Goal: Contribute content: Contribute content

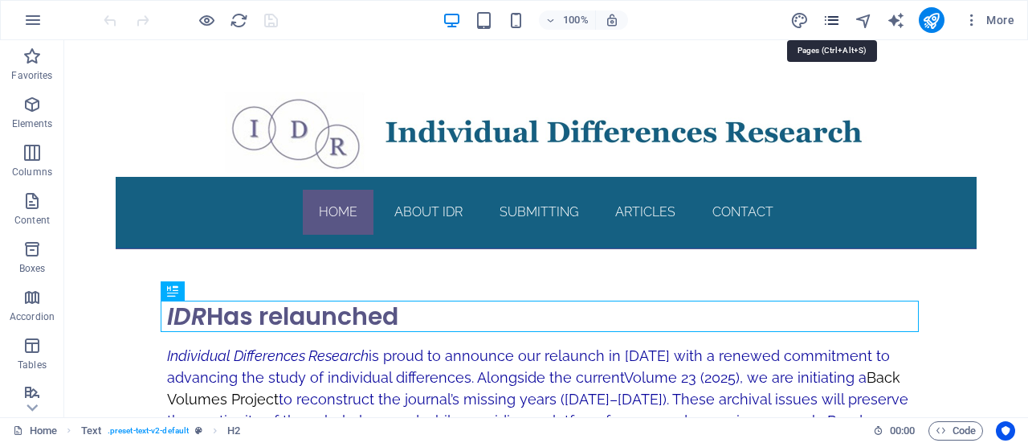
click at [834, 24] on icon "pages" at bounding box center [832, 20] width 18 height 18
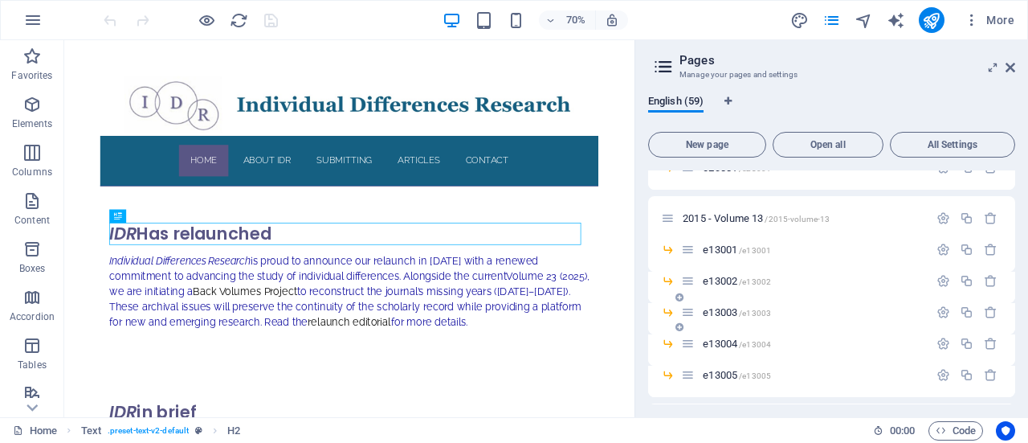
scroll to position [547, 0]
click at [728, 282] on span "e13002 /e13002" at bounding box center [737, 282] width 68 height 12
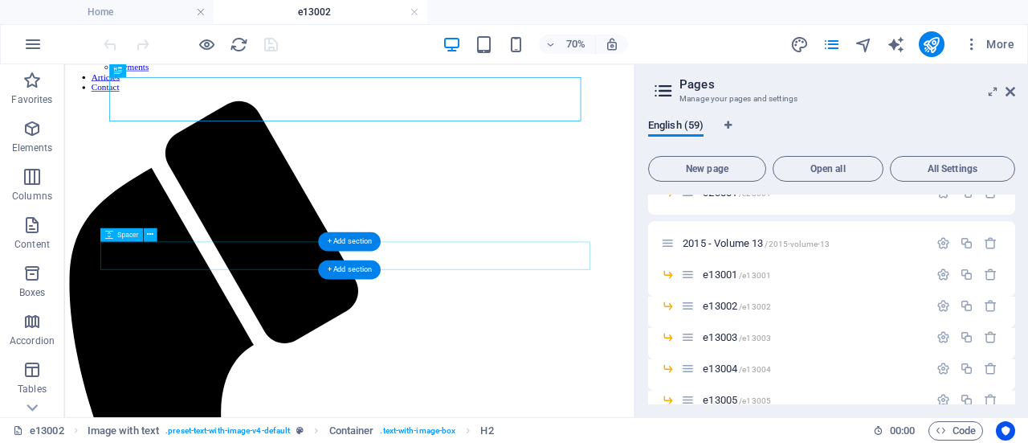
scroll to position [355, 0]
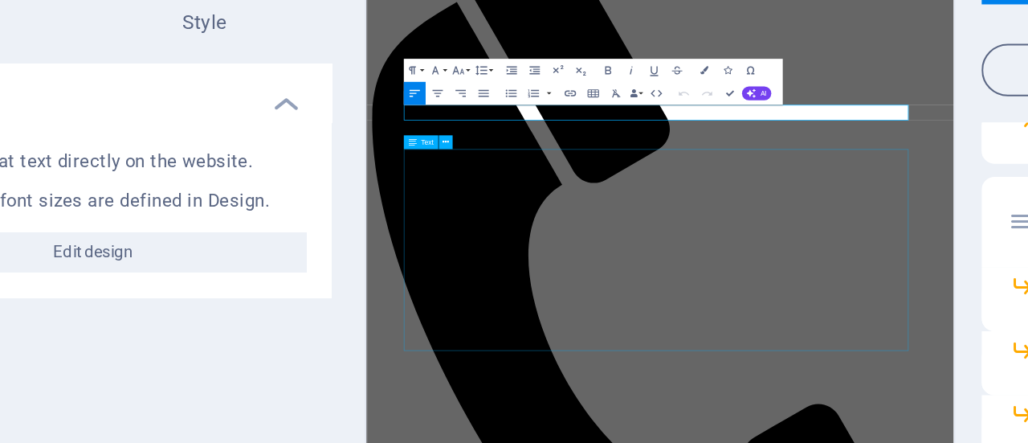
scroll to position [185, 0]
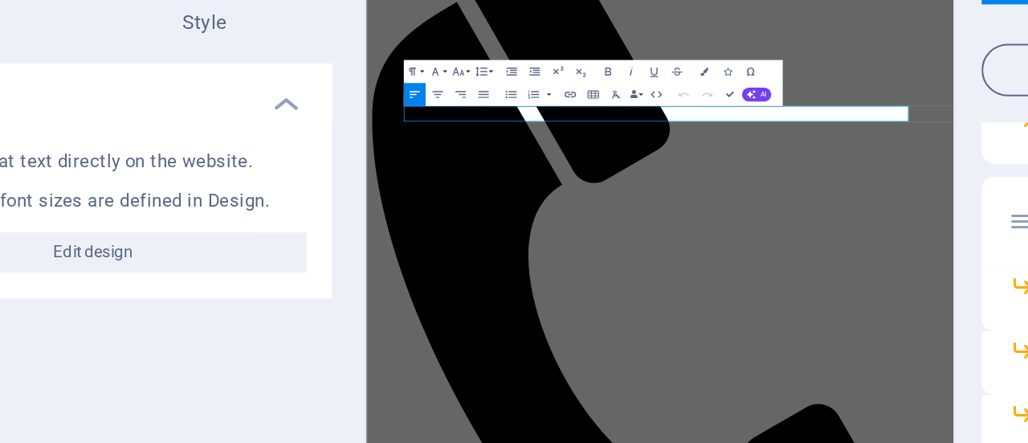
drag, startPoint x: 689, startPoint y: 211, endPoint x: 468, endPoint y: 207, distance: 221.0
copy p "[URL][DOMAIN_NAME] 02"
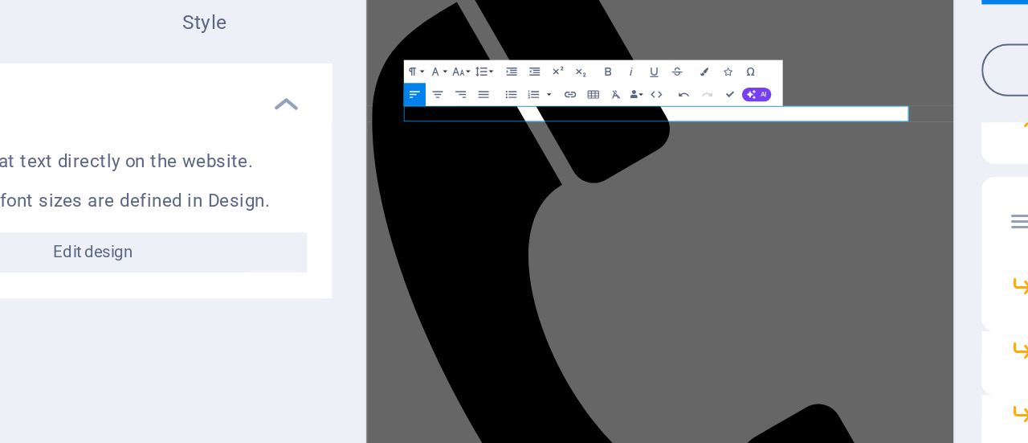
drag, startPoint x: 684, startPoint y: 213, endPoint x: 477, endPoint y: 212, distance: 206.5
drag, startPoint x: 695, startPoint y: 216, endPoint x: 471, endPoint y: 221, distance: 224.2
click at [446, 180] on icon "button" at bounding box center [447, 181] width 6 height 6
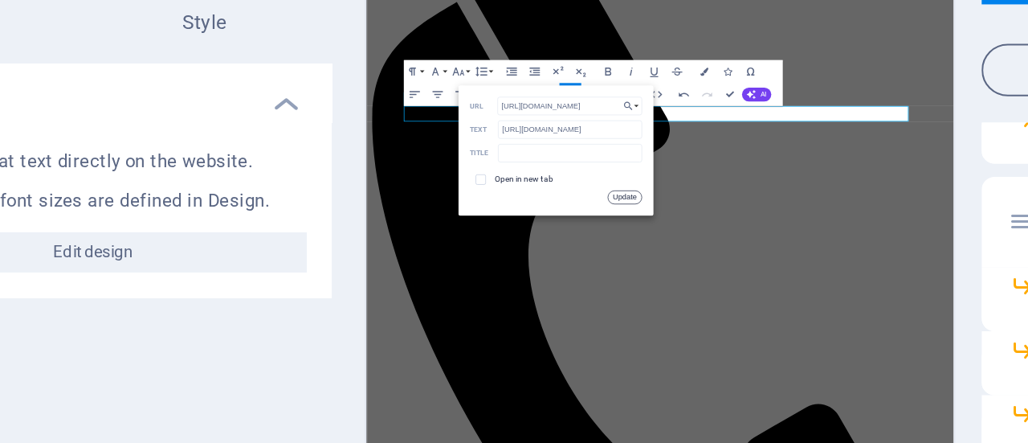
click at [475, 231] on button "Update" at bounding box center [473, 231] width 17 height 6
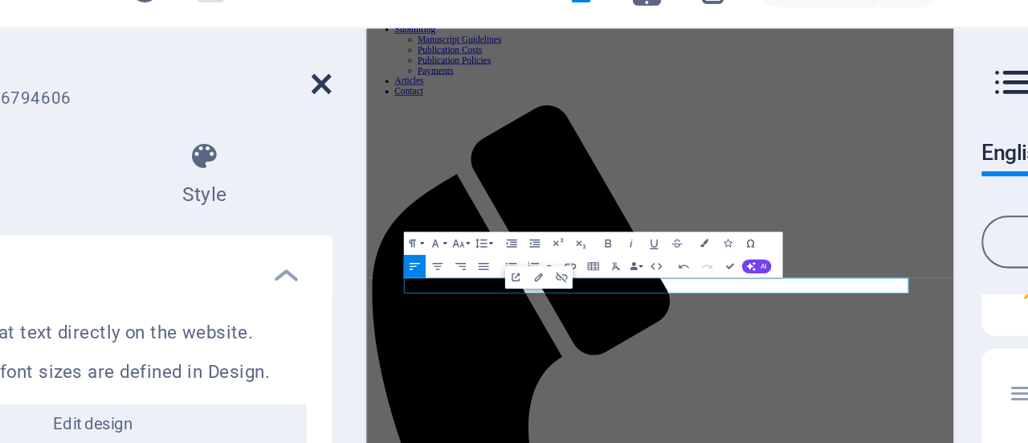
click at [327, 92] on icon at bounding box center [326, 91] width 10 height 13
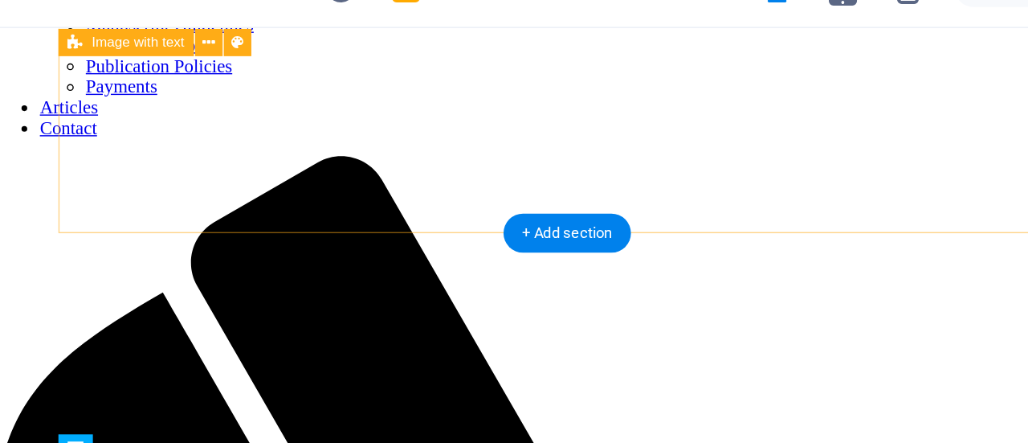
scroll to position [198, 0]
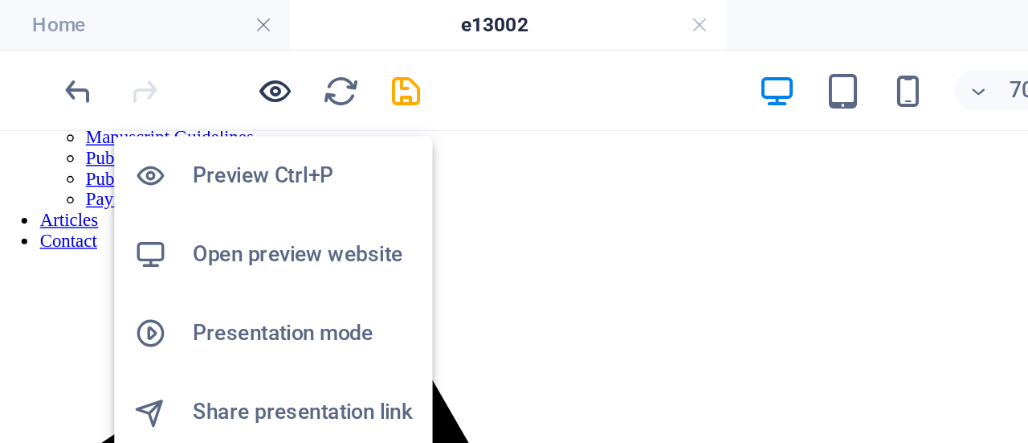
click at [206, 39] on icon "button" at bounding box center [207, 44] width 18 height 18
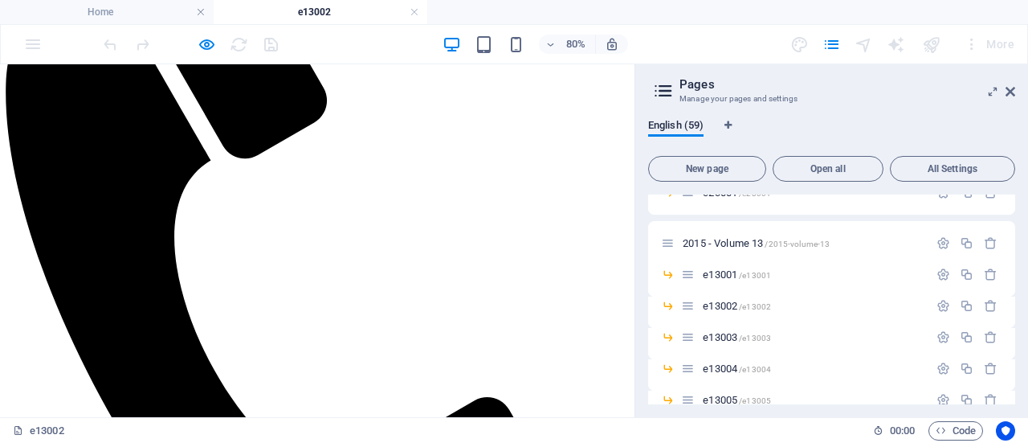
scroll to position [445, 0]
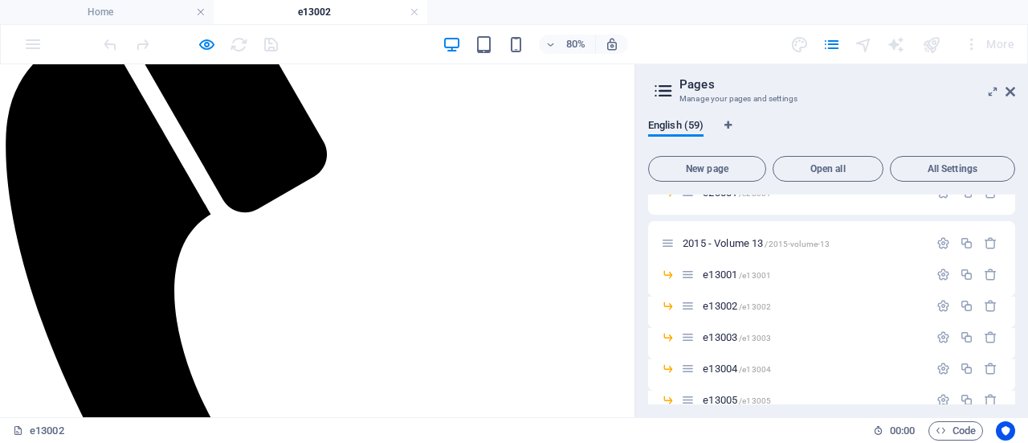
click at [1011, 92] on icon at bounding box center [1011, 91] width 10 height 13
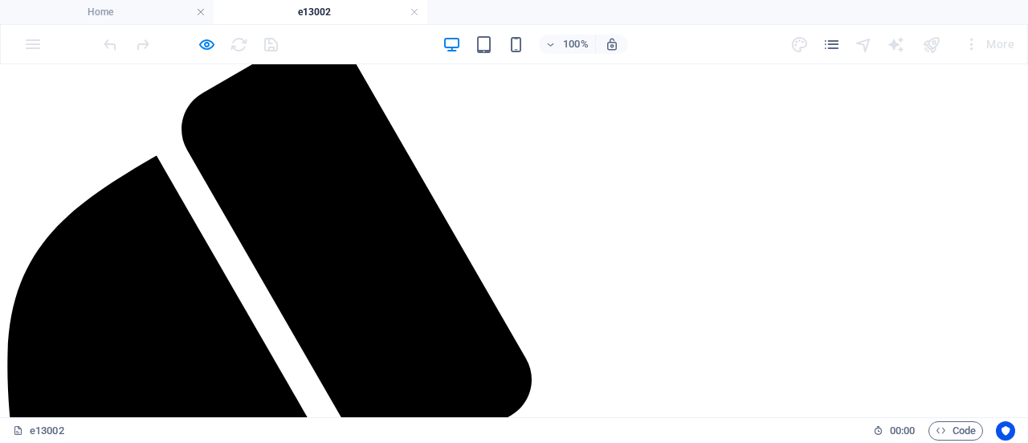
scroll to position [0, 0]
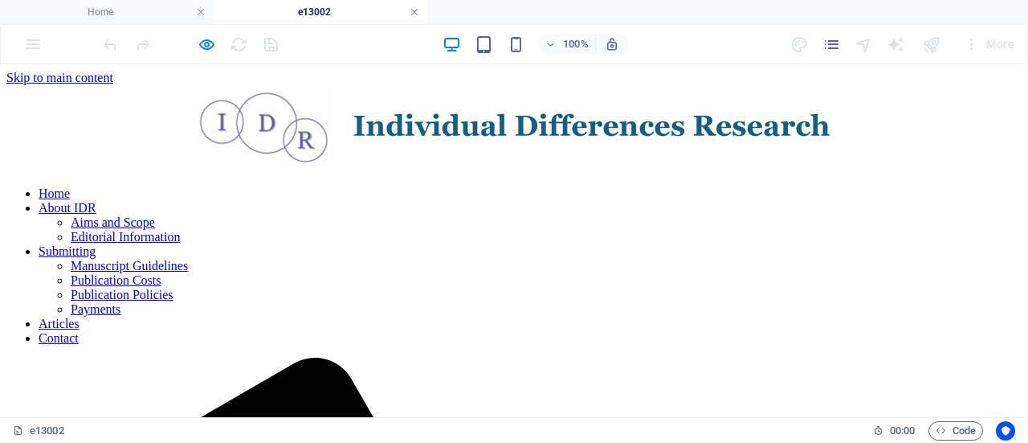
click at [414, 9] on link at bounding box center [415, 12] width 10 height 15
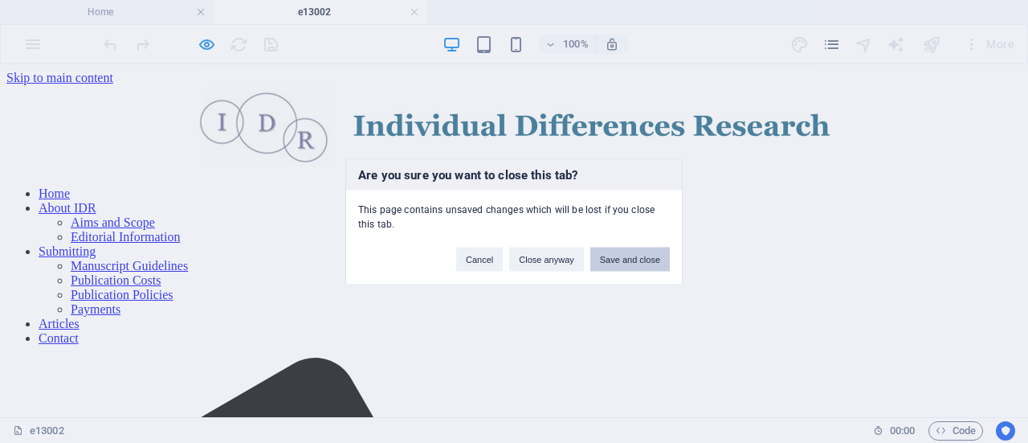
click at [632, 262] on button "Save and close" at bounding box center [631, 259] width 80 height 24
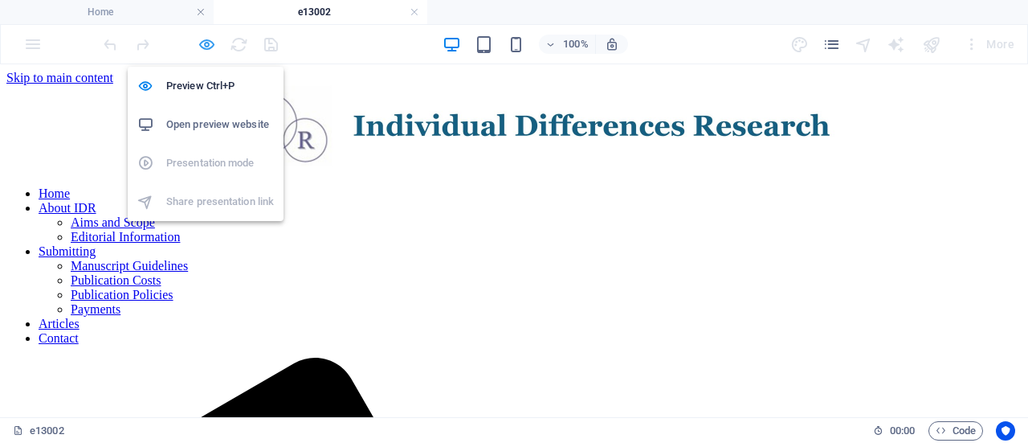
click at [198, 43] on icon "button" at bounding box center [207, 44] width 18 height 18
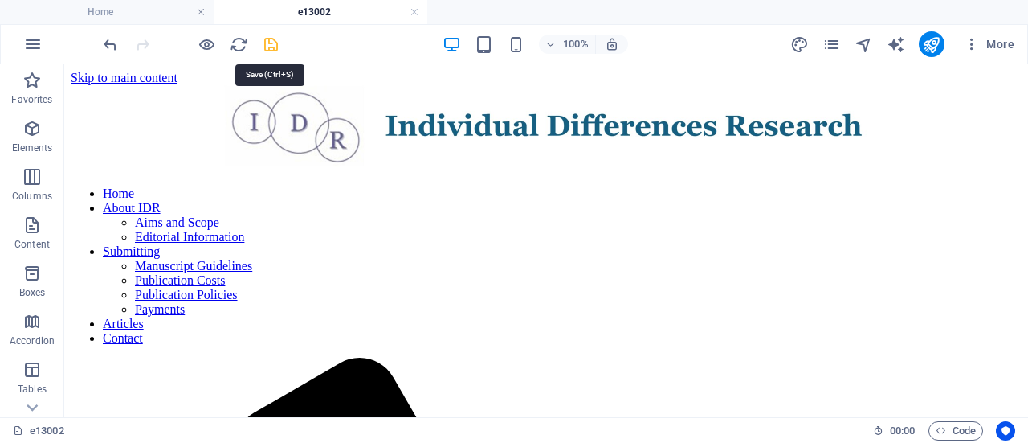
click at [268, 48] on icon "save" at bounding box center [271, 44] width 18 height 18
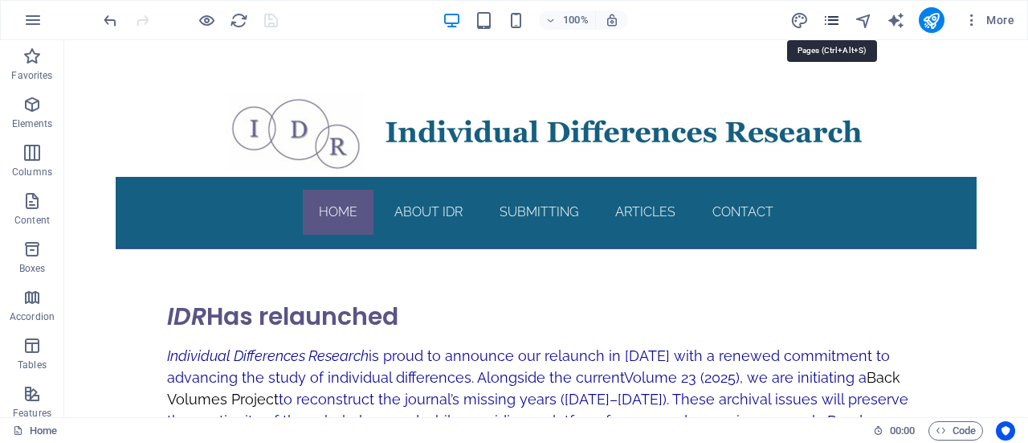
click at [835, 24] on icon "pages" at bounding box center [832, 20] width 18 height 18
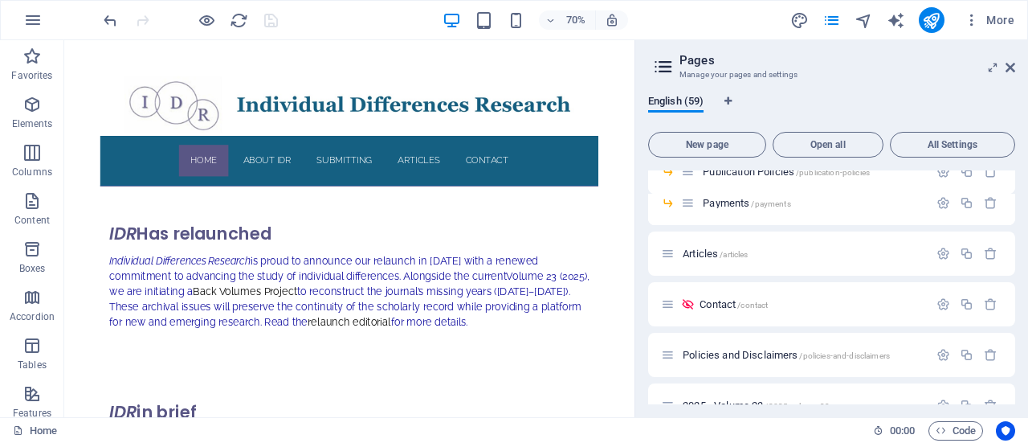
scroll to position [524, 0]
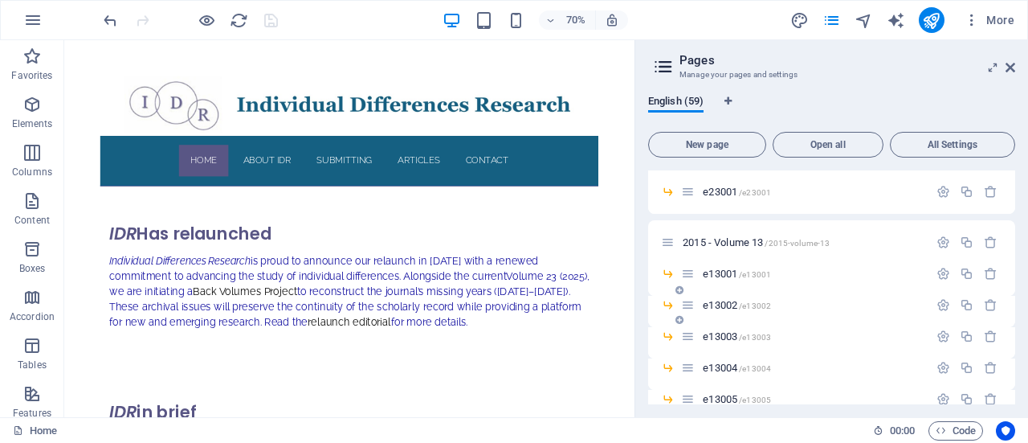
click at [718, 303] on span "e13002 /e13002" at bounding box center [737, 305] width 68 height 12
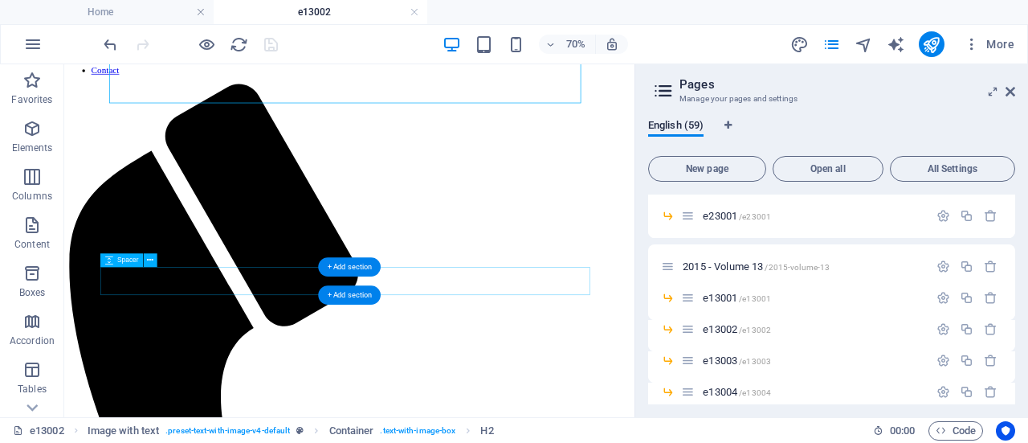
scroll to position [266, 0]
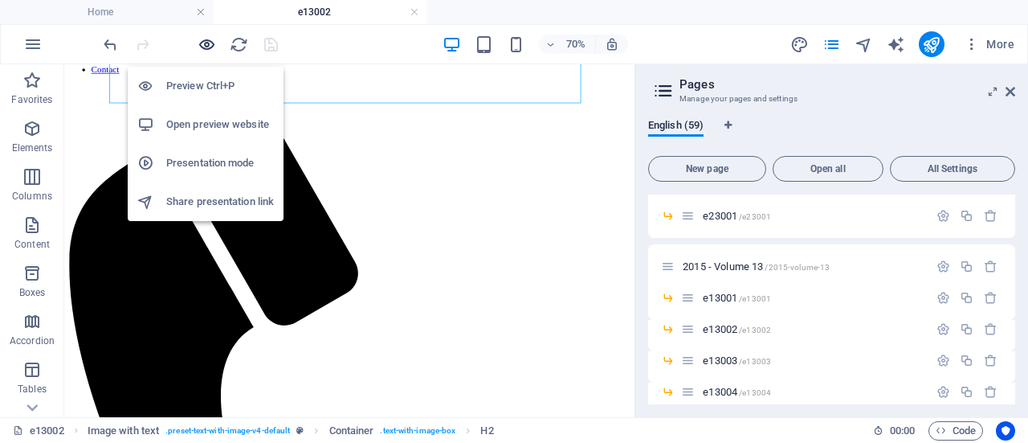
click at [207, 44] on icon "button" at bounding box center [207, 44] width 18 height 18
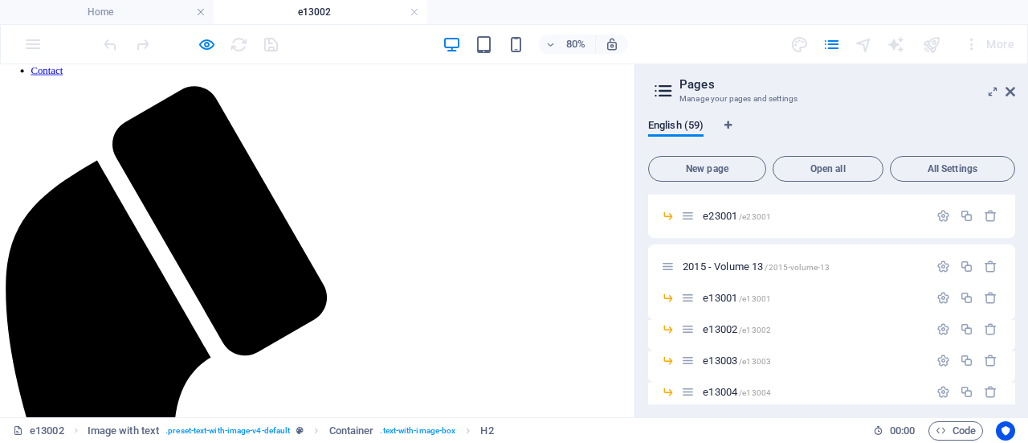
scroll to position [0, 0]
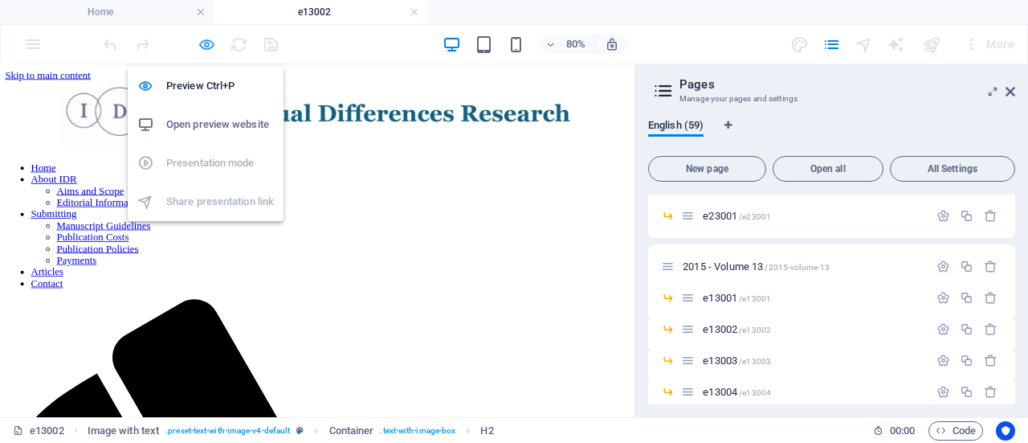
click at [206, 48] on icon "button" at bounding box center [207, 44] width 18 height 18
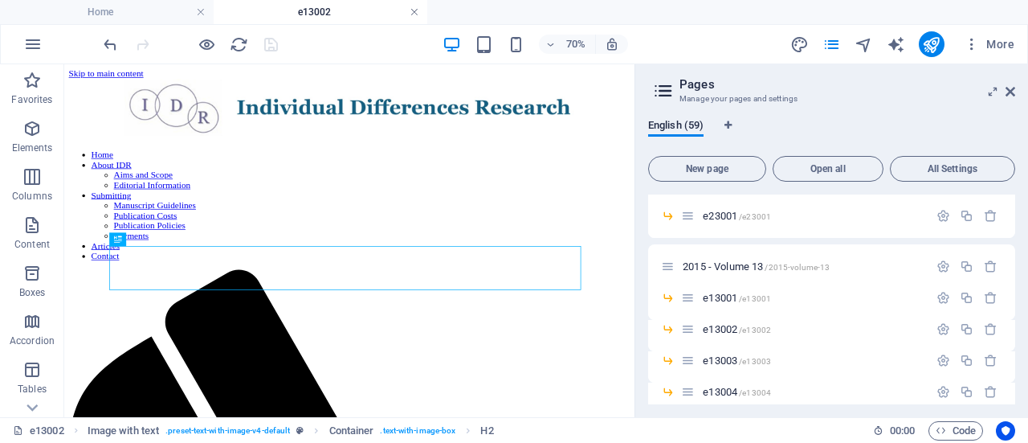
drag, startPoint x: 415, startPoint y: 12, endPoint x: 489, endPoint y: 219, distance: 220.1
click at [415, 12] on link at bounding box center [415, 12] width 10 height 15
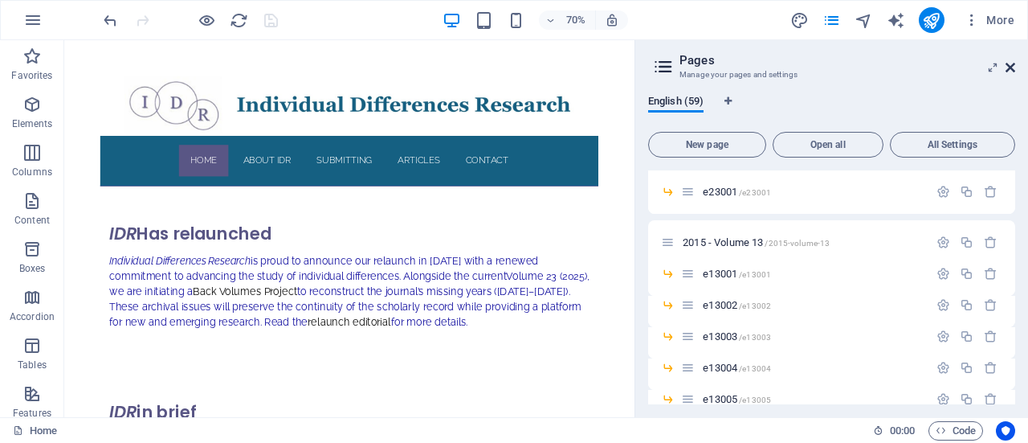
click at [1011, 68] on icon at bounding box center [1011, 67] width 10 height 13
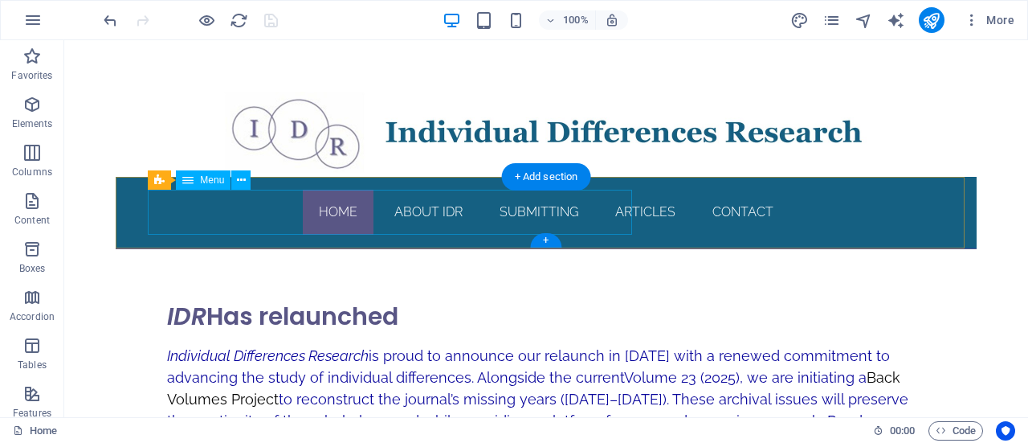
scroll to position [165, 0]
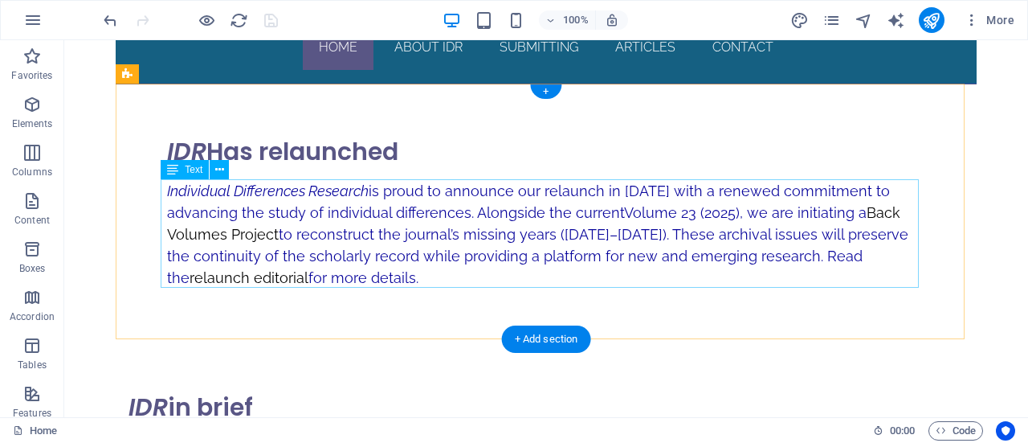
click at [339, 277] on div "Individual Differences Research is proud to announce our relaunch in [DATE] wit…" at bounding box center [546, 234] width 758 height 108
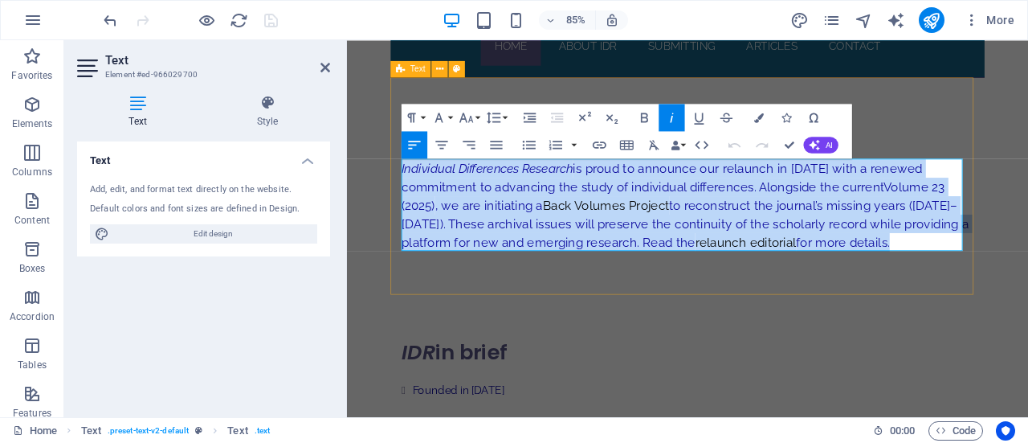
drag, startPoint x: 978, startPoint y: 276, endPoint x: 399, endPoint y: 183, distance: 586.0
click at [399, 183] on div "IDR Has relaunched Individual Differences Research is proud to announce our rel…" at bounding box center [748, 212] width 699 height 256
copy p "Individual Differences Research is proud to announce our relaunch in [DATE] wit…"
click at [736, 234] on span "to reconstruct the journal’s missing years ([DATE]–[DATE]). These archival issu…" at bounding box center [745, 256] width 668 height 60
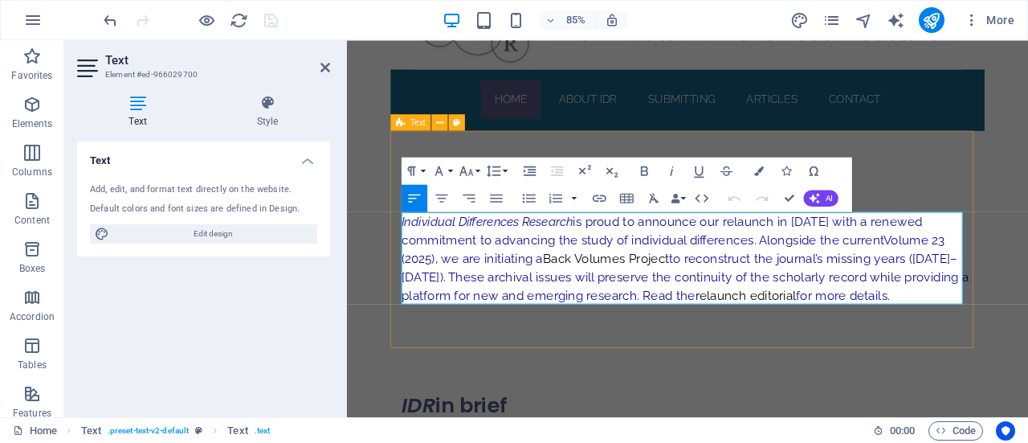
scroll to position [0, 0]
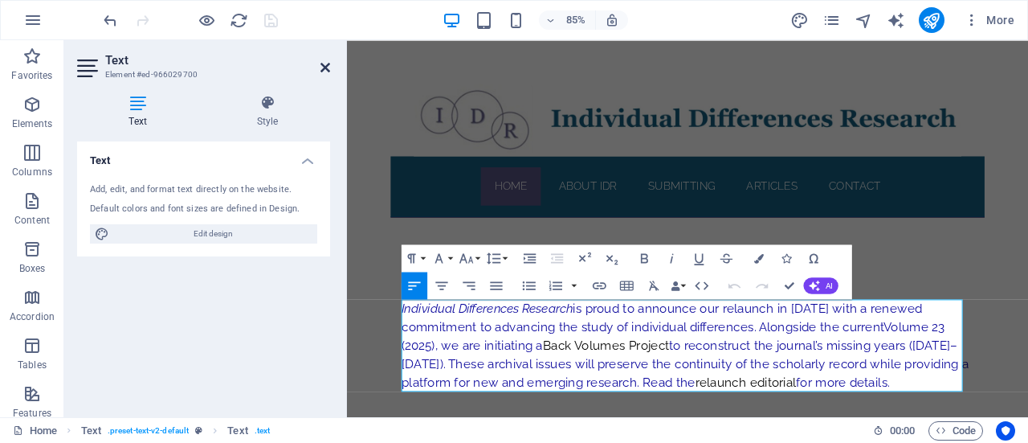
click at [329, 68] on icon at bounding box center [326, 67] width 10 height 13
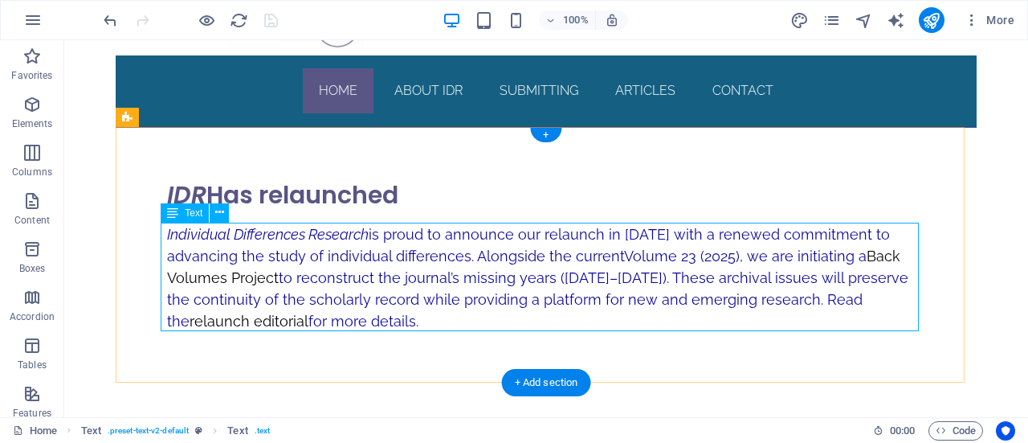
scroll to position [123, 0]
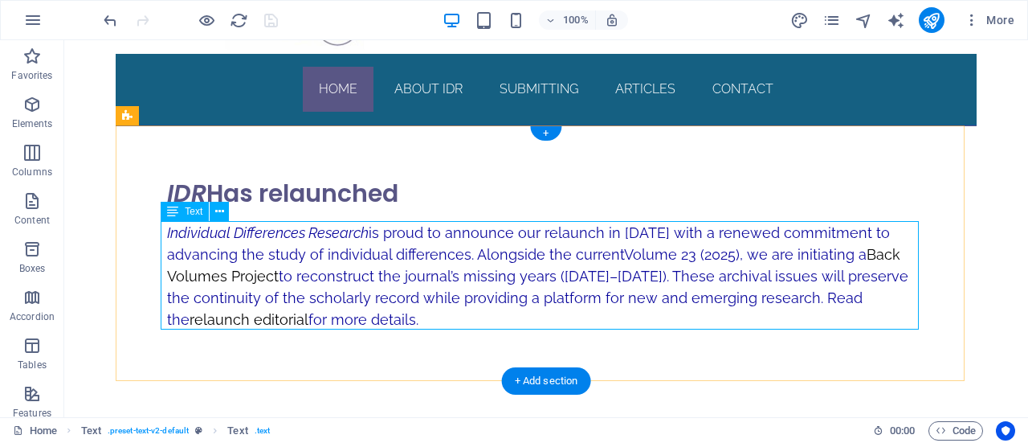
click at [361, 316] on div "Individual Differences Research is proud to announce our relaunch in [DATE] wit…" at bounding box center [546, 276] width 758 height 108
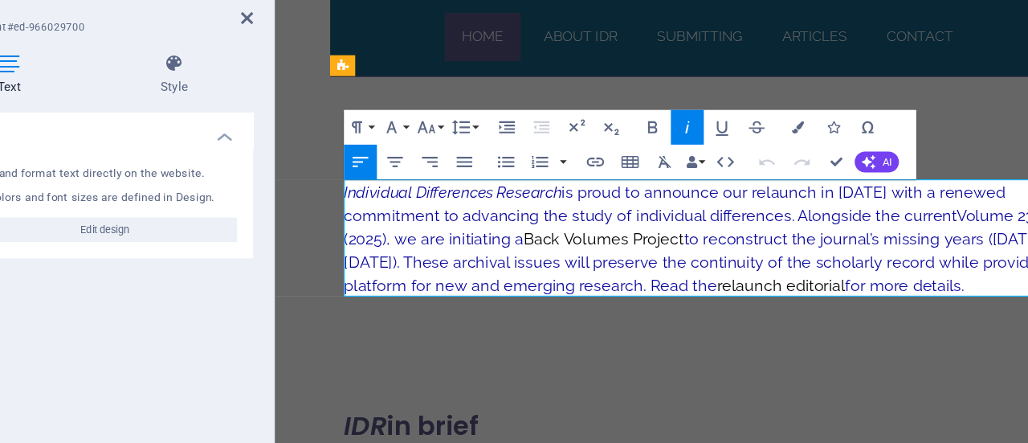
drag, startPoint x: 920, startPoint y: 262, endPoint x: 545, endPoint y: 175, distance: 385.1
click at [545, 175] on p "Individual Differences Research is proud to announce our relaunch in [DATE] wit…" at bounding box center [675, 220] width 673 height 108
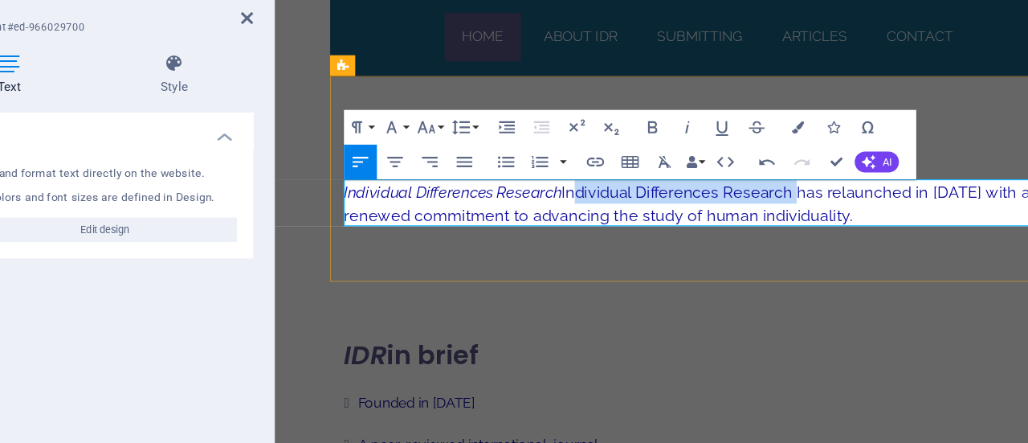
drag, startPoint x: 751, startPoint y: 178, endPoint x: 546, endPoint y: 175, distance: 204.9
click at [546, 175] on span "Individual Differences Research has relaunched in [DATE] with a renewed commitm…" at bounding box center [657, 187] width 636 height 39
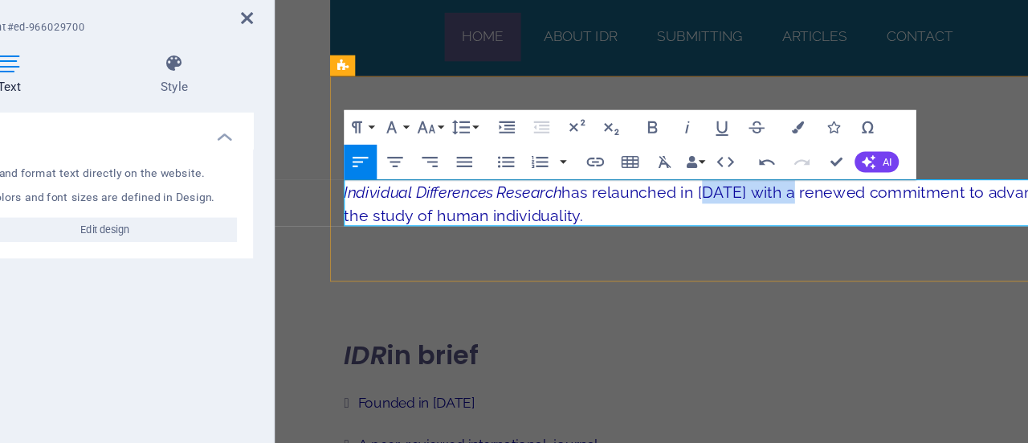
drag, startPoint x: 754, startPoint y: 176, endPoint x: 668, endPoint y: 179, distance: 86.0
click at [668, 179] on span "has relaunched in [DATE] with a renewed commitment to advancing the study of hu…" at bounding box center [673, 187] width 668 height 39
click at [645, 203] on p "Individual Differences Research has relaunched in [DATE] with a renewed commitm…" at bounding box center [675, 187] width 673 height 43
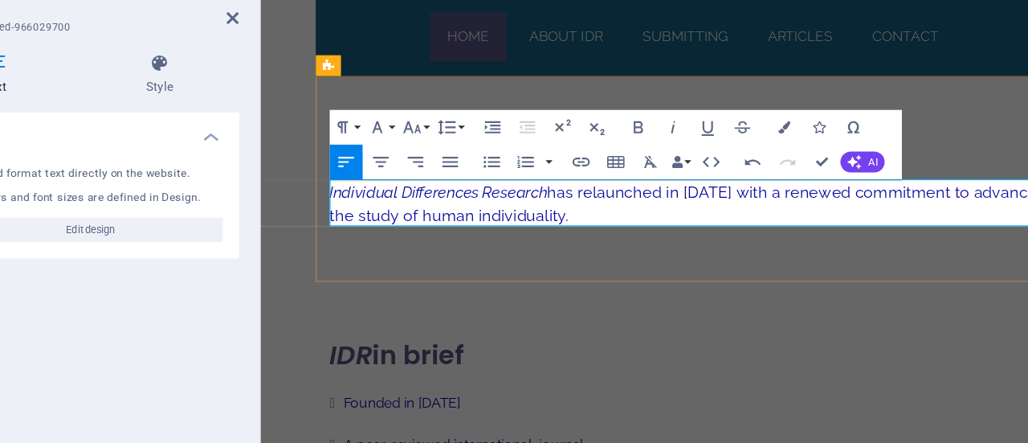
click at [490, 198] on span "has relaunched in [DATE] with a renewed commitment to advancing the study of hu…" at bounding box center [659, 187] width 668 height 39
drag, startPoint x: 621, startPoint y: 197, endPoint x: 323, endPoint y: 182, distance: 298.5
click at [323, 182] on div "IDR Has relaunched Individual Differences Research has relaunched in [DATE] wit…" at bounding box center [661, 165] width 699 height 190
click at [642, 153] on icon "button" at bounding box center [644, 154] width 7 height 10
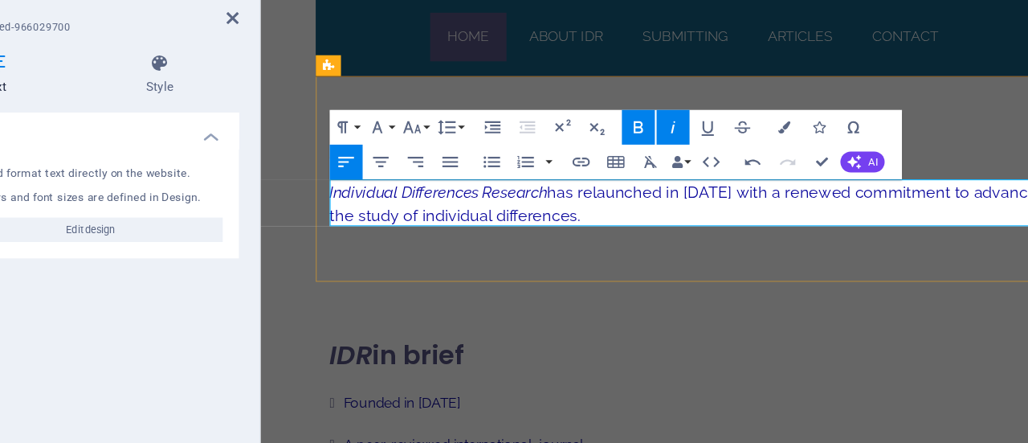
click at [633, 202] on p "Individual Differences Research has relaunched in [DATE] with a renewed commitm…" at bounding box center [661, 187] width 673 height 43
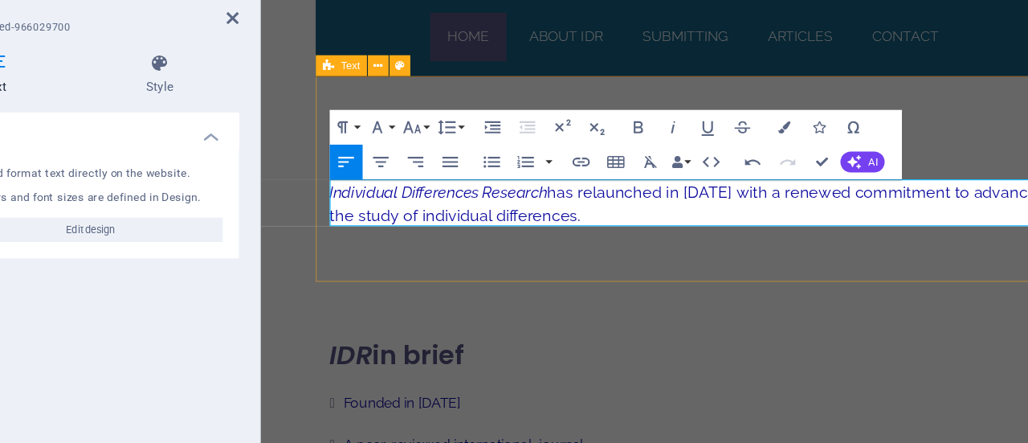
drag, startPoint x: 640, startPoint y: 194, endPoint x: 323, endPoint y: 175, distance: 317.2
click at [323, 175] on div "IDR Has relaunched Individual Differences Research has relaunched in [DATE] wit…" at bounding box center [661, 165] width 699 height 190
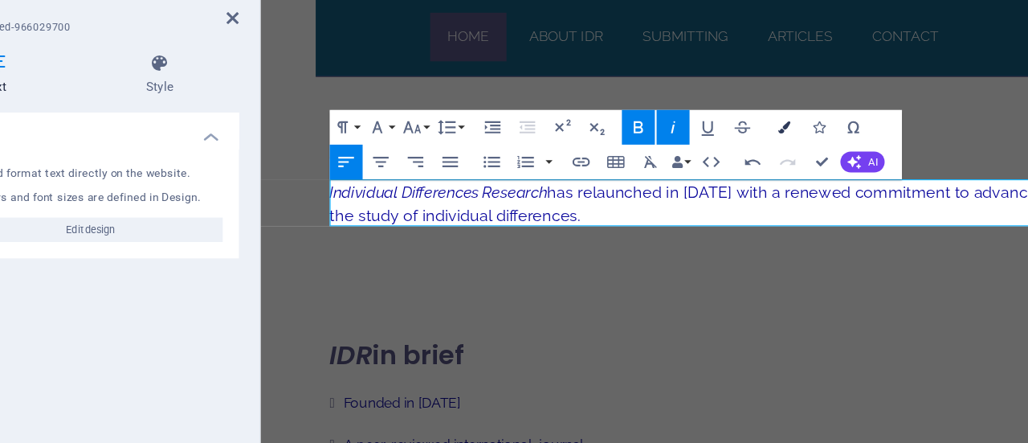
click at [759, 154] on icon "button" at bounding box center [759, 154] width 10 height 10
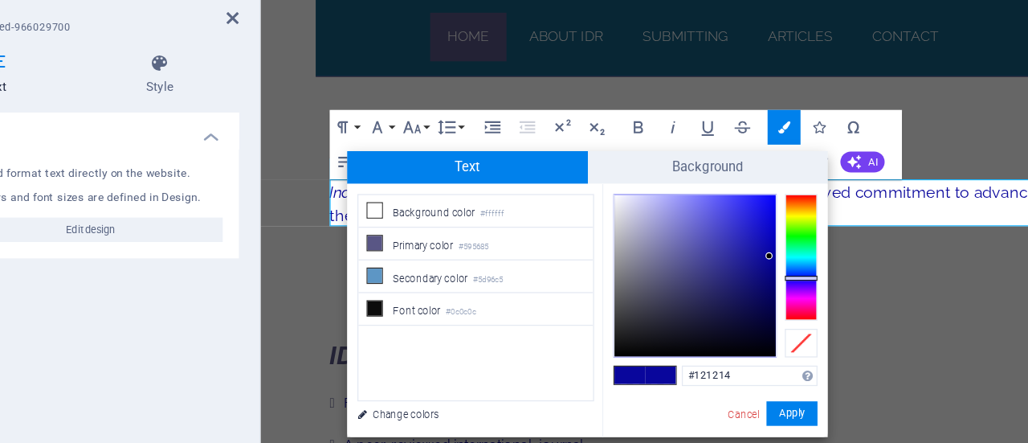
click at [634, 323] on div at bounding box center [689, 269] width 127 height 127
click at [763, 378] on button "Apply" at bounding box center [766, 378] width 40 height 19
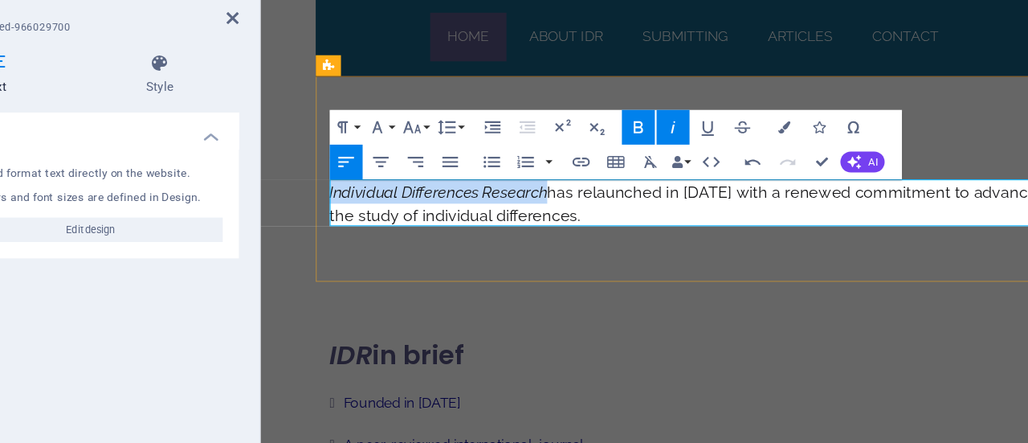
click at [662, 204] on p "Individual Differences Research has relaunched in [DATE] with a renewed commitm…" at bounding box center [661, 187] width 673 height 43
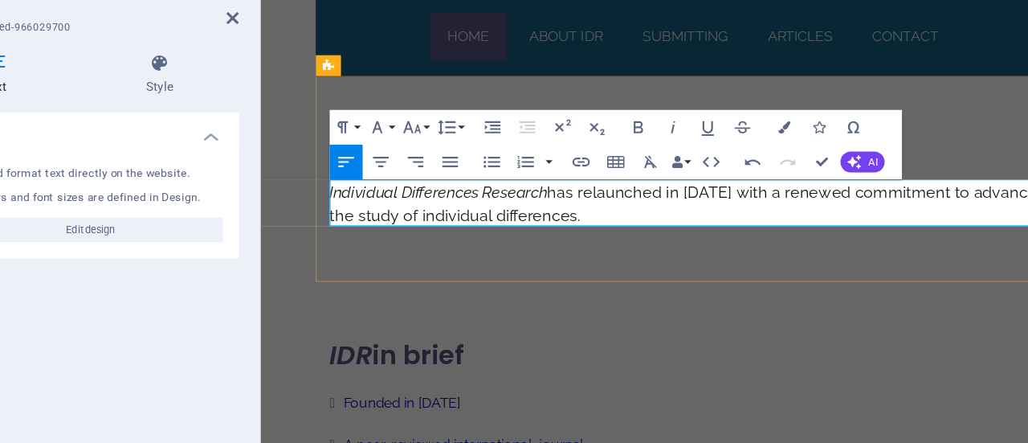
drag, startPoint x: 660, startPoint y: 198, endPoint x: 321, endPoint y: 178, distance: 338.8
click at [321, 178] on div "IDR Has relaunched Individual Differences Research has relaunched in [DATE] wit…" at bounding box center [661, 165] width 699 height 190
click at [668, 200] on p "Individual Differences Research has relaunched in [DATE] with a renewed commitm…" at bounding box center [661, 187] width 673 height 43
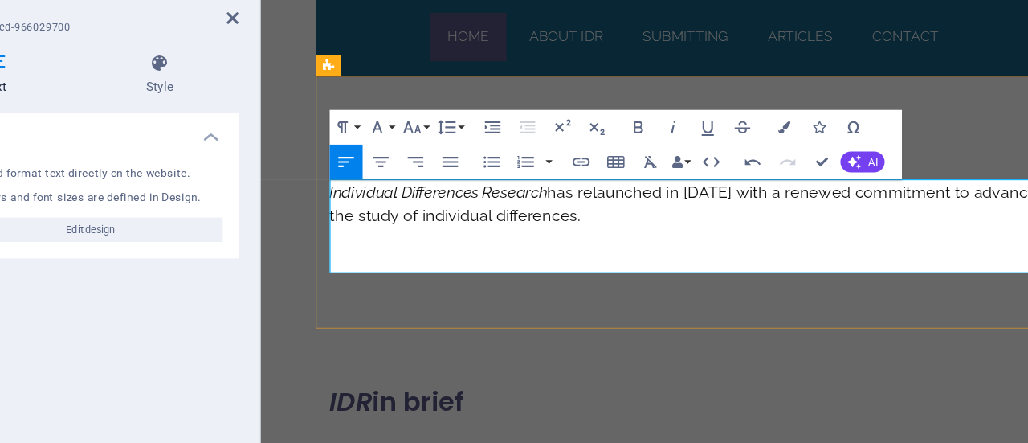
click at [670, 202] on p "Individual Differences Research has relaunched in [DATE] with a renewed commitm…" at bounding box center [661, 187] width 673 height 43
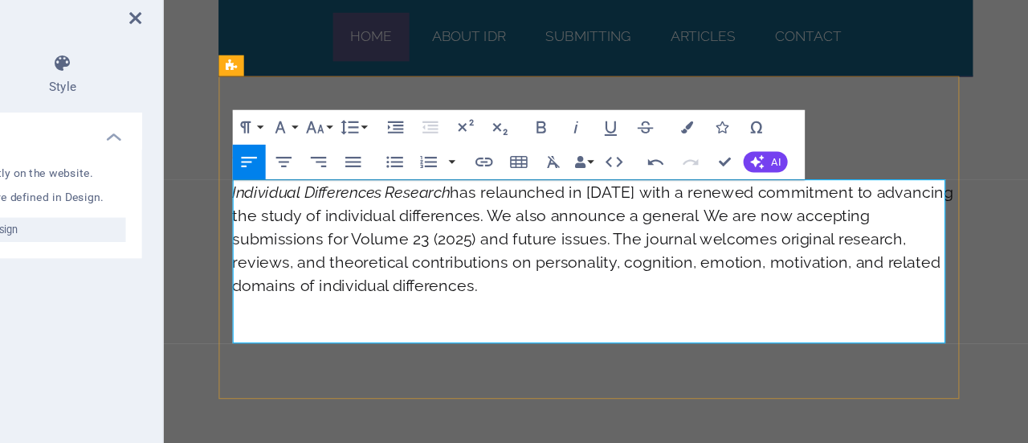
scroll to position [0, 0]
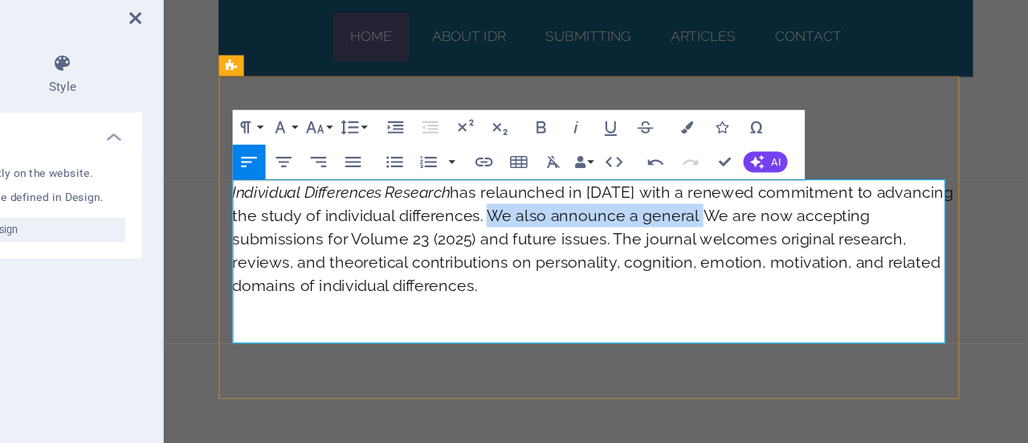
drag, startPoint x: 536, startPoint y: 198, endPoint x: 726, endPoint y: 199, distance: 190.4
click at [726, 199] on span "has relaunched in [DATE] with a renewed commitment to advancing the study of in…" at bounding box center [561, 220] width 668 height 104
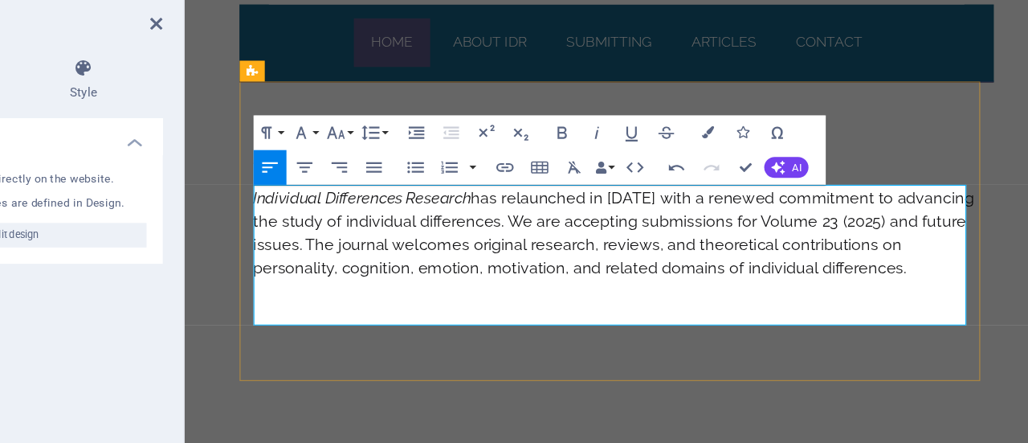
click at [556, 203] on span "has relaunched in [DATE] with a renewed commitment to advancing the study of in…" at bounding box center [582, 215] width 668 height 82
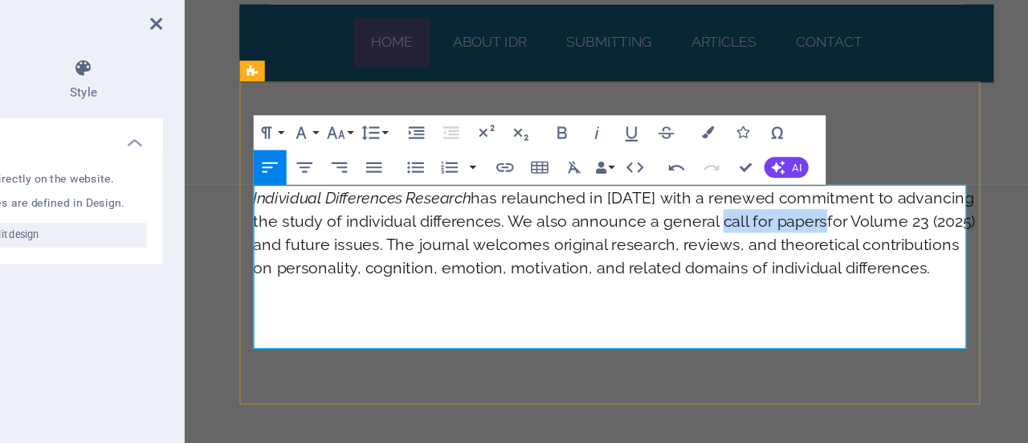
drag, startPoint x: 745, startPoint y: 202, endPoint x: 839, endPoint y: 209, distance: 94.3
click at [839, 209] on span "has relaunched in [DATE] with a renewed commitment to advancing the study of in…" at bounding box center [582, 215] width 669 height 82
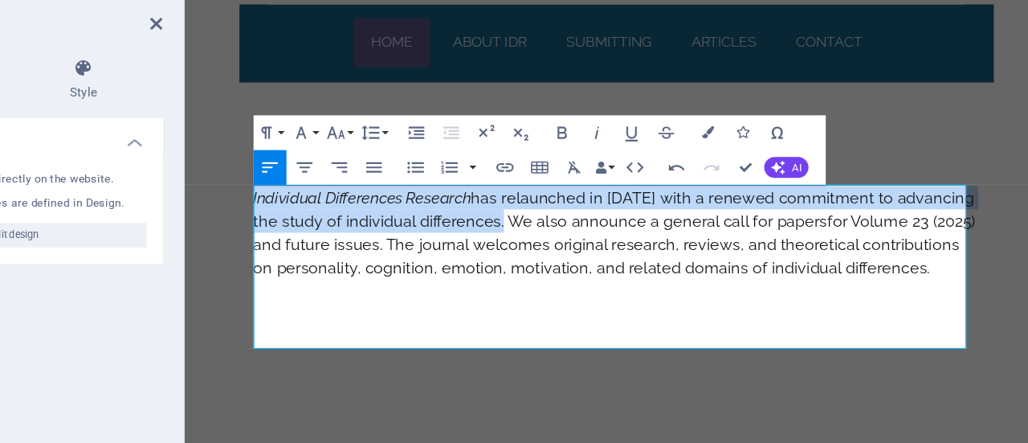
drag, startPoint x: 549, startPoint y: 203, endPoint x: 222, endPoint y: 178, distance: 328.0
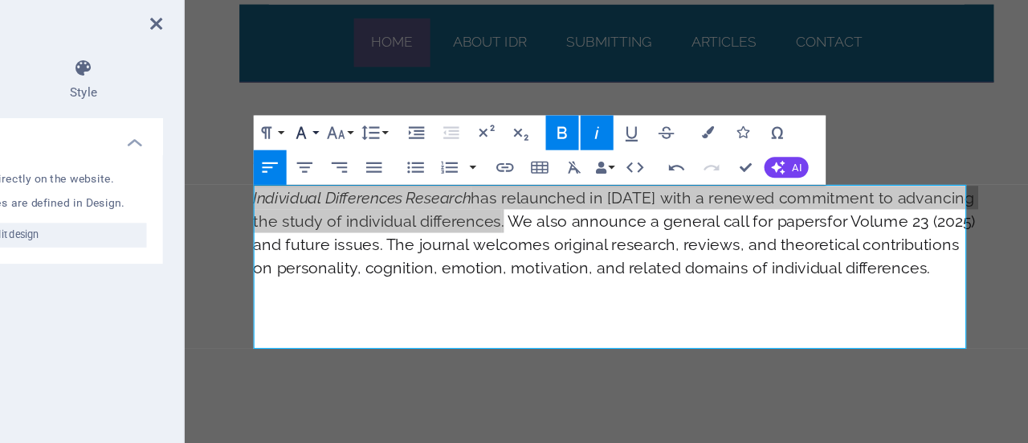
click at [449, 149] on button "Font Family" at bounding box center [442, 153] width 26 height 27
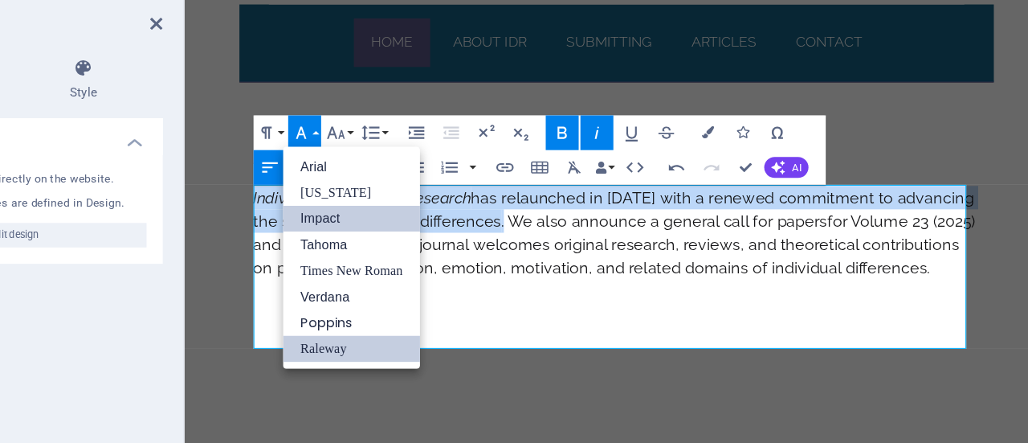
click at [466, 218] on link "Impact" at bounding box center [479, 221] width 108 height 21
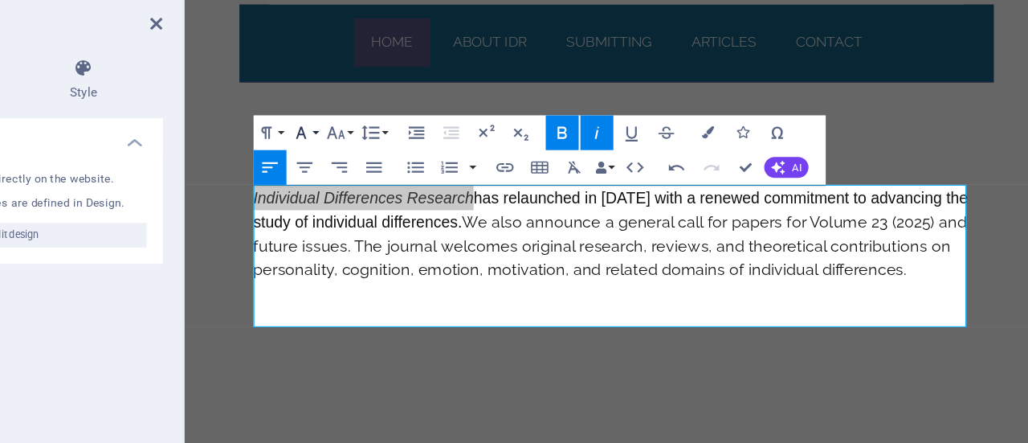
click at [450, 151] on button "Font Family" at bounding box center [442, 153] width 26 height 27
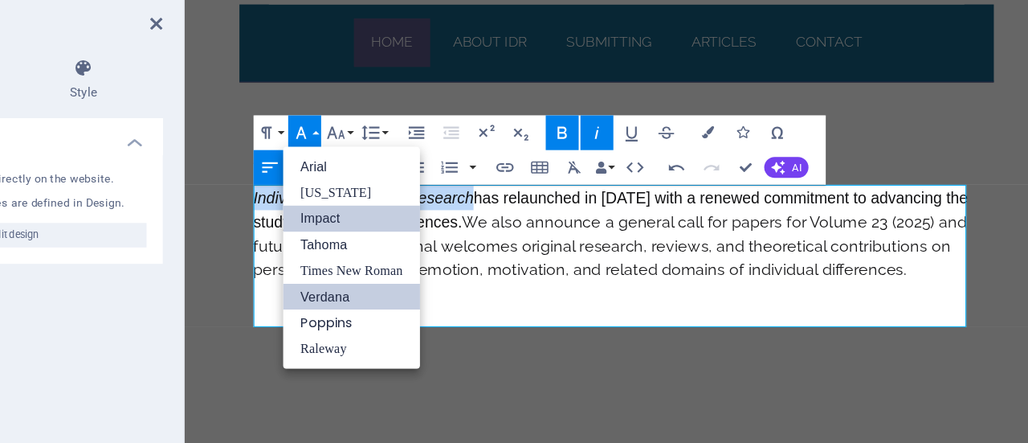
click at [467, 289] on link "Verdana" at bounding box center [479, 282] width 108 height 21
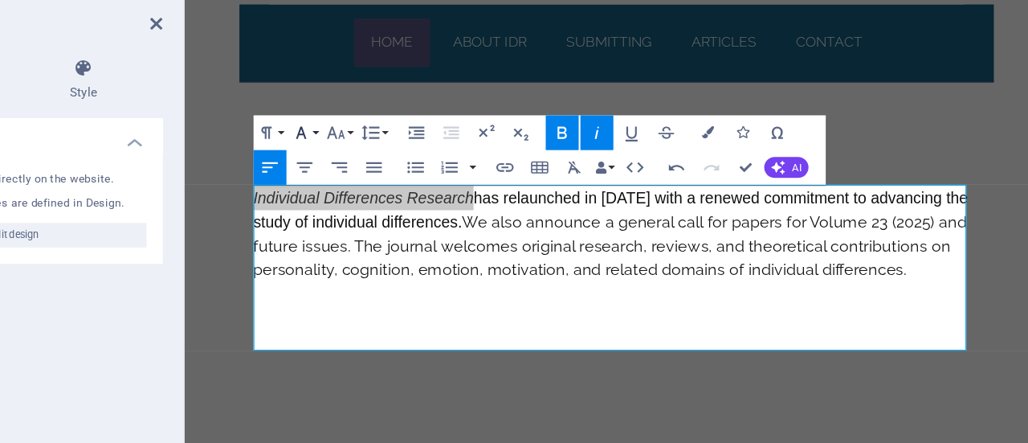
click at [448, 153] on button "Font Family" at bounding box center [442, 153] width 26 height 27
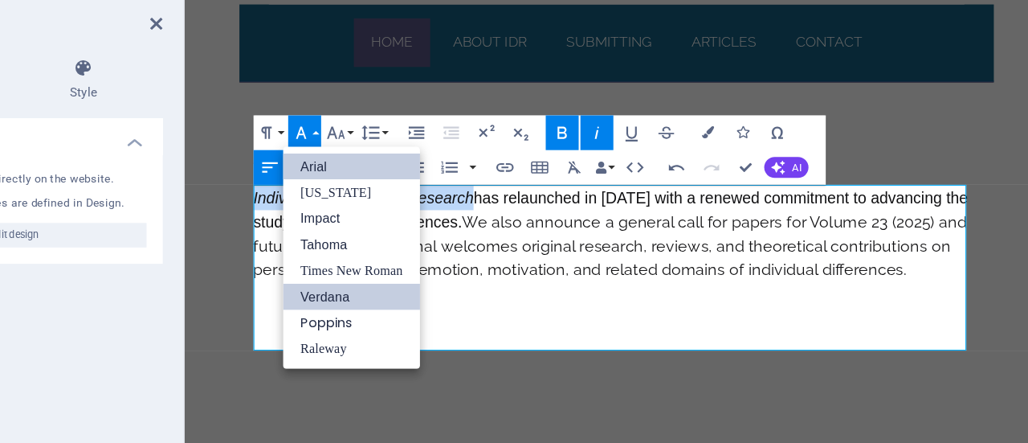
click at [484, 177] on link "Arial" at bounding box center [479, 180] width 108 height 21
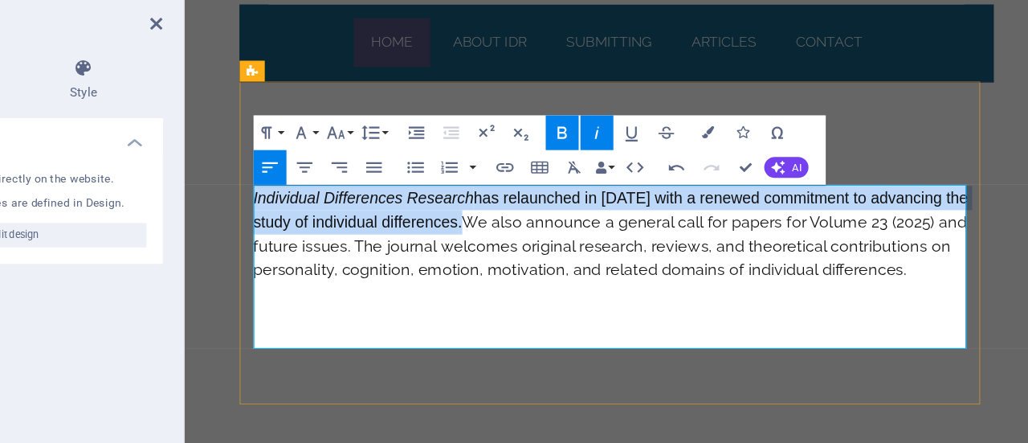
click at [424, 198] on strong "has relaunched in [DATE] with a renewed commitment to advancing the study of in…" at bounding box center [579, 193] width 662 height 39
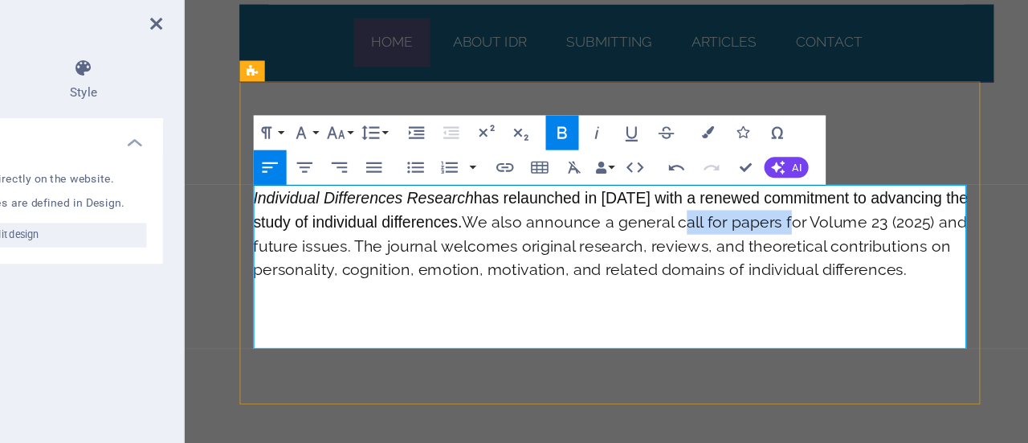
drag, startPoint x: 735, startPoint y: 207, endPoint x: 830, endPoint y: 200, distance: 95.1
click at [830, 200] on span "has relaunched in [DATE] with a renewed commitment to advancing the study of in…" at bounding box center [579, 216] width 662 height 84
drag, startPoint x: 557, startPoint y: 272, endPoint x: 545, endPoint y: 209, distance: 63.8
click at [545, 209] on p "Individual Differences Research has relaunched in [DATE] with a renewed commitm…" at bounding box center [584, 215] width 673 height 88
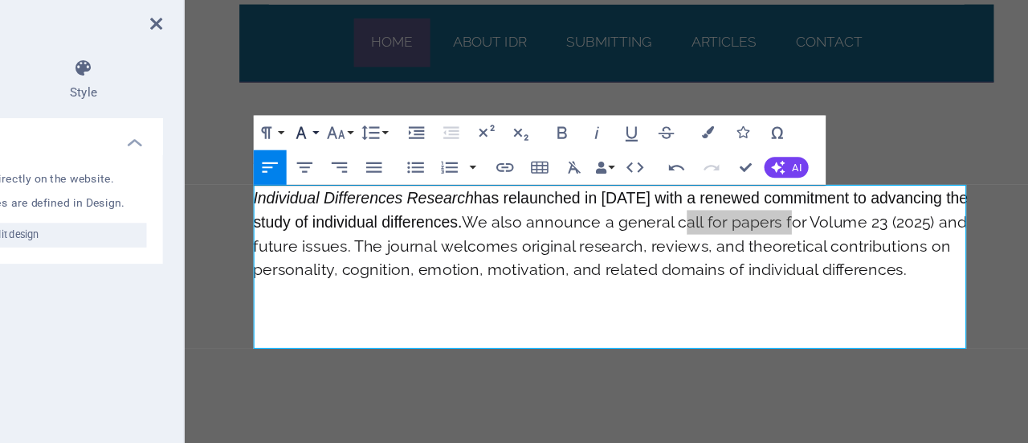
click at [452, 153] on button "Font Family" at bounding box center [442, 153] width 26 height 27
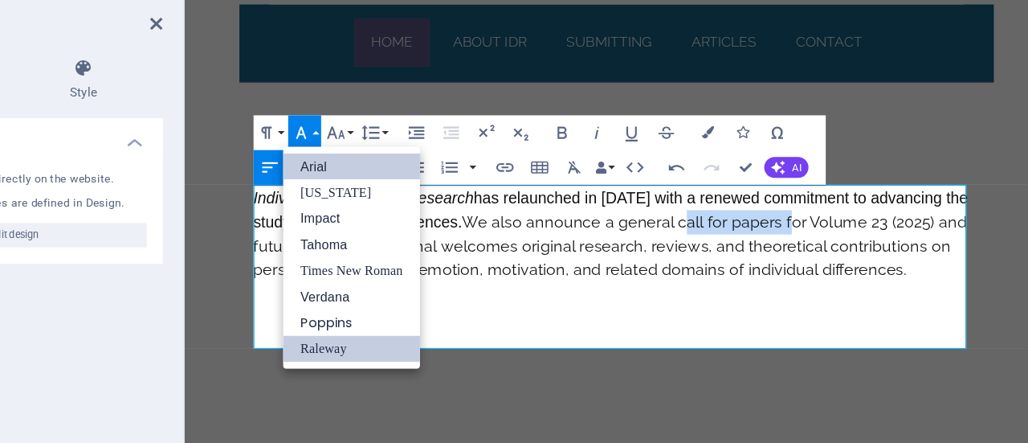
click at [461, 178] on link "Arial" at bounding box center [479, 180] width 108 height 21
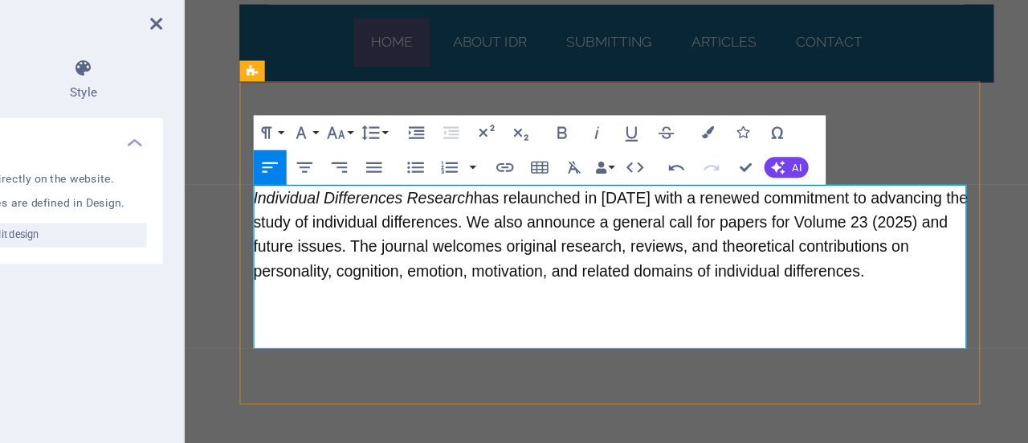
click at [553, 261] on p "Individual Differences Research has relaunched in [DATE] with a renewed commitm…" at bounding box center [584, 216] width 673 height 90
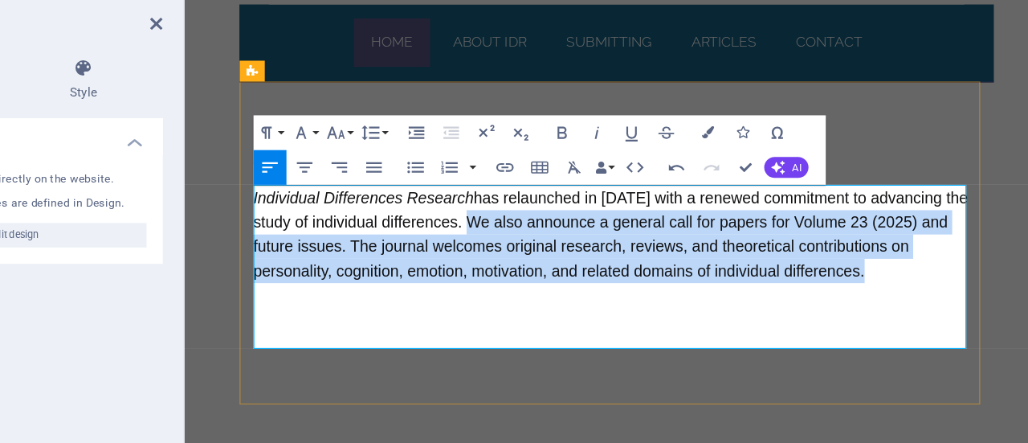
drag, startPoint x: 542, startPoint y: 200, endPoint x: 542, endPoint y: 270, distance: 69.9
click at [542, 261] on p "Individual Differences Research has relaunched in [DATE] with a renewed commitm…" at bounding box center [584, 216] width 673 height 90
click at [645, 157] on icon "button" at bounding box center [644, 154] width 7 height 10
click at [643, 157] on icon "button" at bounding box center [644, 154] width 7 height 10
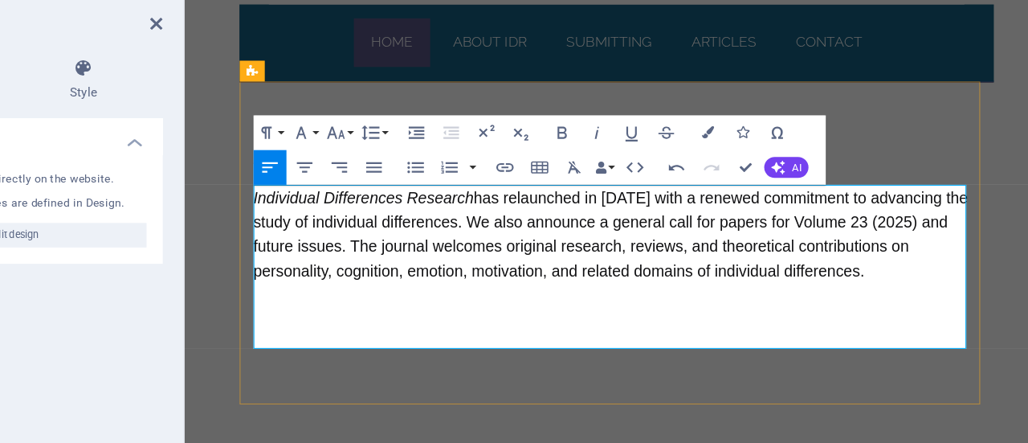
click at [546, 235] on p "Individual Differences Research has relaunched in [DATE] with a renewed commitm…" at bounding box center [584, 216] width 673 height 90
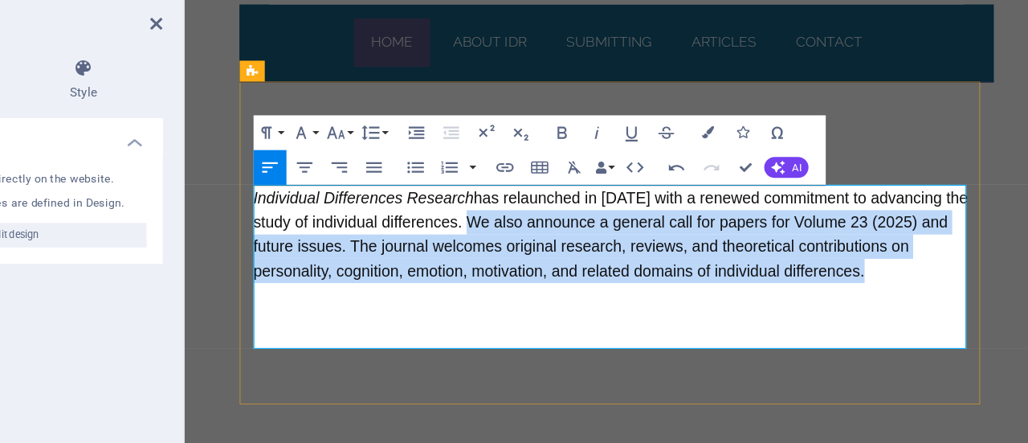
drag, startPoint x: 538, startPoint y: 202, endPoint x: 551, endPoint y: 276, distance: 74.2
click at [551, 261] on p "Individual Differences Research has relaunched in [DATE] with a renewed commitm…" at bounding box center [584, 216] width 673 height 90
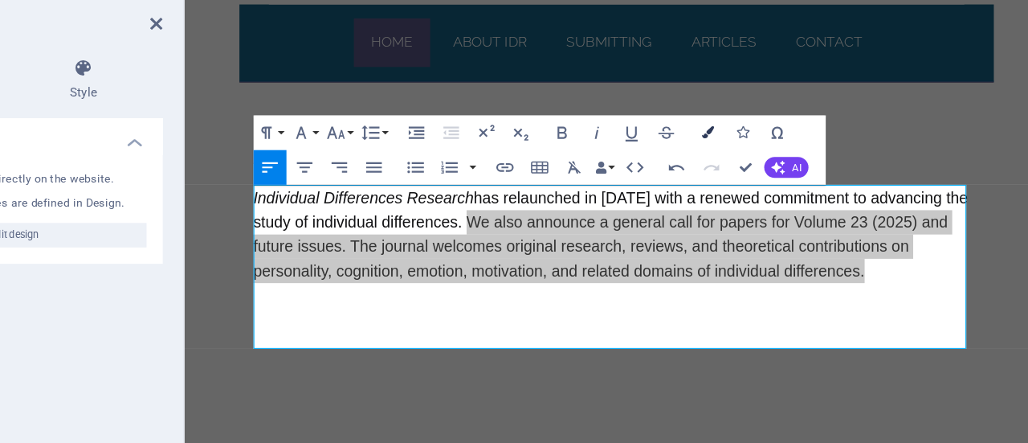
click at [761, 150] on icon "button" at bounding box center [759, 154] width 10 height 10
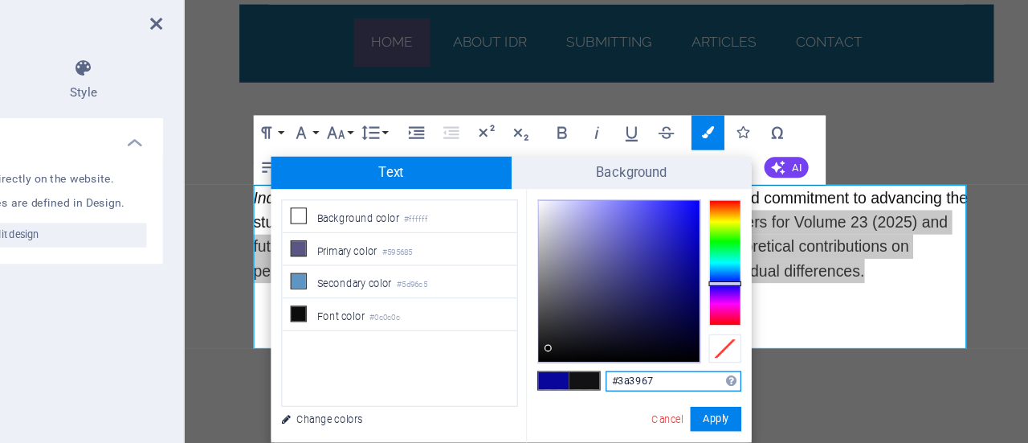
click at [681, 281] on div at bounding box center [689, 269] width 127 height 127
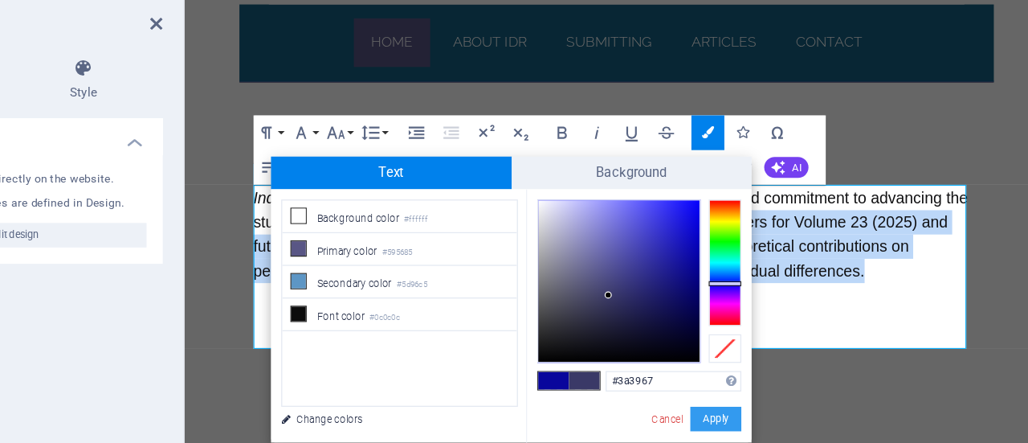
click at [761, 375] on button "Apply" at bounding box center [766, 378] width 40 height 19
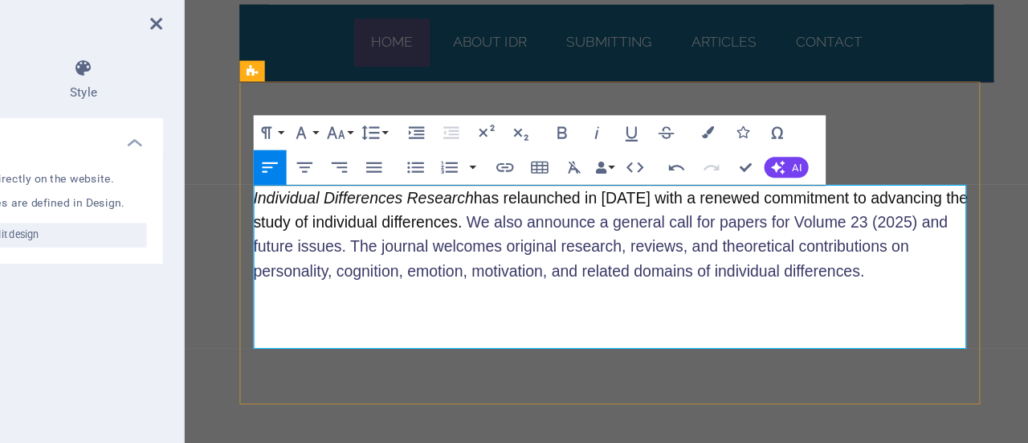
click at [599, 283] on p "​" at bounding box center [584, 272] width 673 height 22
drag, startPoint x: 729, startPoint y: 206, endPoint x: 817, endPoint y: 208, distance: 88.4
click at [817, 208] on span "We also announce a general call for papers for Volume 23 (2025) and future issu…" at bounding box center [570, 227] width 644 height 61
click at [642, 153] on icon "button" at bounding box center [644, 154] width 7 height 10
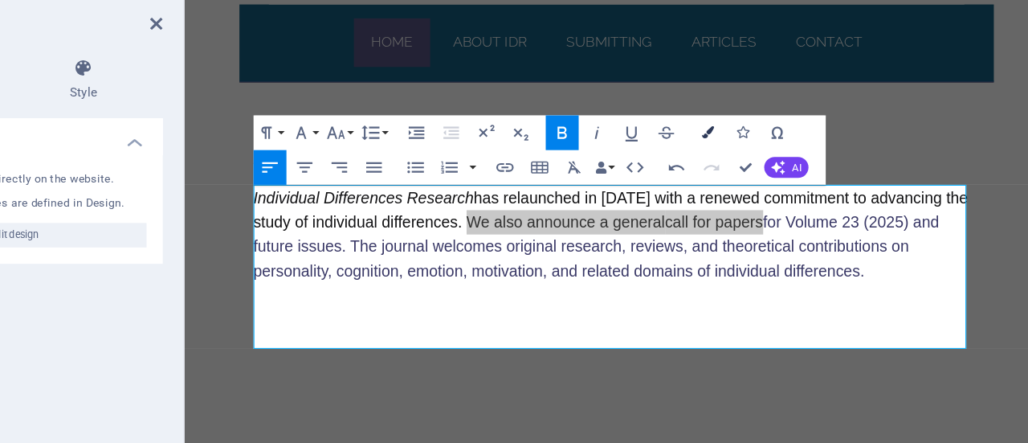
click at [758, 149] on icon "button" at bounding box center [759, 154] width 10 height 10
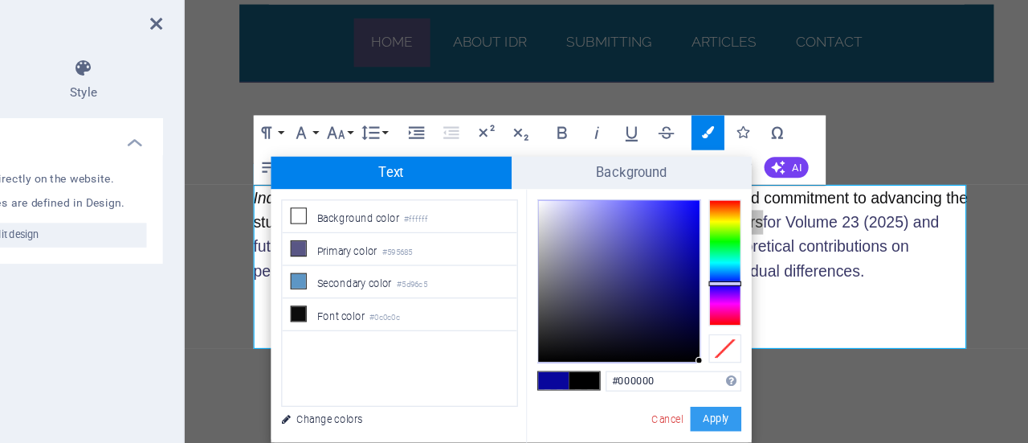
drag, startPoint x: 633, startPoint y: 325, endPoint x: 761, endPoint y: 381, distance: 139.6
click at [761, 381] on div "#000000 Supported formats #0852ed rgb(8, 82, 237) rgba(8, 82, 237, 90%) hsv(221…" at bounding box center [705, 414] width 178 height 432
click at [761, 381] on button "Apply" at bounding box center [766, 378] width 40 height 19
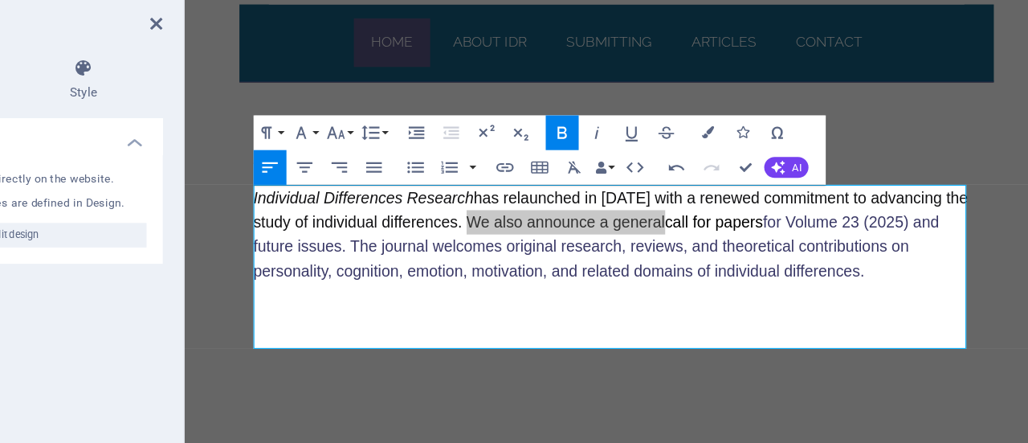
click at [824, 264] on div "Drag here to replace the existing content. Press “Ctrl” if you want to create a…" at bounding box center [687, 228] width 681 height 377
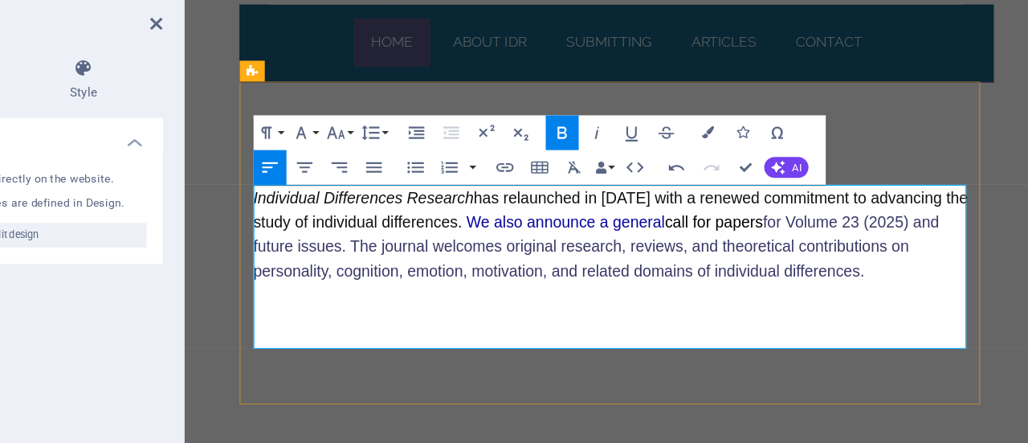
click at [685, 233] on p "Individual Differences Research has relaunched in [DATE] with a renewed commitm…" at bounding box center [584, 216] width 673 height 90
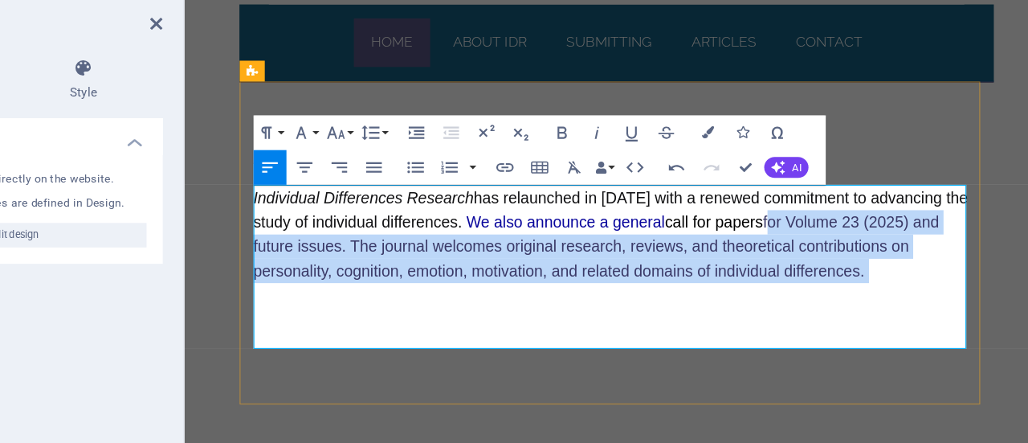
drag, startPoint x: 823, startPoint y: 206, endPoint x: 676, endPoint y: 280, distance: 164.6
click at [676, 280] on div "Individual Differences Research has relaunched in [DATE] with a renewed commitm…" at bounding box center [584, 237] width 673 height 133
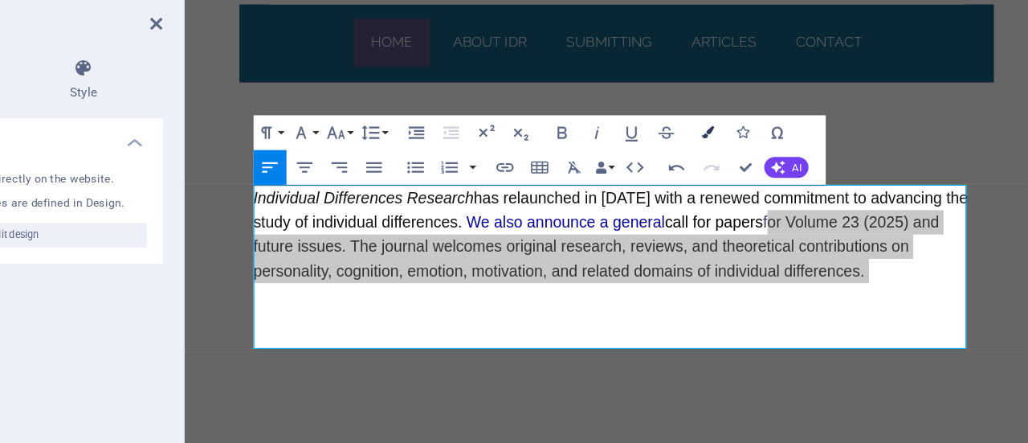
click at [754, 156] on icon "button" at bounding box center [759, 154] width 10 height 10
type input "#3a3967"
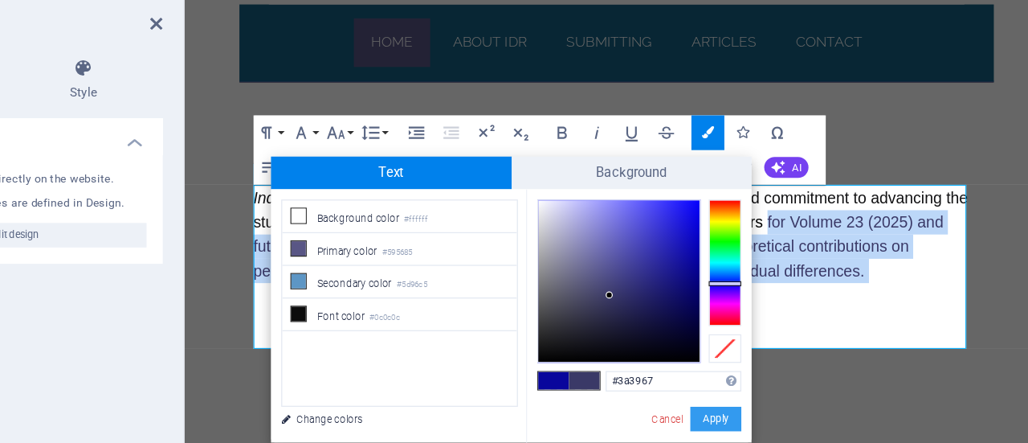
click at [776, 378] on button "Apply" at bounding box center [766, 378] width 40 height 19
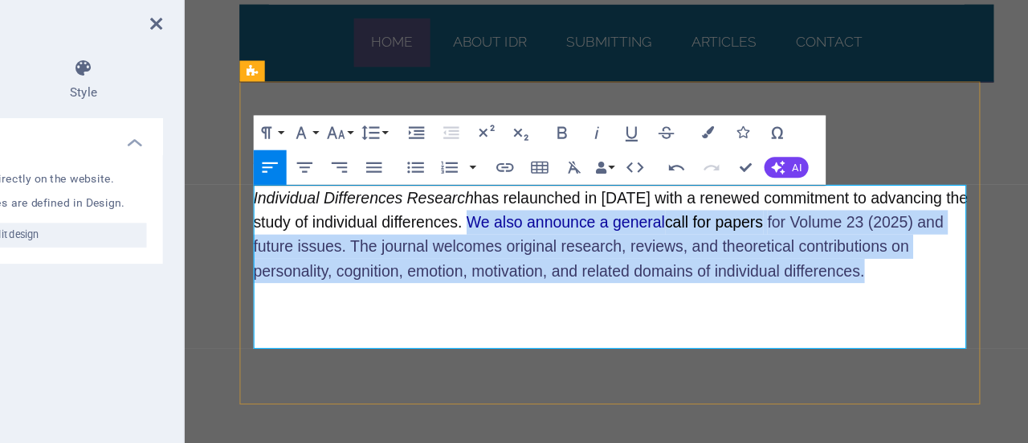
click at [712, 283] on p "​" at bounding box center [584, 272] width 673 height 22
drag, startPoint x: 726, startPoint y: 204, endPoint x: 537, endPoint y: 203, distance: 188.8
click at [537, 203] on p "Individual Differences Research has relaunched in [DATE] with a renewed commitm…" at bounding box center [584, 216] width 673 height 90
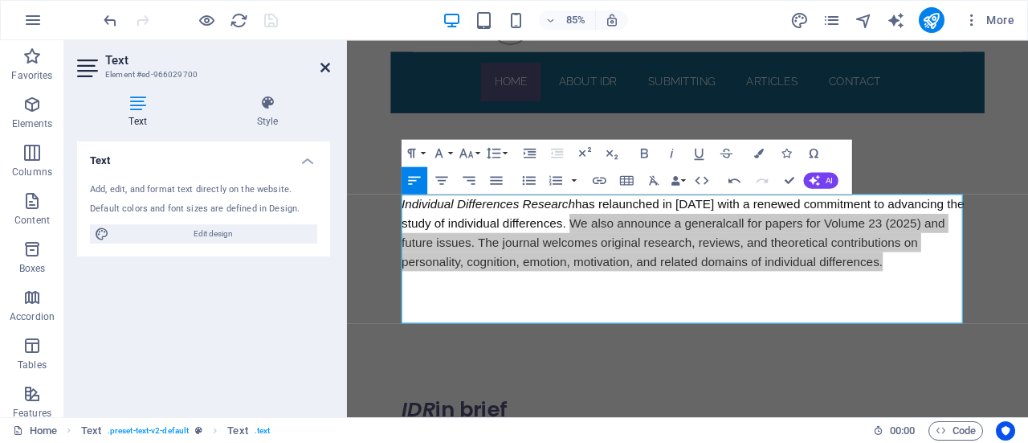
click at [327, 68] on icon at bounding box center [326, 67] width 10 height 13
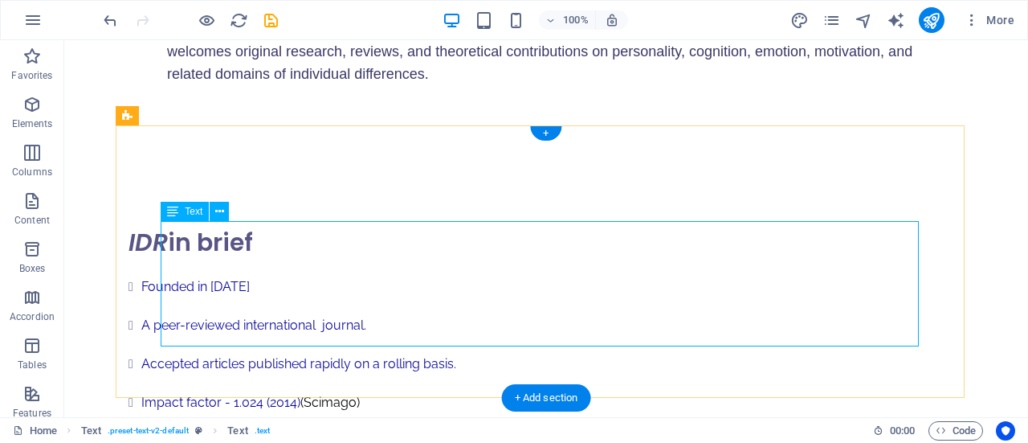
scroll to position [358, 0]
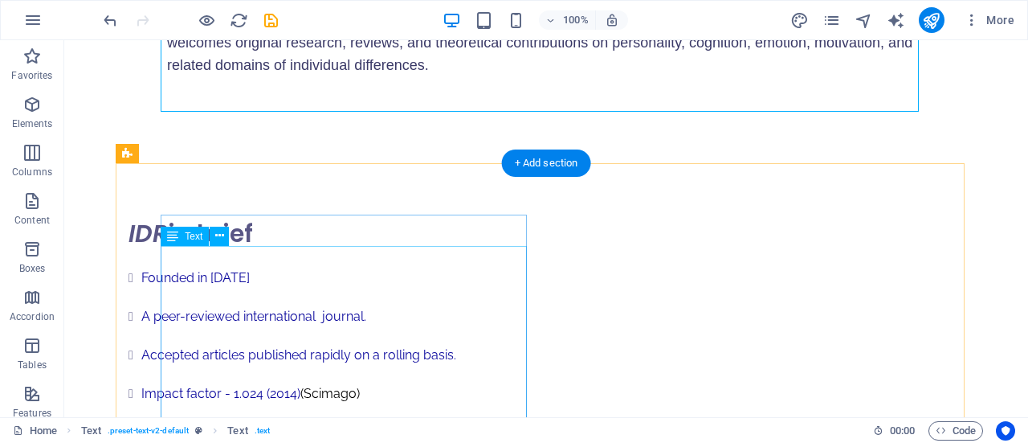
click at [314, 306] on div "Founded in [DATE] A peer-reviewed international journal. Accepted articles publ…" at bounding box center [508, 384] width 758 height 270
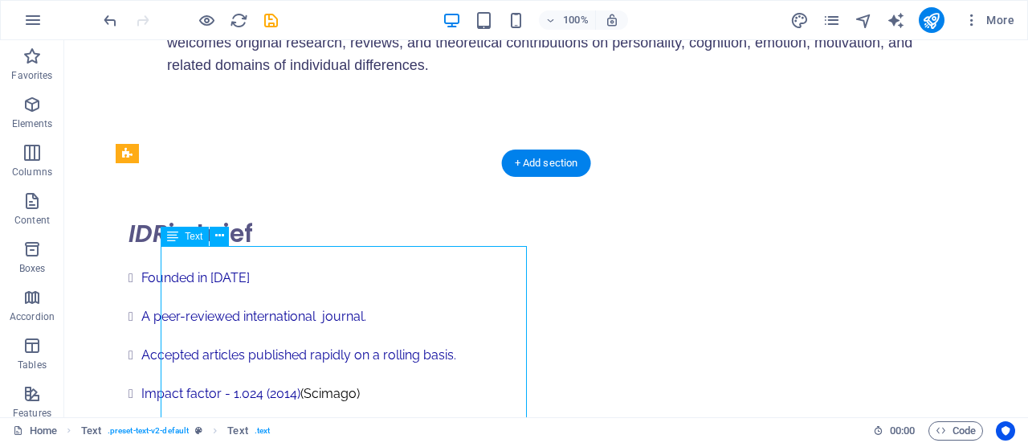
click at [314, 306] on div "Founded in [DATE] A peer-reviewed international journal. Accepted articles publ…" at bounding box center [508, 384] width 758 height 270
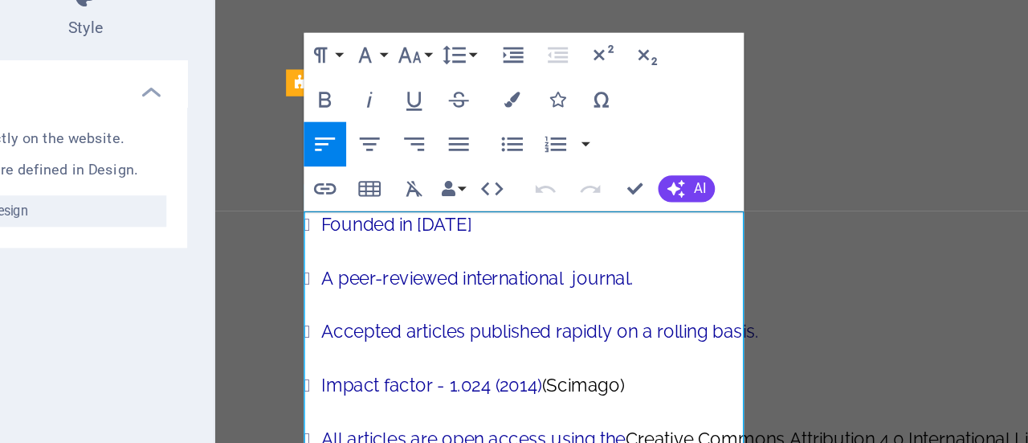
click at [411, 182] on li "A peer-reviewed international journal." at bounding box center [622, 171] width 660 height 19
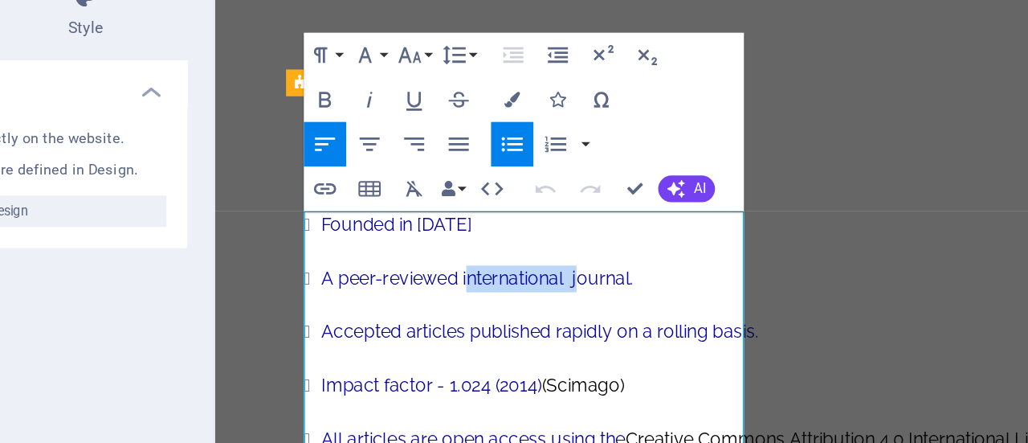
click at [411, 182] on li "A peer-reviewed international journal." at bounding box center [622, 171] width 660 height 19
click at [527, 165] on icon "button" at bounding box center [530, 165] width 10 height 10
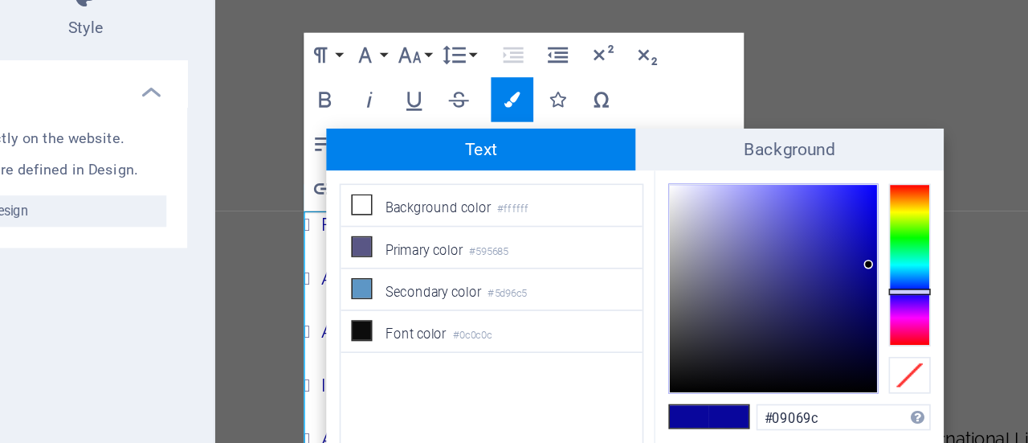
drag, startPoint x: 726, startPoint y: 360, endPoint x: 661, endPoint y: 360, distance: 64.3
click at [661, 360] on div "#09069c Supported formats #0852ed rgb(8, 82, 237) rgba(8, 82, 237, 90%) hsv(221…" at bounding box center [705, 425] width 178 height 432
copy li "A peer-reviewed ​ international"
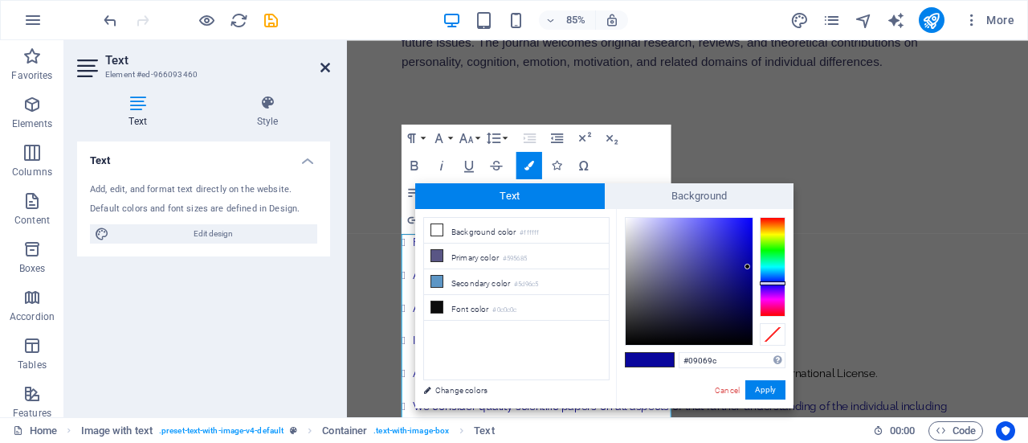
click at [323, 65] on icon at bounding box center [326, 67] width 10 height 13
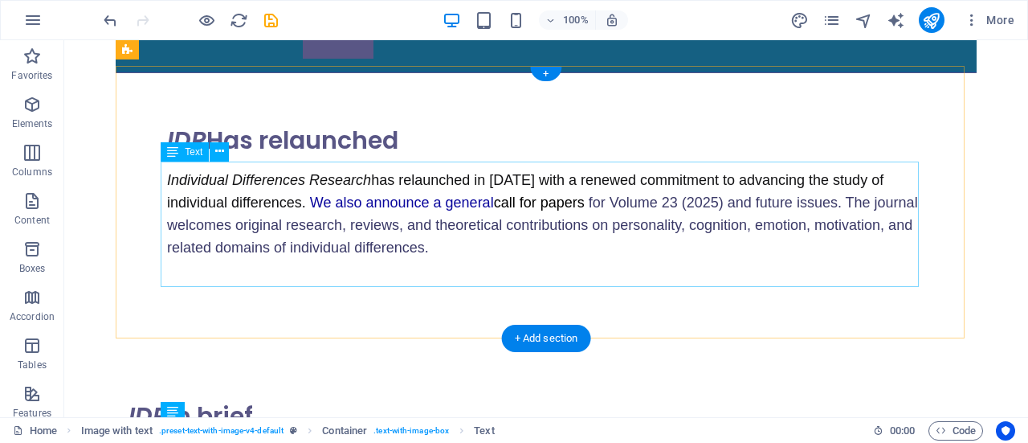
scroll to position [174, 0]
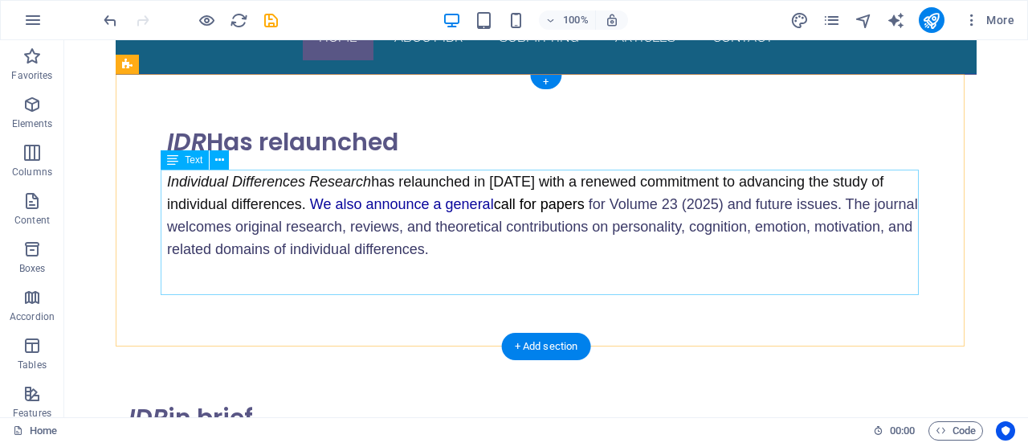
click at [562, 203] on div "Individual Differences Research has relaunched in [DATE] with a renewed commitm…" at bounding box center [546, 234] width 758 height 129
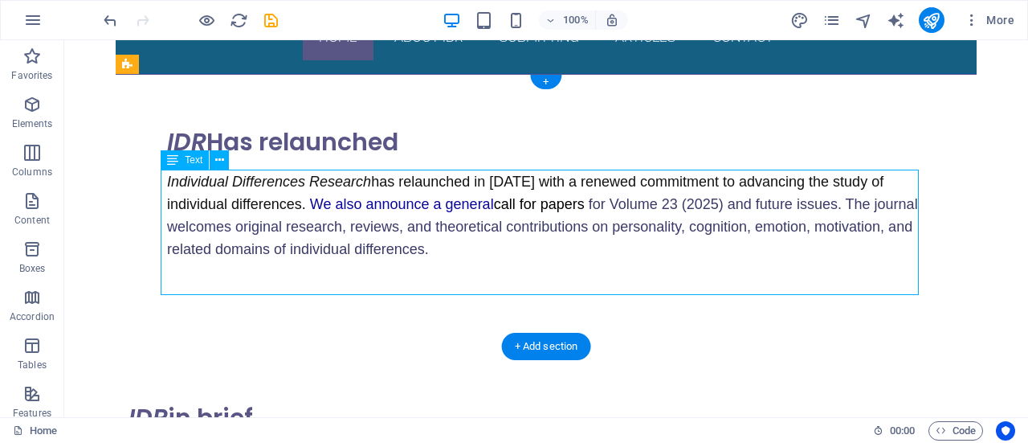
click at [562, 203] on div "Individual Differences Research has relaunched in [DATE] with a renewed commitm…" at bounding box center [546, 234] width 758 height 129
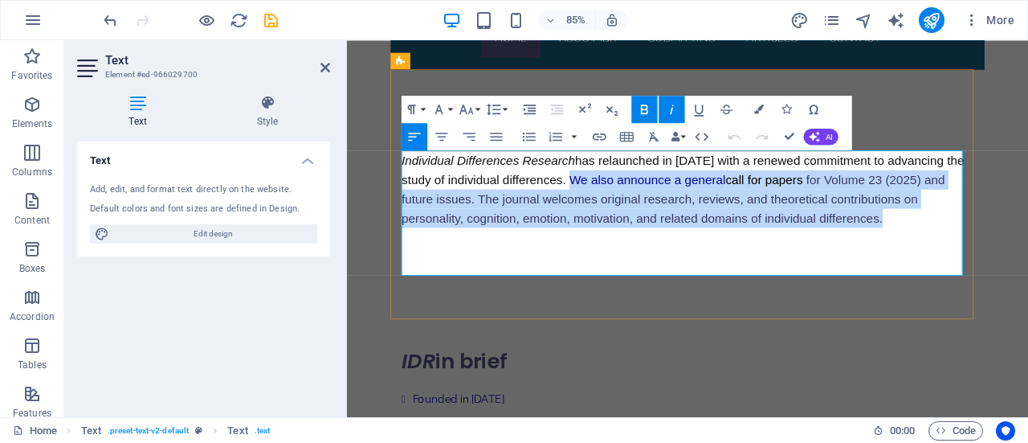
drag, startPoint x: 705, startPoint y: 204, endPoint x: 711, endPoint y: 268, distance: 64.6
click at [711, 260] on p "Individual Differences Research has relaunched in [DATE] with a renewed commitm…" at bounding box center [747, 215] width 673 height 90
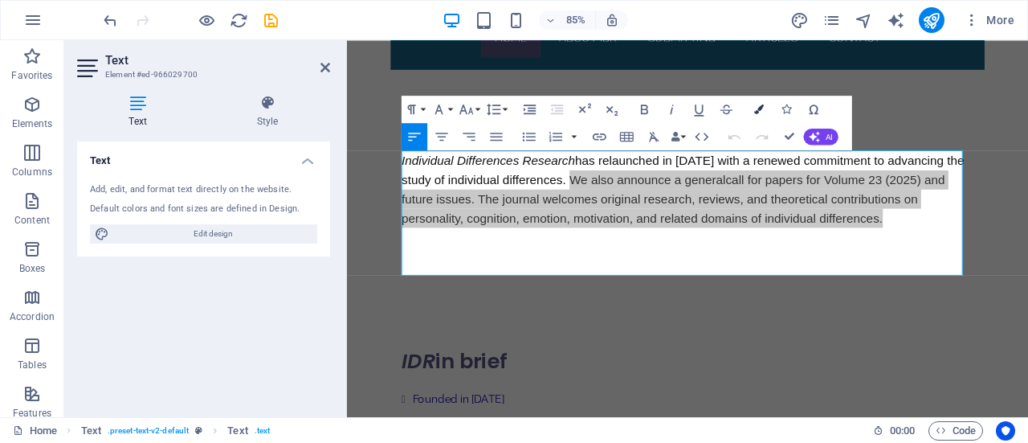
click at [759, 108] on icon "button" at bounding box center [759, 109] width 10 height 10
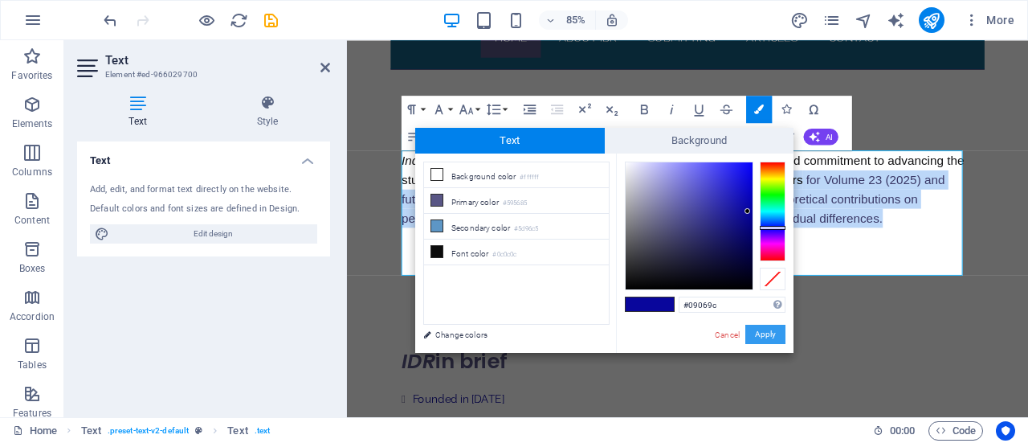
click at [768, 337] on button "Apply" at bounding box center [766, 334] width 40 height 19
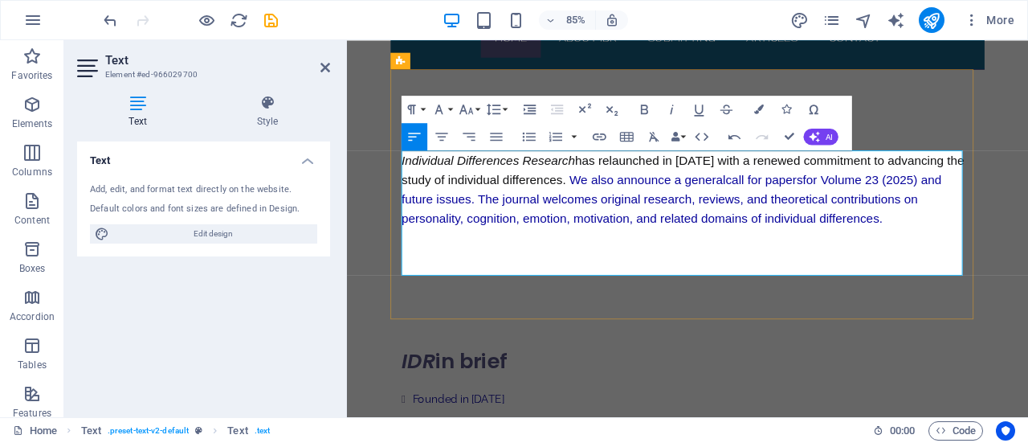
click at [867, 299] on p at bounding box center [747, 289] width 673 height 19
drag, startPoint x: 891, startPoint y: 202, endPoint x: 981, endPoint y: 196, distance: 90.2
click at [981, 196] on span "We also announce a general call for papers for Volume 23 (2025) and future issu…" at bounding box center [729, 226] width 636 height 61
click at [762, 108] on icon "button" at bounding box center [759, 109] width 10 height 10
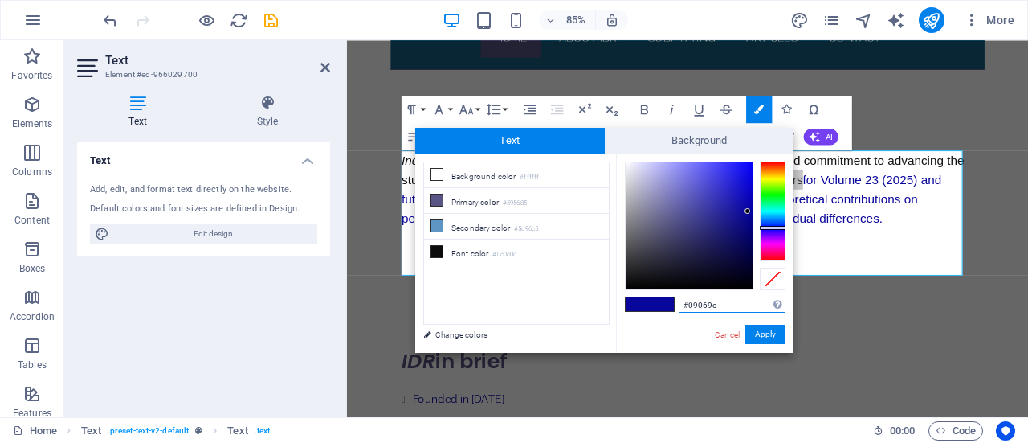
type input "#1a1a1d"
click at [636, 275] on div at bounding box center [689, 225] width 127 height 127
click at [769, 332] on button "Apply" at bounding box center [766, 334] width 40 height 19
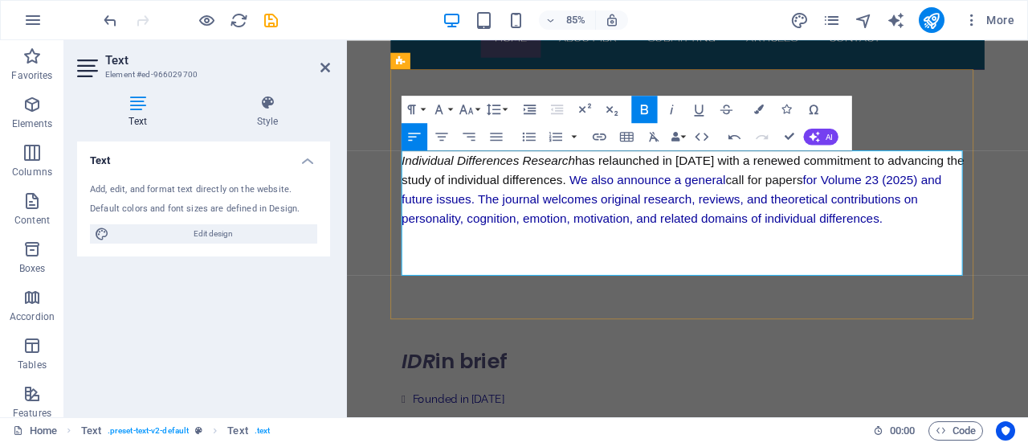
click at [981, 280] on p at bounding box center [747, 269] width 673 height 19
click at [527, 260] on p "Individual Differences Research has relaunched in [DATE] with a renewed commitm…" at bounding box center [747, 215] width 673 height 90
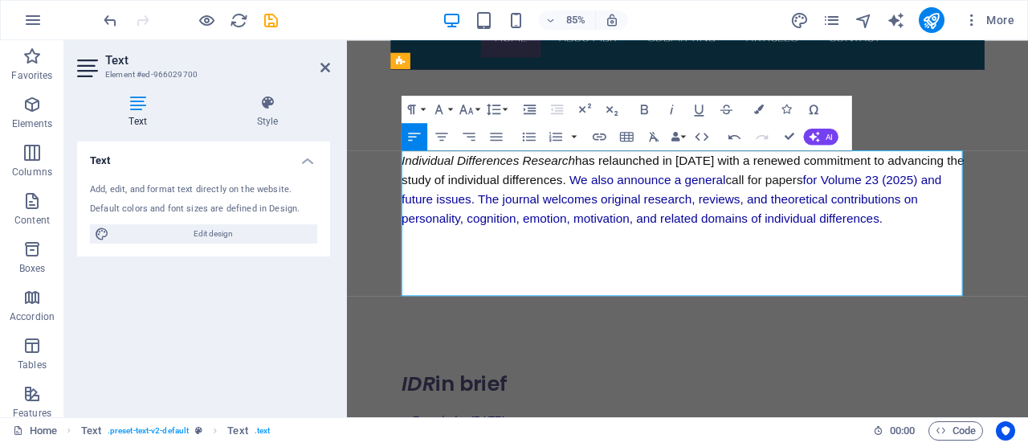
click at [702, 202] on span "We also announce a general" at bounding box center [701, 204] width 184 height 16
click at [431, 283] on p "​" at bounding box center [747, 271] width 673 height 22
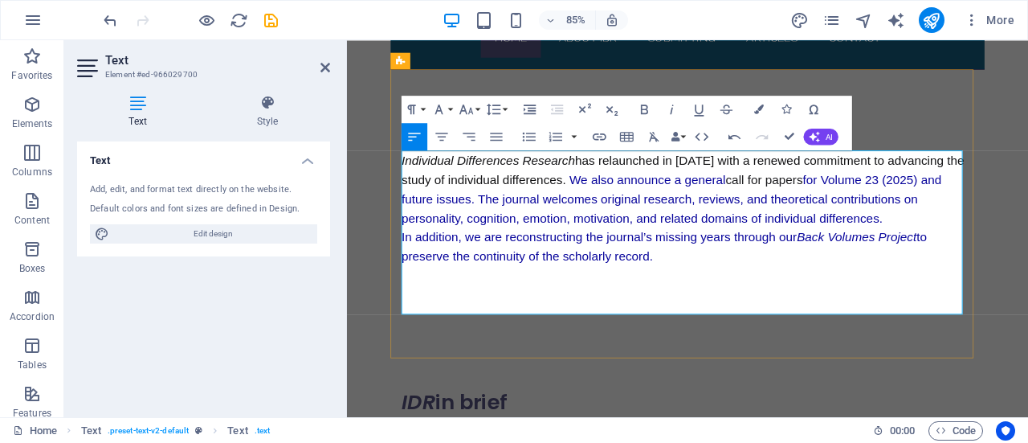
click at [679, 260] on p "Individual Differences Research has relaunched in [DATE] with a renewed commitm…" at bounding box center [747, 215] width 673 height 90
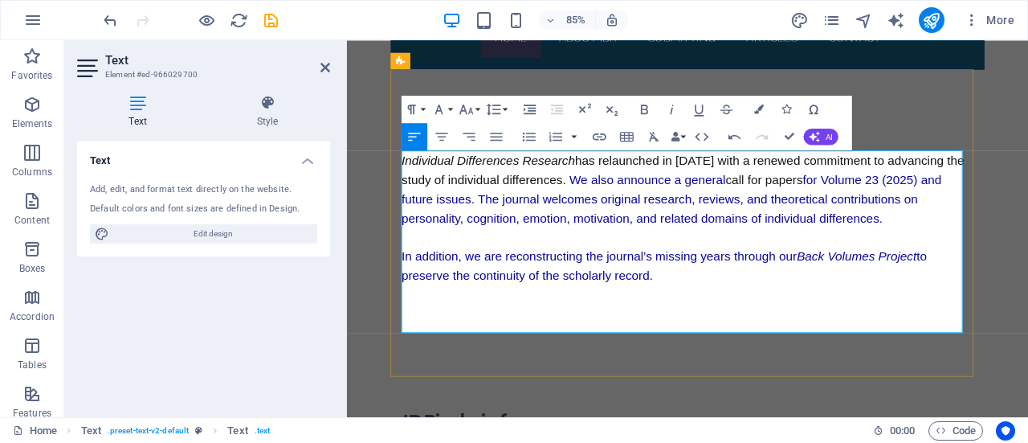
click at [730, 328] on p "In addition, we are reconstructing the journal’s missing years through our Back…" at bounding box center [747, 305] width 673 height 45
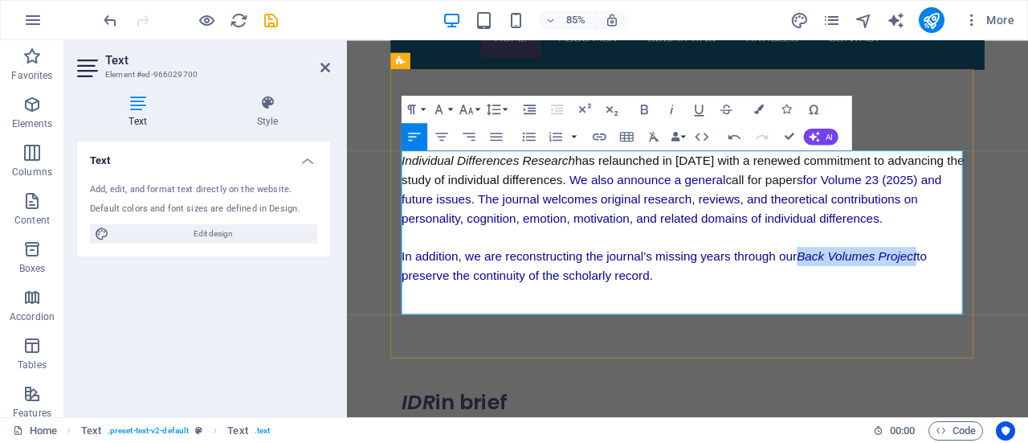
drag, startPoint x: 882, startPoint y: 310, endPoint x: 1021, endPoint y: 310, distance: 139.0
click at [1021, 310] on span "In addition, we are reconstructing the journal’s missing years through our Back…" at bounding box center [720, 305] width 618 height 39
click at [601, 137] on icon "button" at bounding box center [600, 136] width 14 height 7
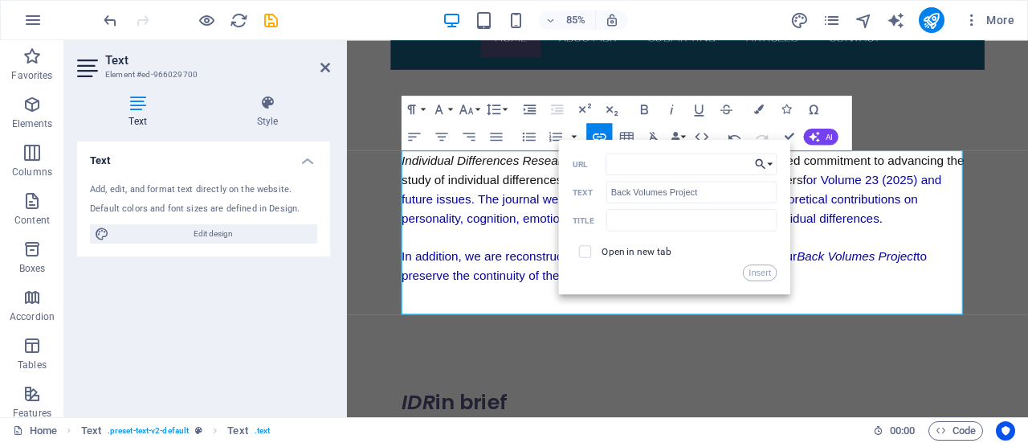
click at [772, 165] on button "Choose Link" at bounding box center [765, 164] width 26 height 22
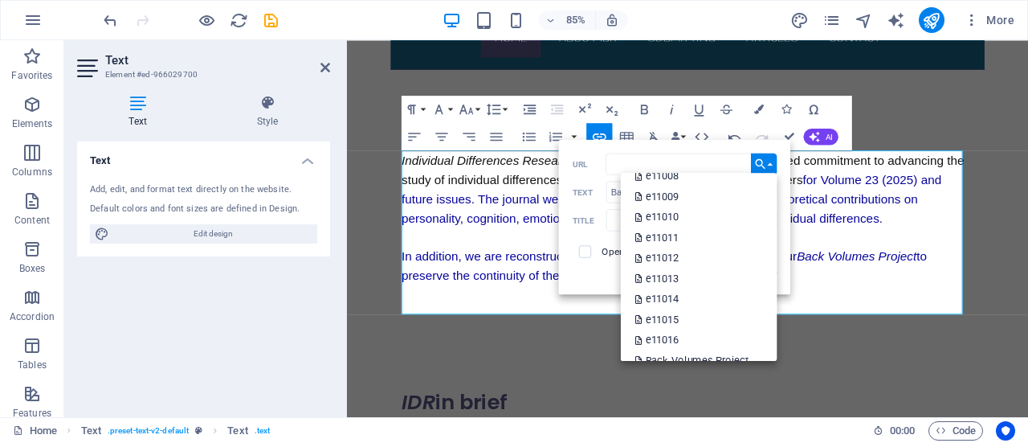
scroll to position [1237, 0]
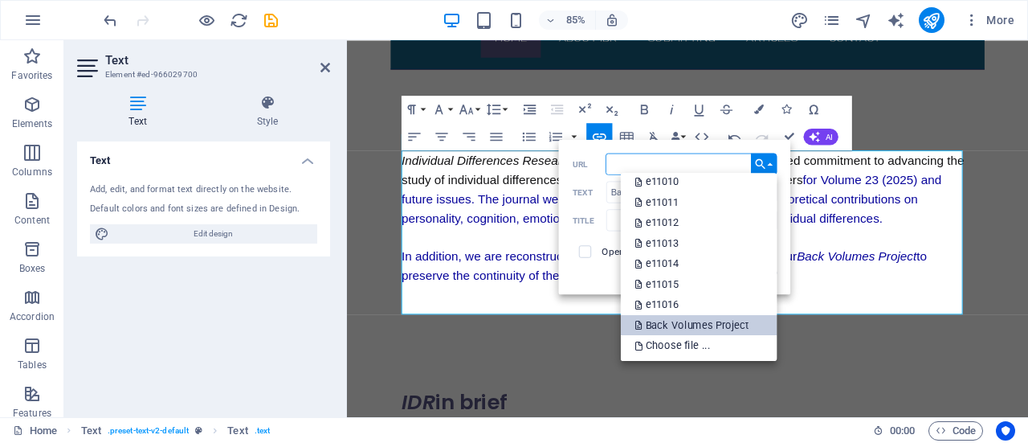
click at [717, 325] on p "Back Volumes Project" at bounding box center [693, 325] width 117 height 21
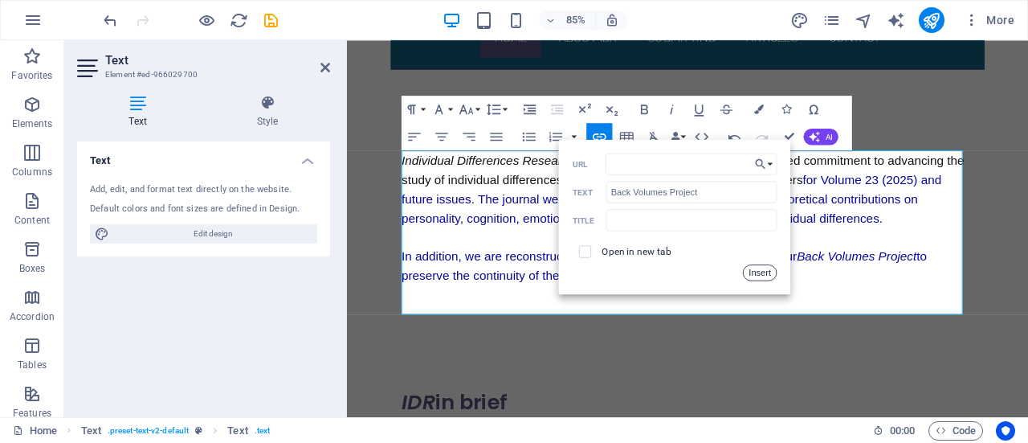
click at [767, 275] on button "Insert" at bounding box center [760, 272] width 35 height 16
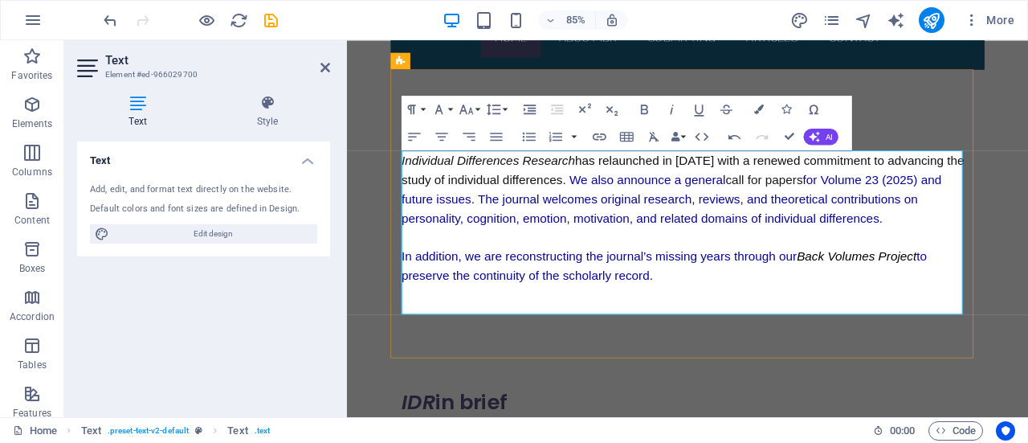
click at [715, 328] on p "In addition, we are reconstructing the journal’s missing years through our Back…" at bounding box center [747, 305] width 673 height 45
drag, startPoint x: 713, startPoint y: 333, endPoint x: 830, endPoint y: 340, distance: 117.5
click at [830, 325] on span "to preserve the continuity of the scholarly record. Submit your paper." at bounding box center [720, 305] width 618 height 39
type input "Submit your paper"
click at [605, 135] on icon "button" at bounding box center [600, 136] width 14 height 7
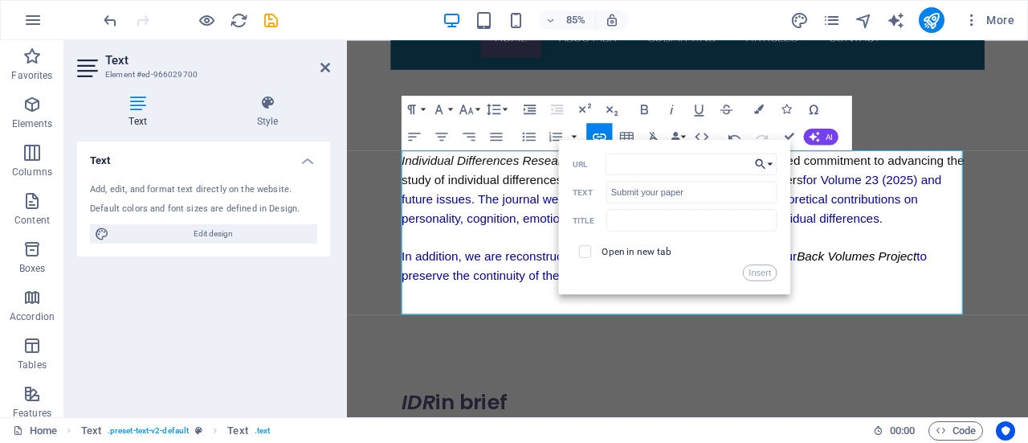
click at [771, 165] on button "Choose Link" at bounding box center [765, 164] width 26 height 22
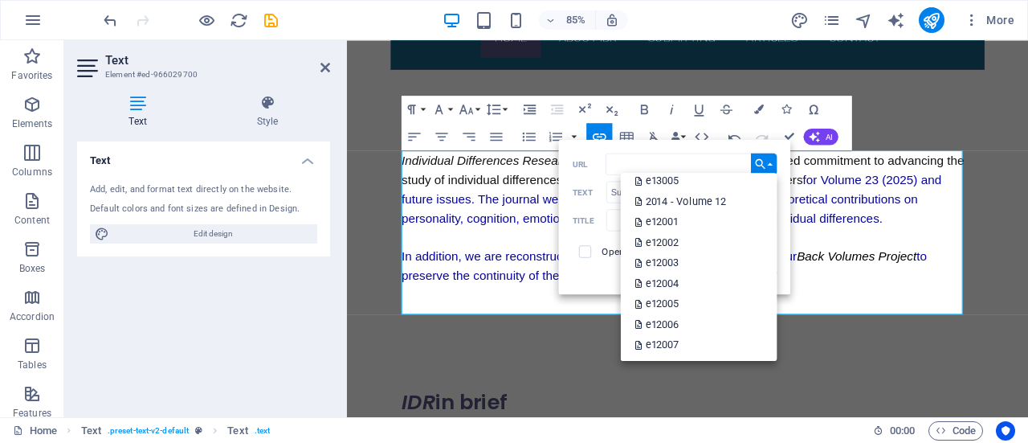
scroll to position [0, 0]
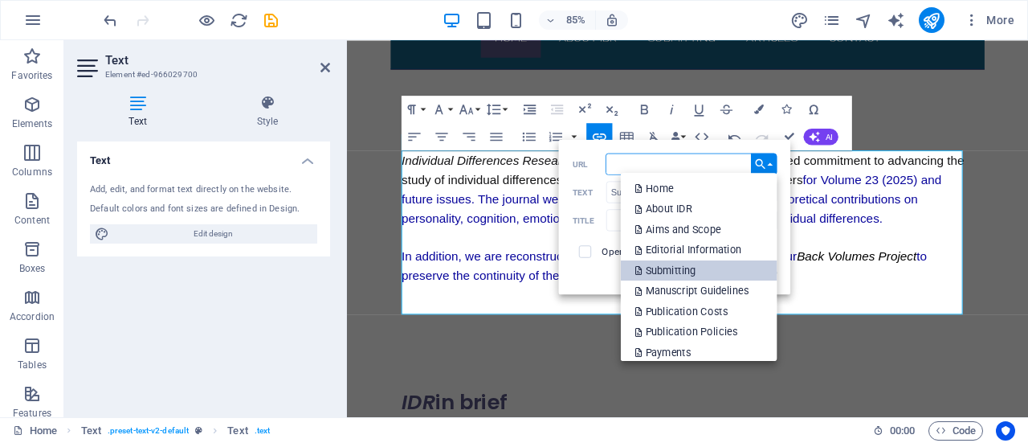
click at [693, 269] on p "Submitting" at bounding box center [666, 270] width 63 height 21
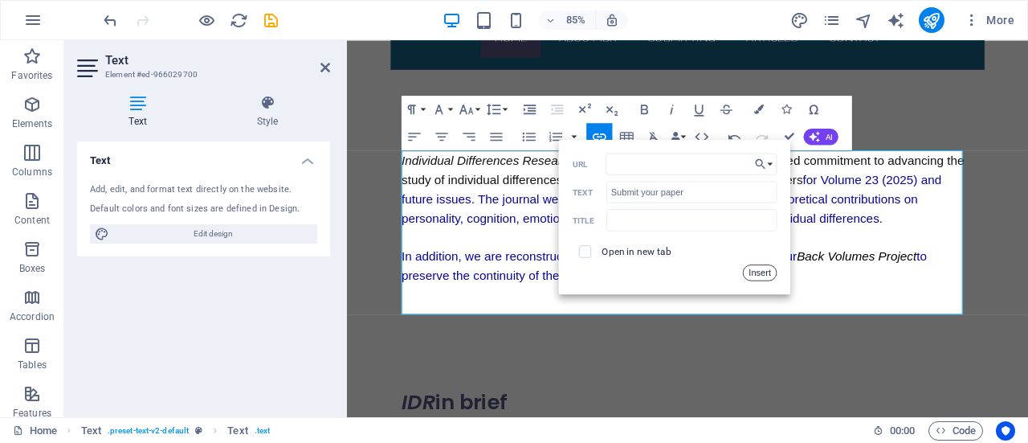
click at [767, 273] on button "Insert" at bounding box center [760, 272] width 35 height 16
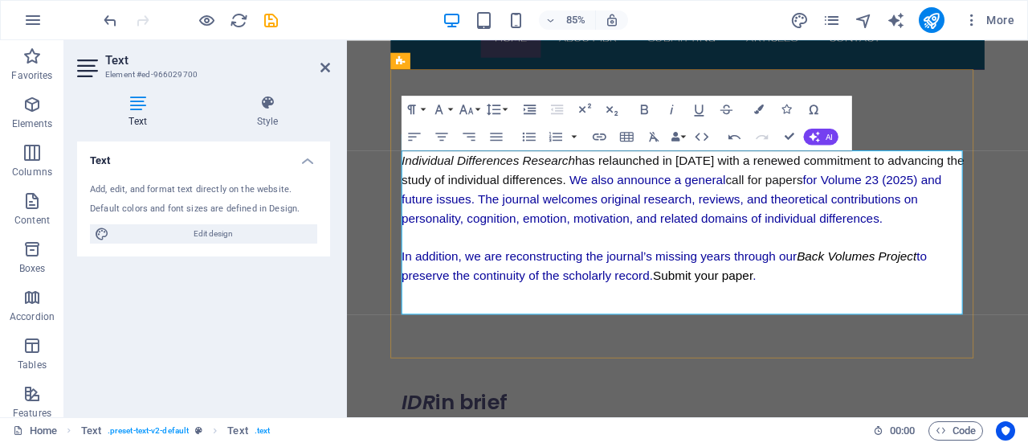
click at [854, 328] on p "In addition, we are reconstructing the journal’s missing years through our Back…" at bounding box center [747, 305] width 673 height 45
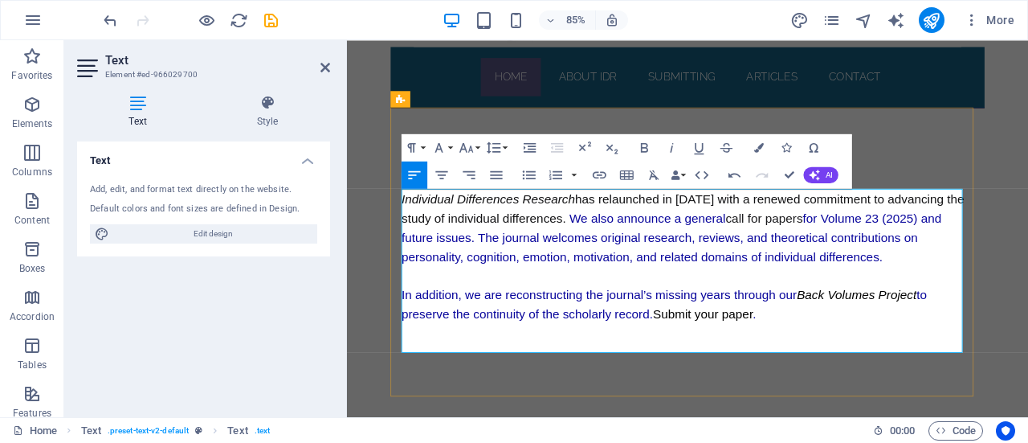
scroll to position [199, 0]
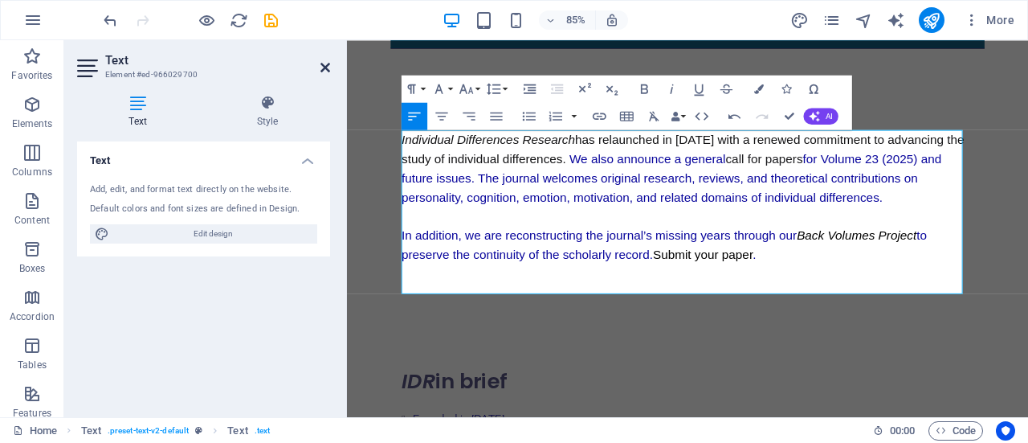
click at [323, 67] on icon at bounding box center [326, 67] width 10 height 13
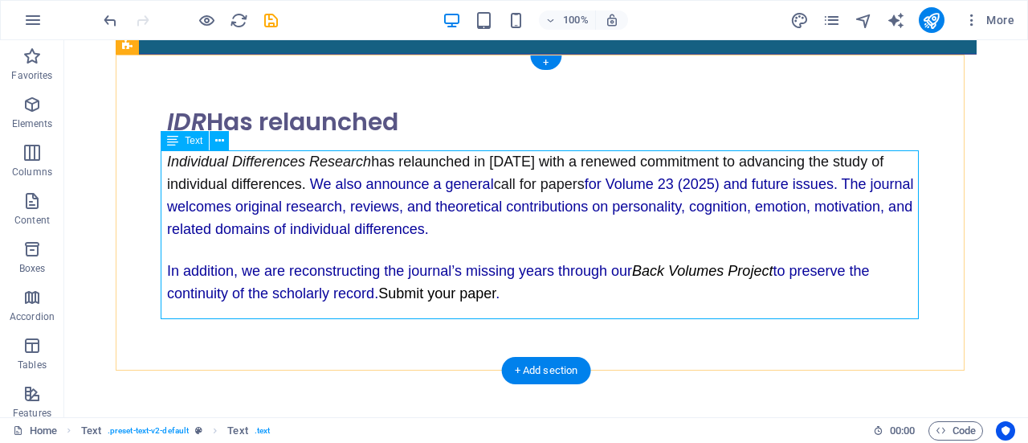
scroll to position [200, 0]
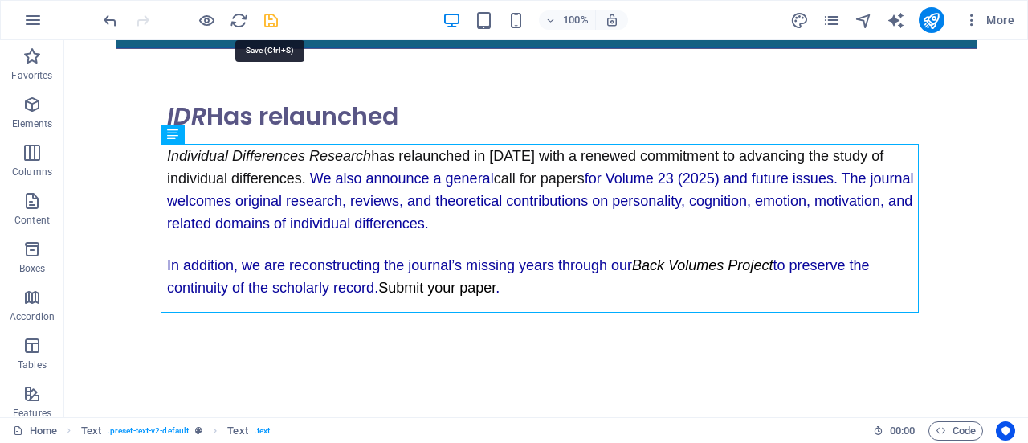
click at [276, 19] on icon "save" at bounding box center [271, 20] width 18 height 18
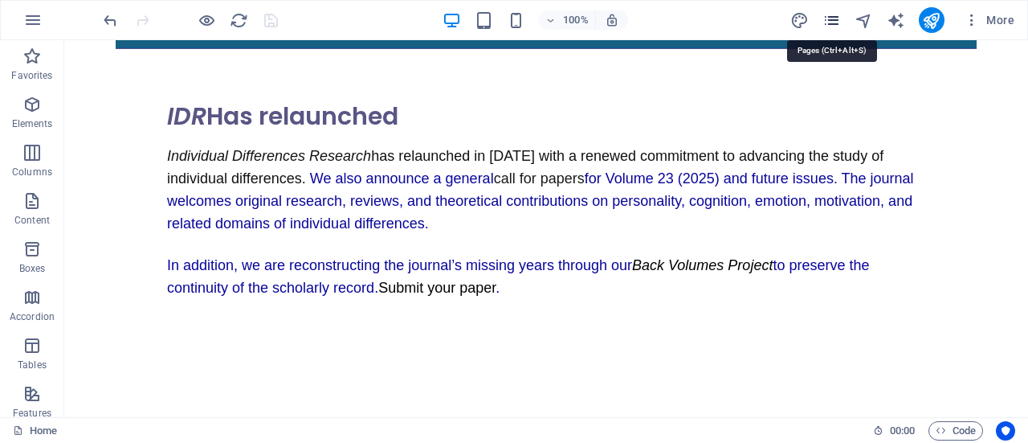
click at [836, 15] on icon "pages" at bounding box center [832, 20] width 18 height 18
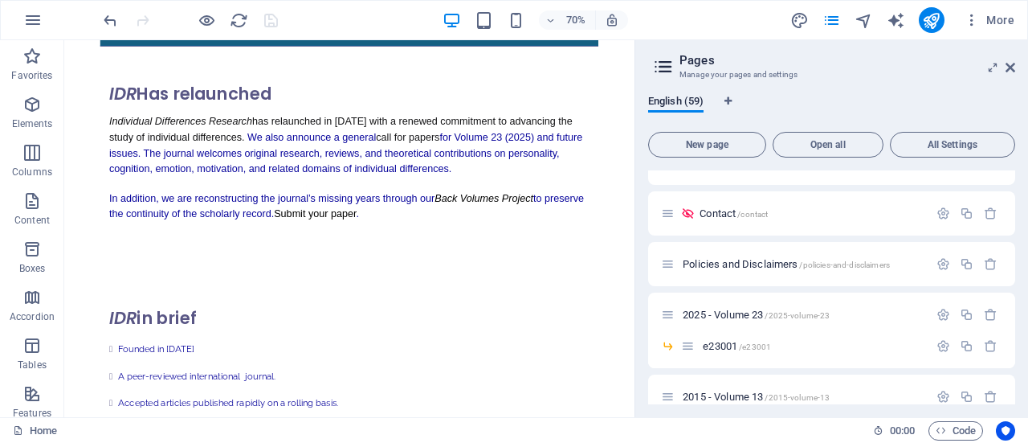
scroll to position [369, 0]
click at [712, 348] on span "e23001 /e23001" at bounding box center [737, 347] width 68 height 12
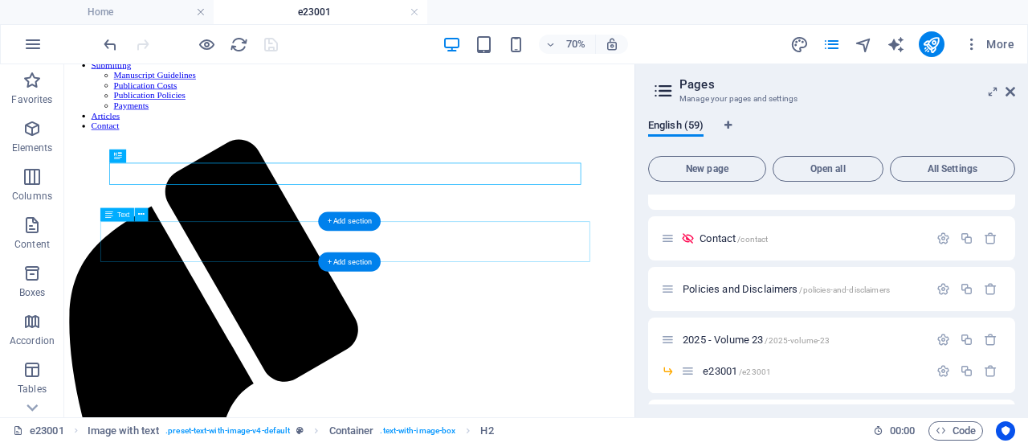
scroll to position [184, 0]
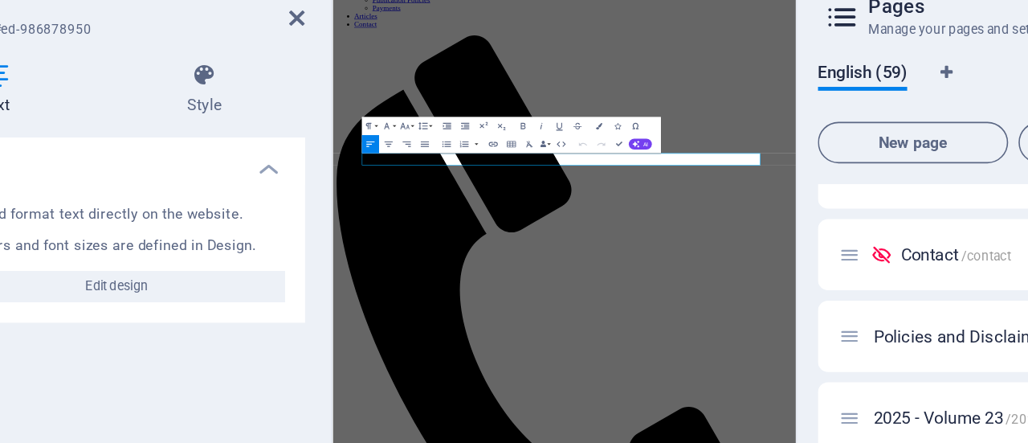
copy span "DOI"
click at [325, 92] on icon at bounding box center [326, 91] width 10 height 13
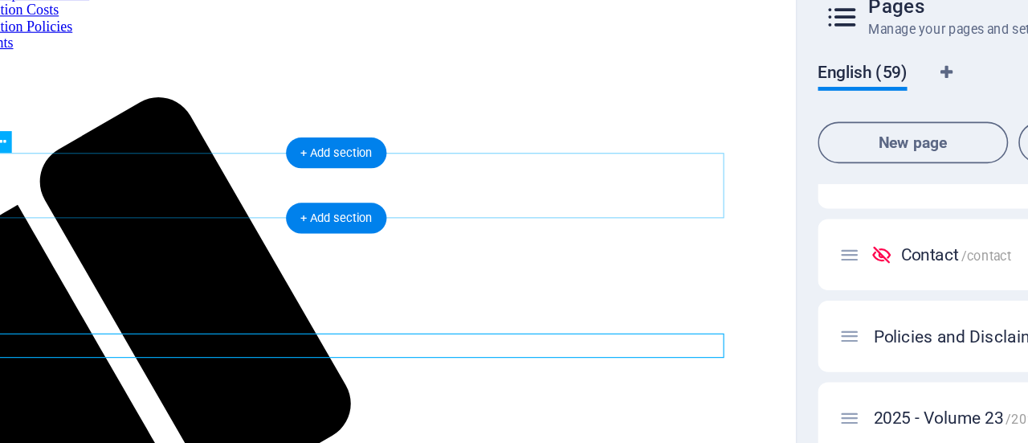
scroll to position [0, 0]
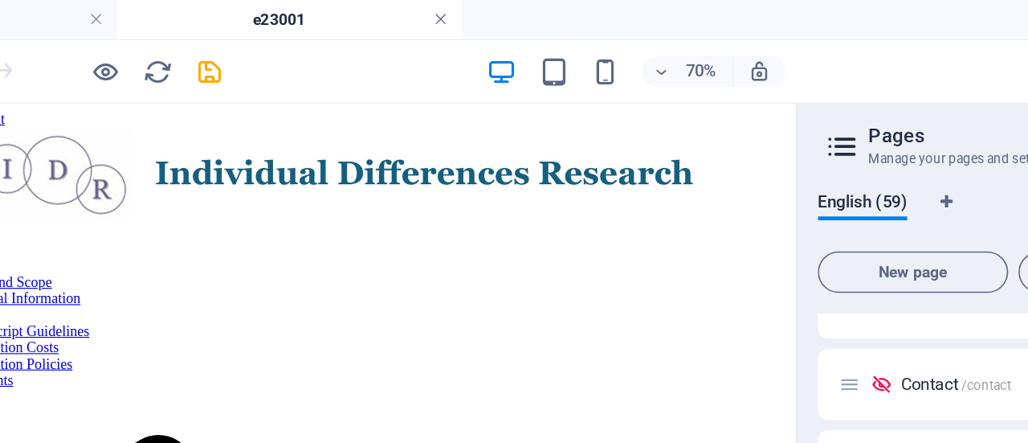
click at [415, 10] on link at bounding box center [415, 12] width 10 height 15
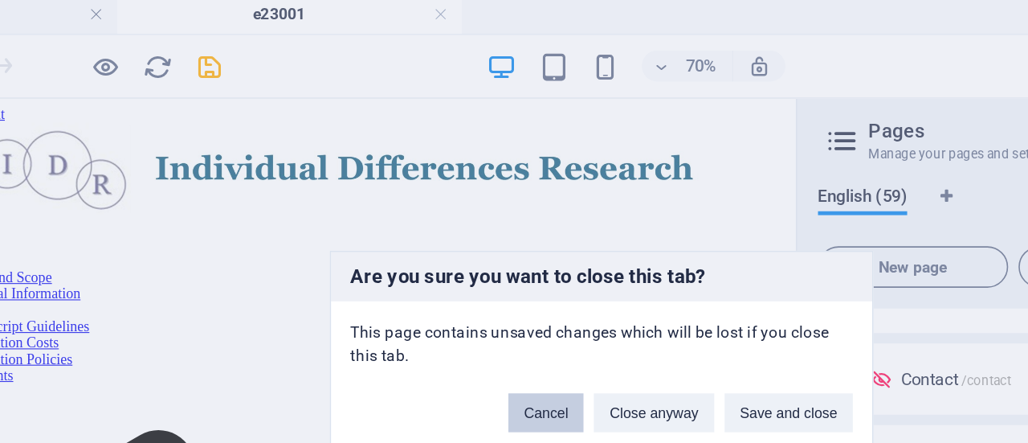
click at [484, 257] on button "Cancel" at bounding box center [479, 259] width 47 height 24
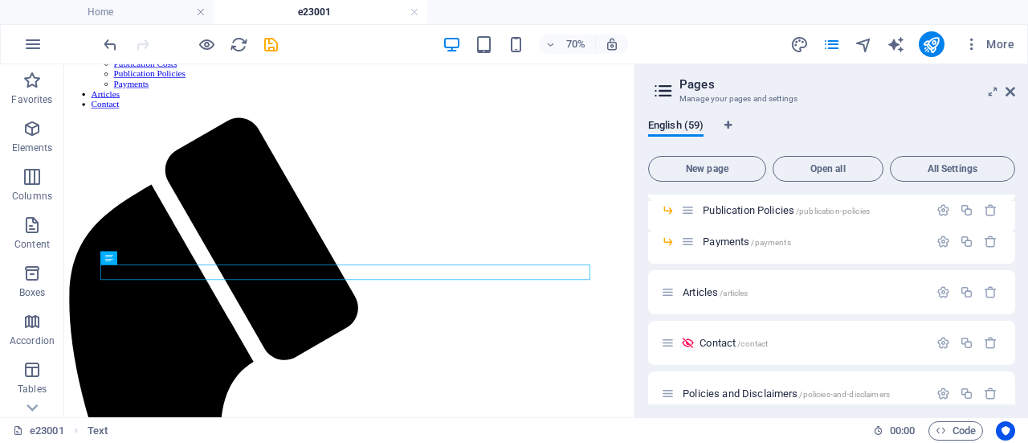
scroll to position [264, 0]
click at [416, 12] on link at bounding box center [415, 12] width 10 height 15
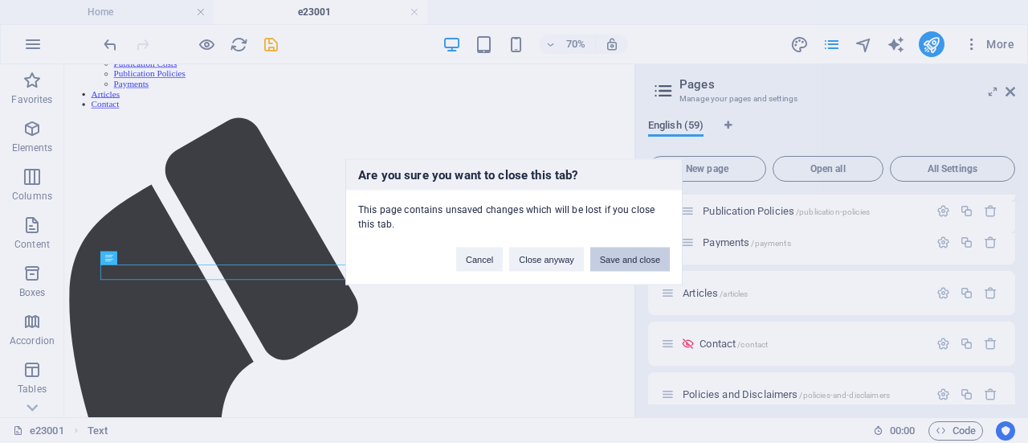
click at [628, 256] on button "Save and close" at bounding box center [631, 259] width 80 height 24
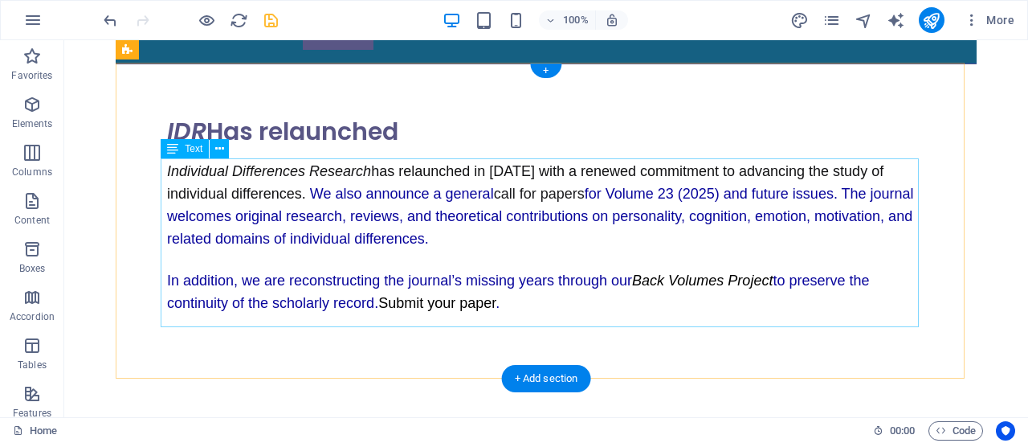
scroll to position [180, 0]
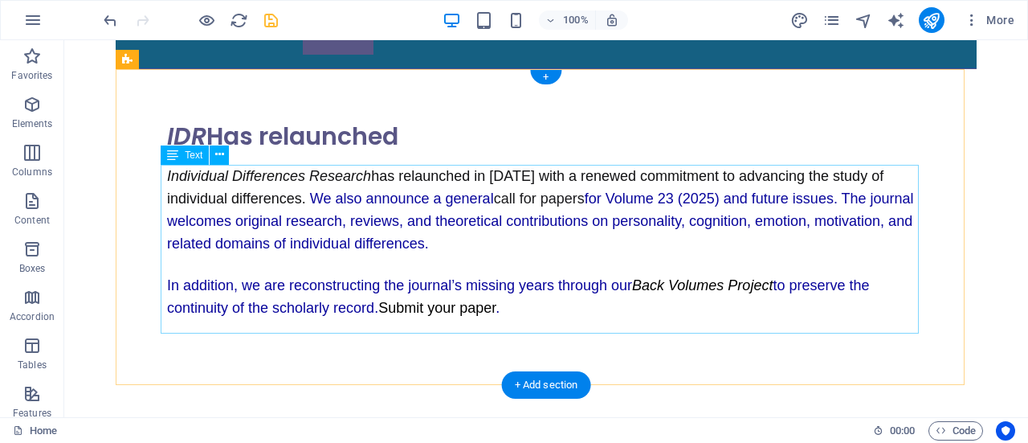
click at [178, 174] on div "Individual Differences Research has relaunched in [DATE] with a renewed commitm…" at bounding box center [546, 252] width 758 height 174
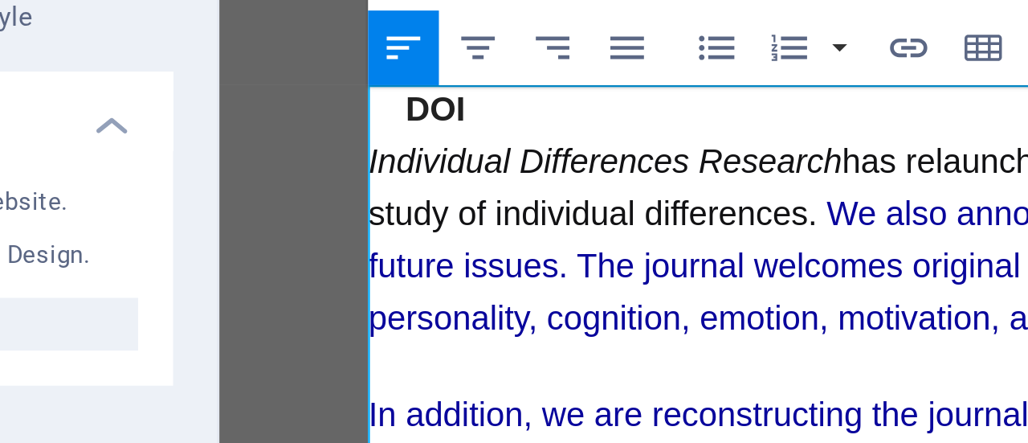
click at [297, 0] on div "DOI Individual Differences Research has relaunched in [DATE] with a renewed com…" at bounding box center [620, 17] width 673 height 195
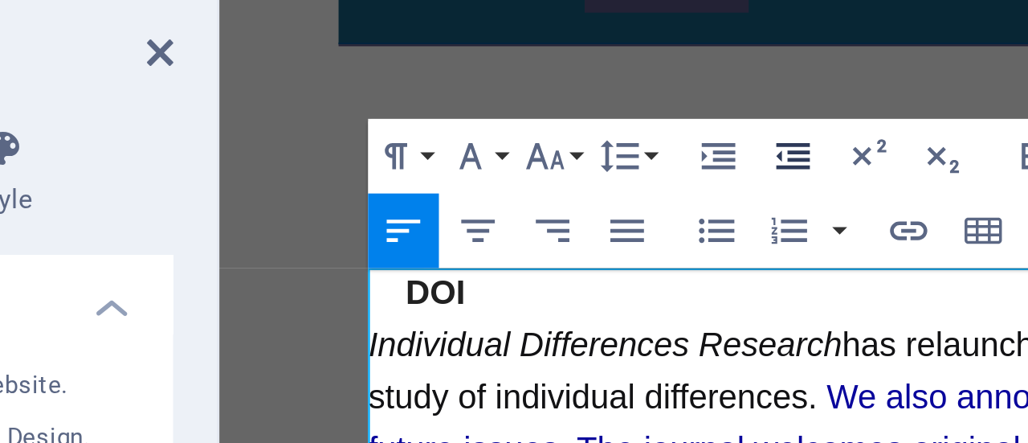
click at [558, 103] on icon "button" at bounding box center [557, 105] width 12 height 10
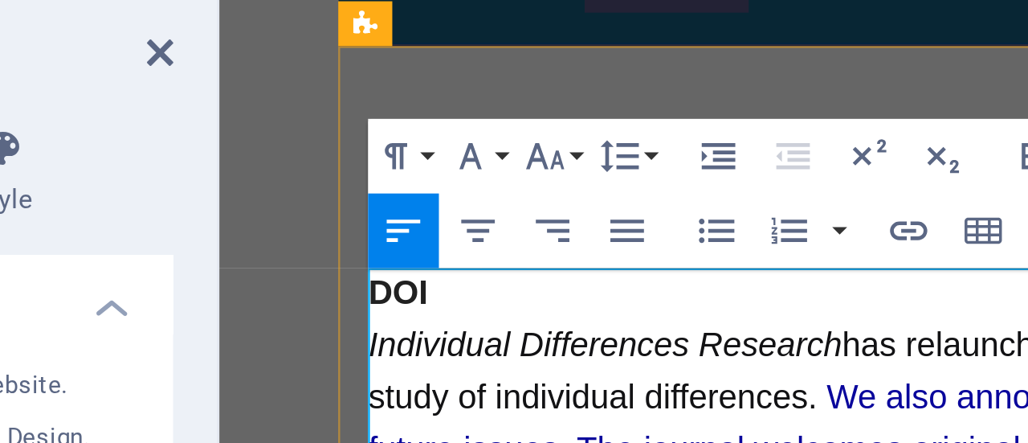
click at [338, 113] on p "DOI" at bounding box center [620, 114] width 673 height 22
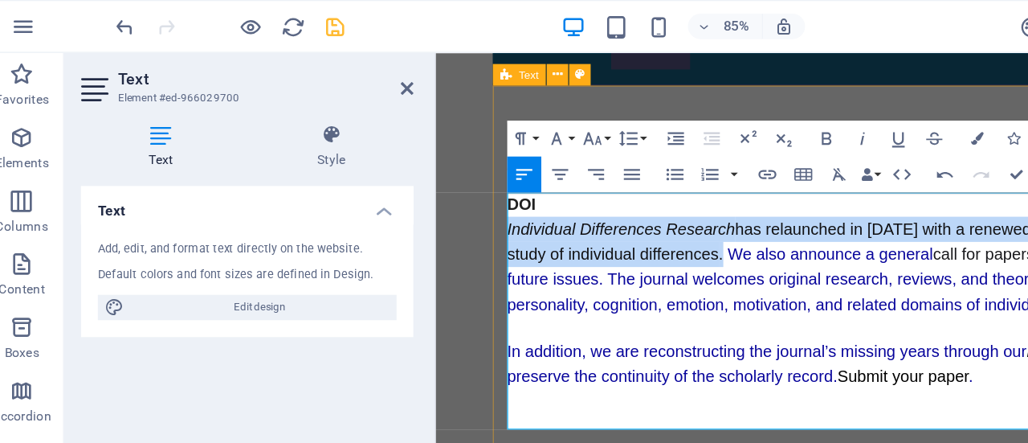
drag, startPoint x: 787, startPoint y: 231, endPoint x: 497, endPoint y: 210, distance: 290.9
click at [497, 210] on div "IDR Has relaunched DOI Individual Differences Research has relaunched in [DATE]…" at bounding box center [836, 252] width 699 height 342
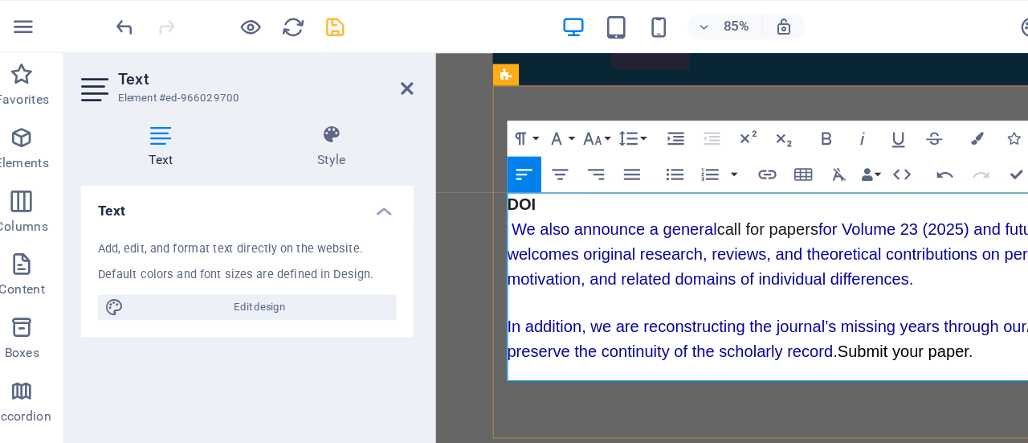
click at [554, 190] on p "DOI" at bounding box center [836, 188] width 673 height 22
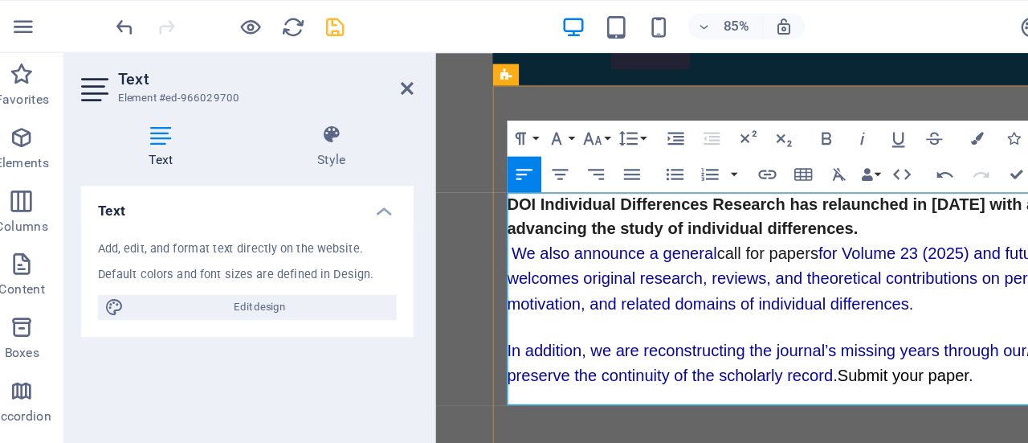
scroll to position [1715, 2]
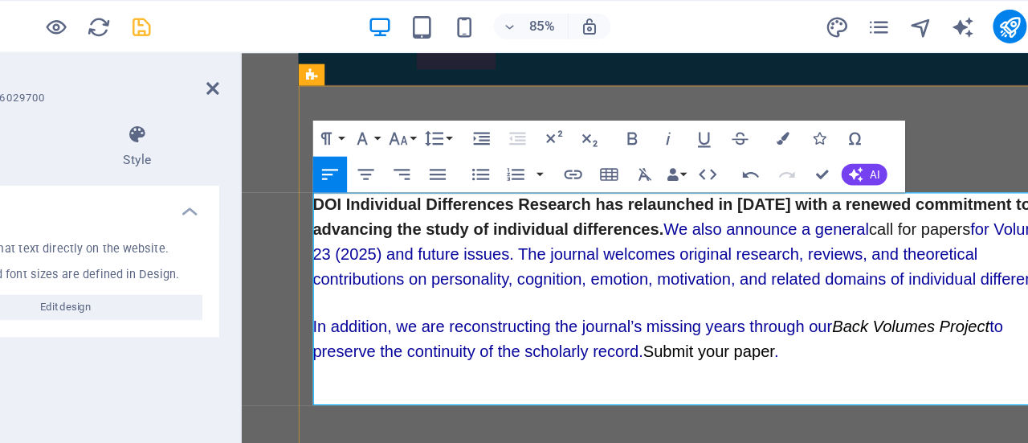
click at [319, 189] on span "DOI Individual Differences Research has relaunched in [DATE] with a renewed com…" at bounding box center [627, 198] width 644 height 39
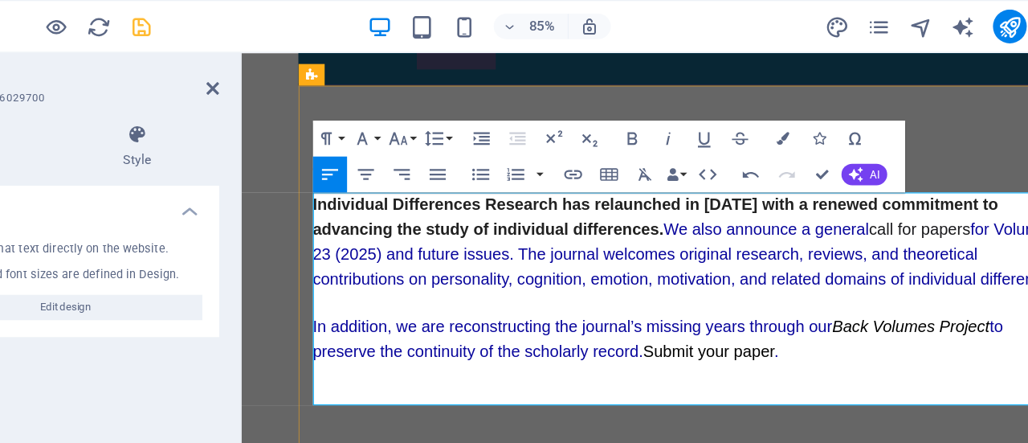
click at [812, 212] on strong "call for papers" at bounding box center [848, 210] width 91 height 16
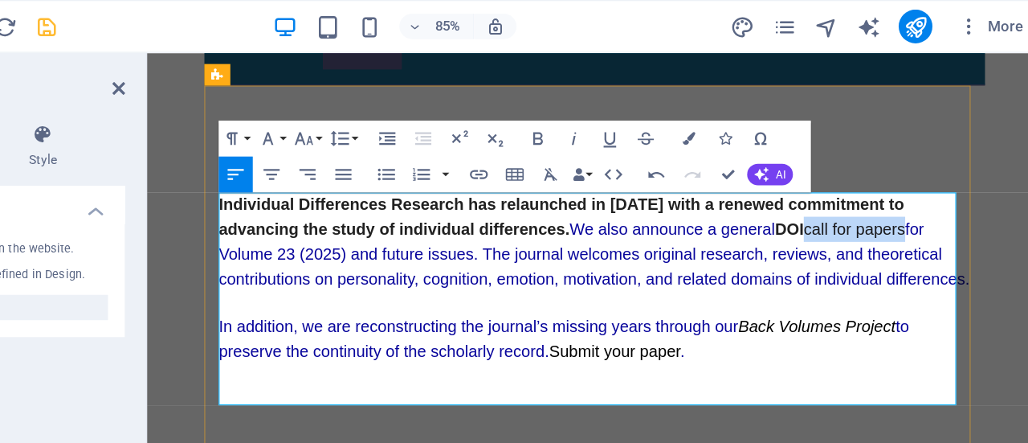
drag, startPoint x: 840, startPoint y: 211, endPoint x: 749, endPoint y: 209, distance: 90.8
click at [749, 209] on span "We also announce a general DOI call for papers for Volume 23 (2025) and future …" at bounding box center [547, 232] width 673 height 62
click at [746, 212] on span "DOIcall for papers" at bounding box center [771, 210] width 125 height 16
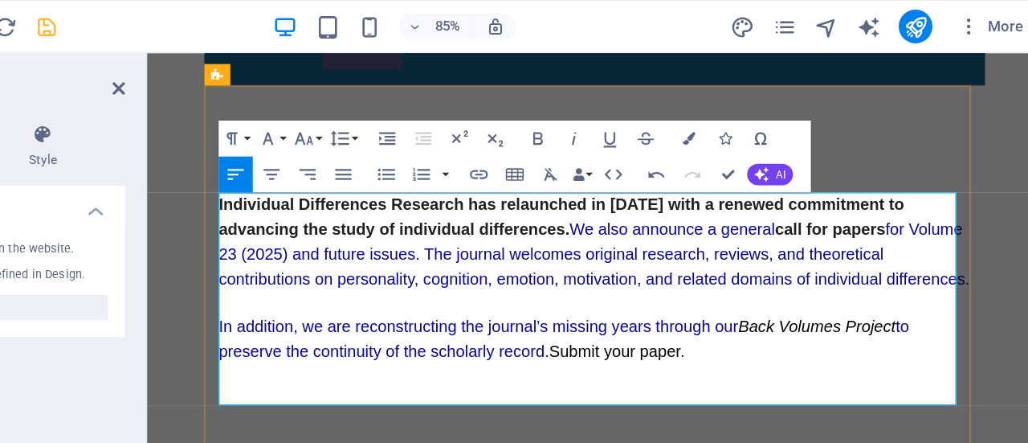
click at [820, 206] on span "for Volume 23 (2025) and future issues. The journal welcomes original research,…" at bounding box center [547, 232] width 673 height 61
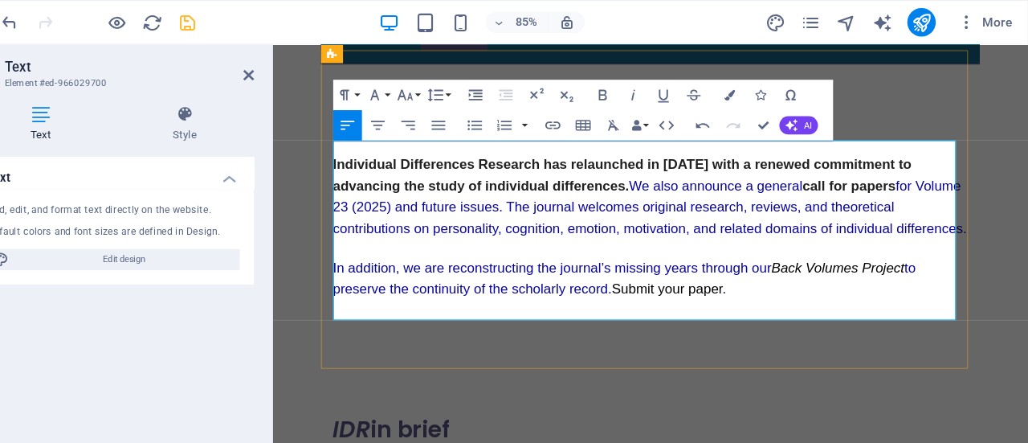
scroll to position [188, 0]
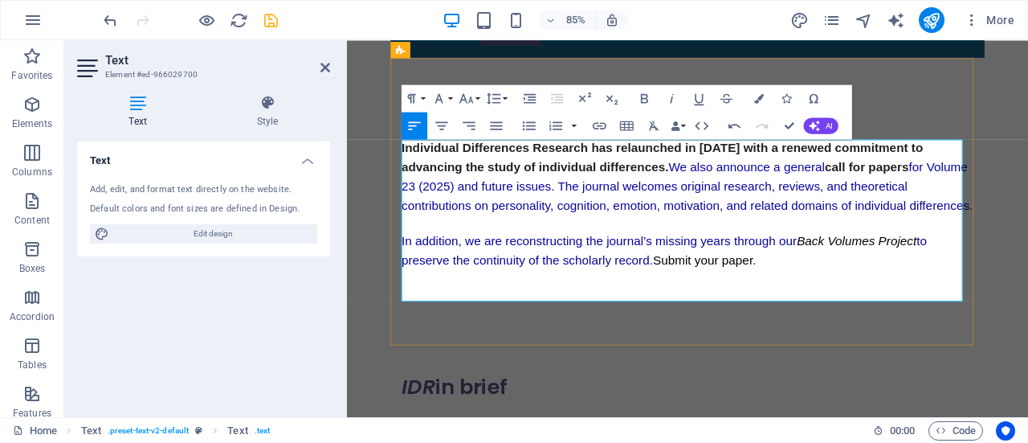
click at [920, 188] on span "call for papers" at bounding box center [959, 190] width 99 height 16
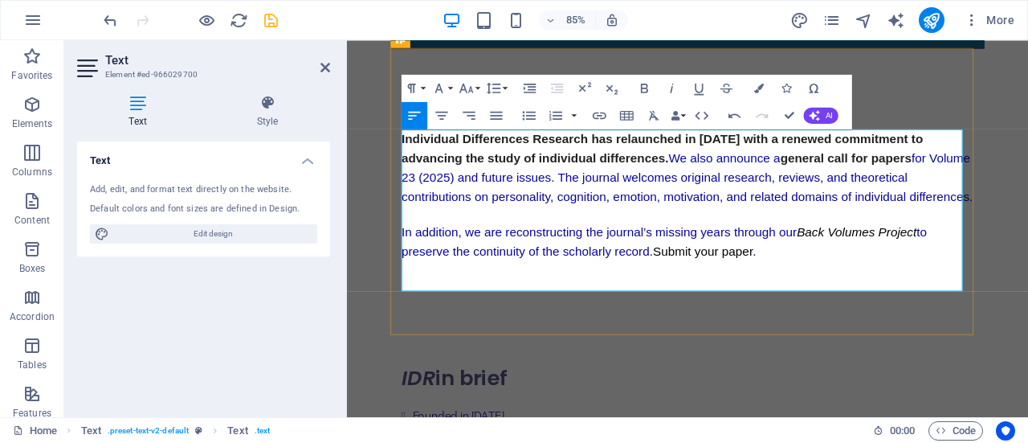
scroll to position [194, 0]
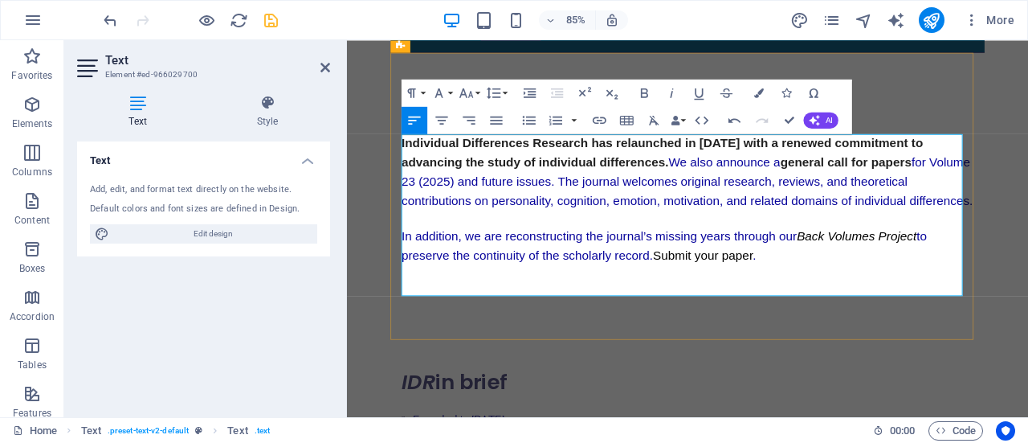
click at [734, 182] on span "We also announce a general call for papers" at bounding box center [869, 183] width 286 height 16
click at [325, 62] on icon at bounding box center [326, 67] width 10 height 13
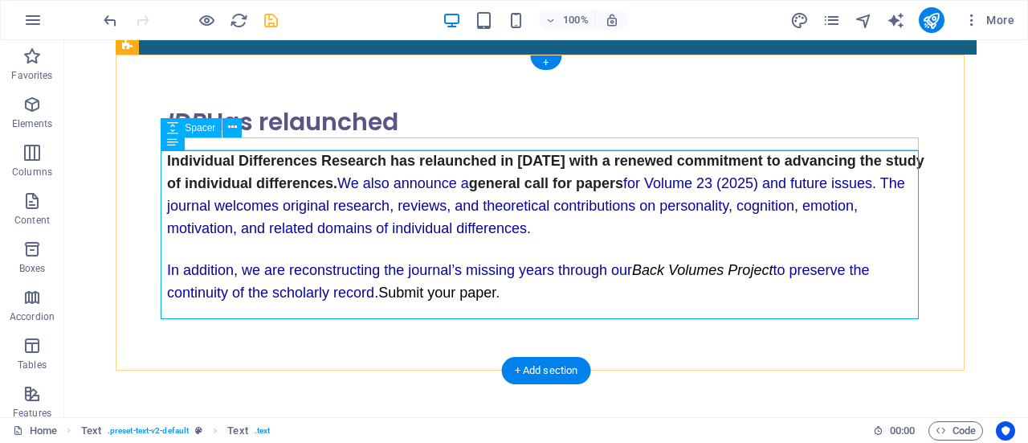
scroll to position [174, 0]
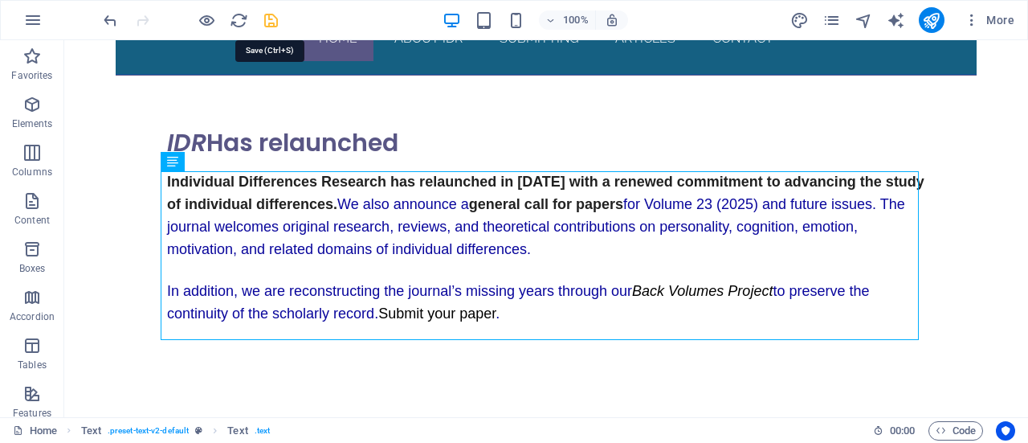
click at [273, 20] on icon "save" at bounding box center [271, 20] width 18 height 18
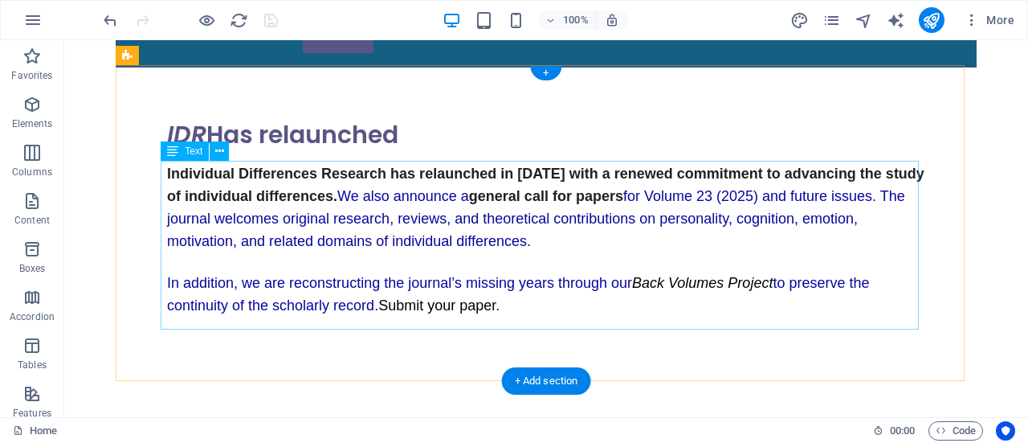
scroll to position [180, 0]
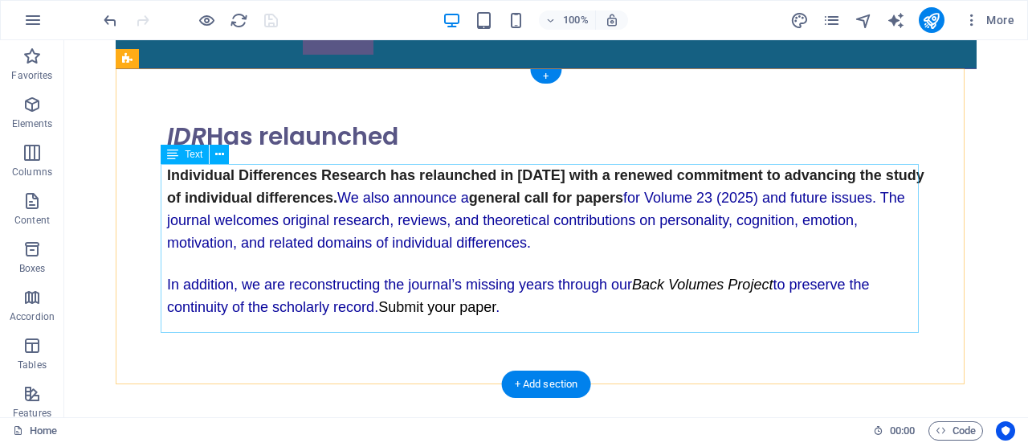
click at [355, 219] on div "Individual Differences Research has relaunched in [DATE] with a renewed commitm…" at bounding box center [546, 251] width 758 height 173
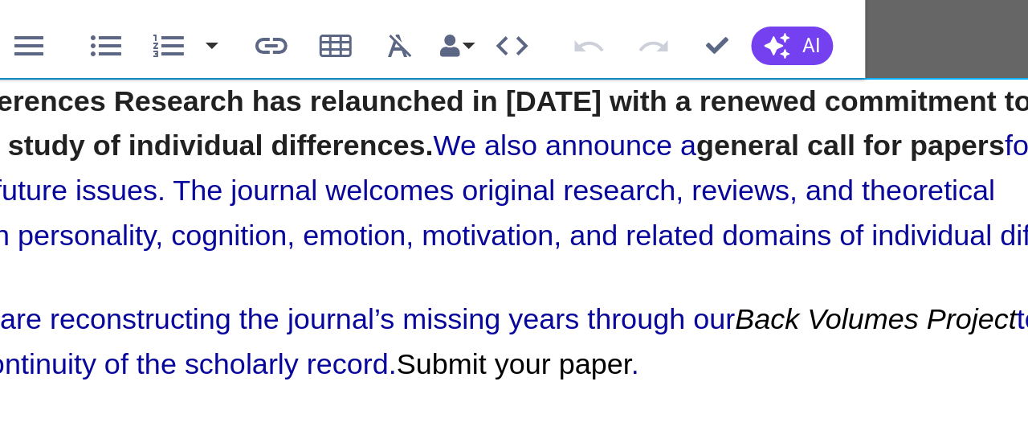
click at [55, 6] on span "for Volume 23 (2025) and future issues. The journal welcomes original research,…" at bounding box center [78, 10] width 673 height 61
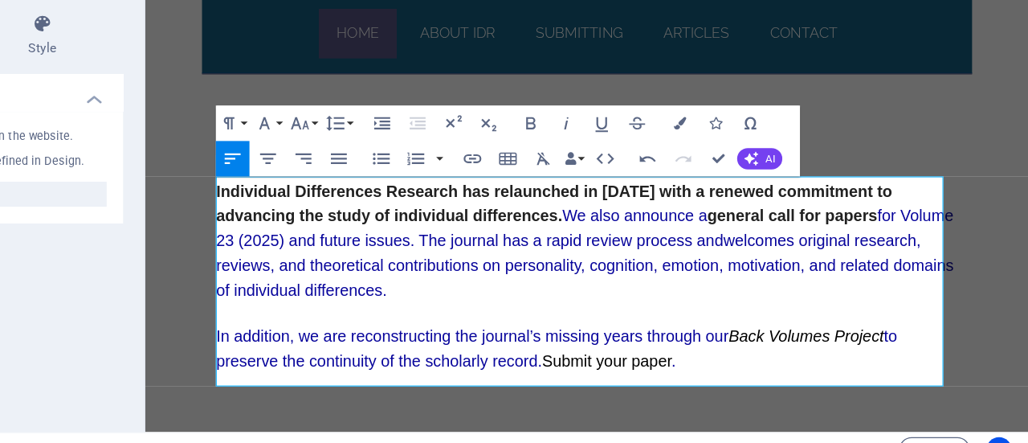
scroll to position [89, 0]
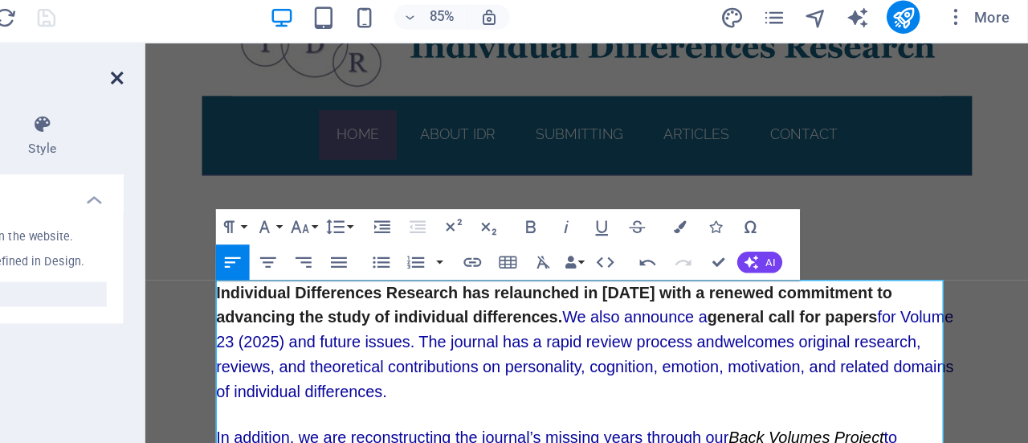
click at [326, 66] on icon at bounding box center [326, 67] width 10 height 13
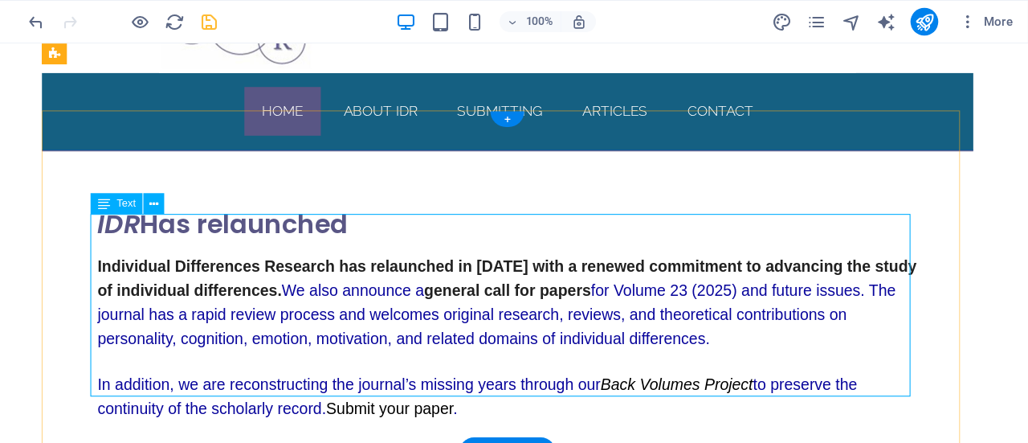
scroll to position [108, 0]
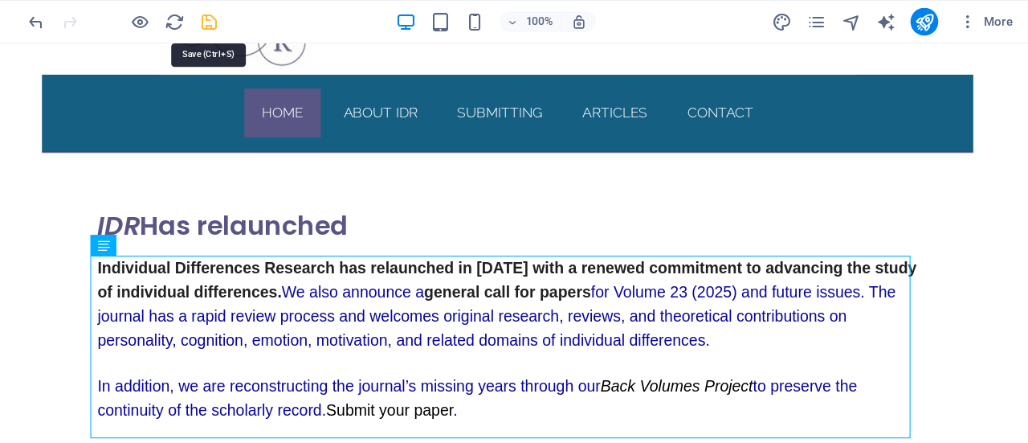
click at [269, 17] on icon "save" at bounding box center [271, 20] width 18 height 18
click at [269, 17] on div at bounding box center [190, 20] width 180 height 26
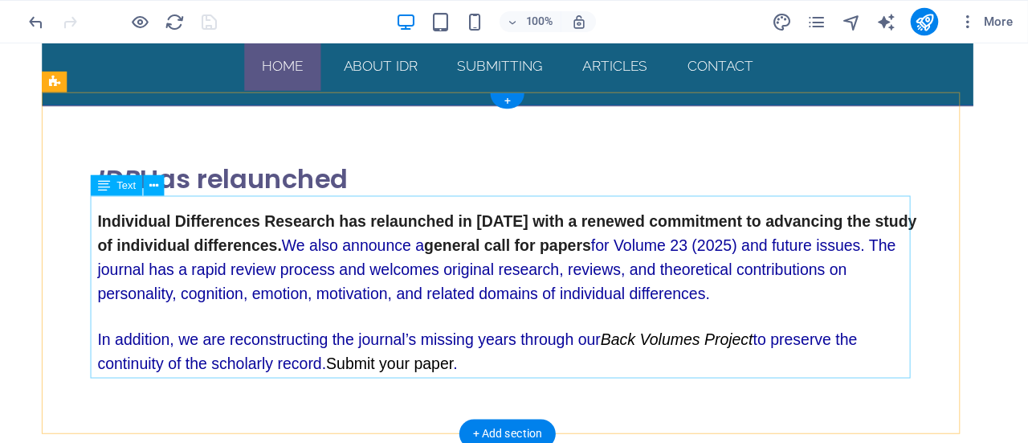
scroll to position [166, 0]
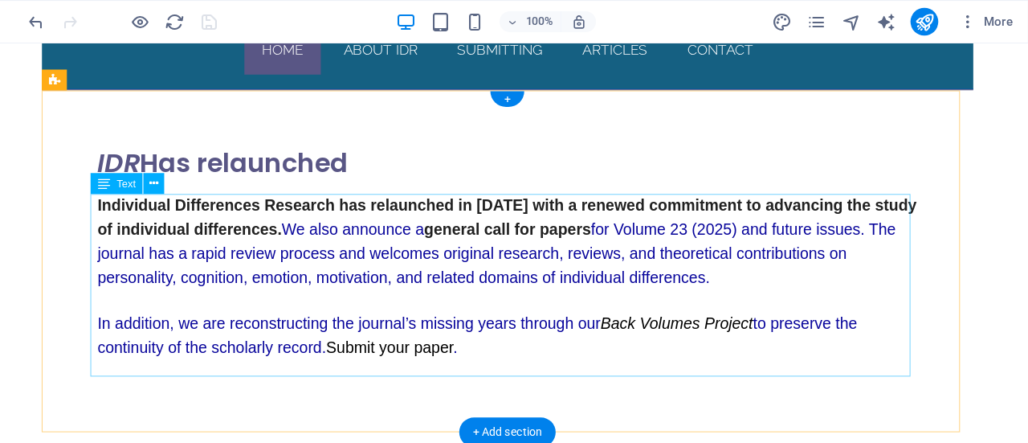
click at [181, 260] on div "Individual Differences Research has relaunched in [DATE] with a renewed commitm…" at bounding box center [468, 268] width 758 height 173
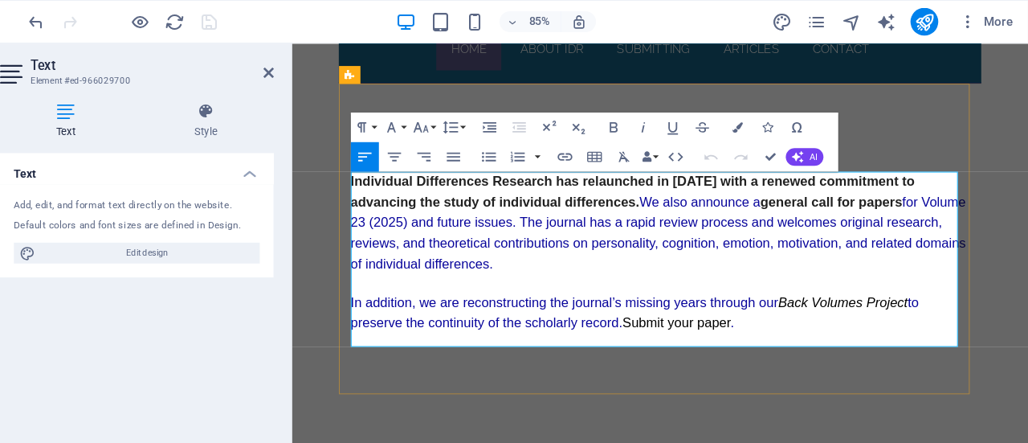
click at [760, 264] on span "for Volume 23 (2025) and future issues. The journal has a rapid review process …" at bounding box center [690, 249] width 669 height 84
click at [683, 262] on span "for Volume 23 (2025) and future issues. The journal has a rapid review process …" at bounding box center [690, 249] width 669 height 84
click at [325, 67] on icon at bounding box center [326, 67] width 10 height 13
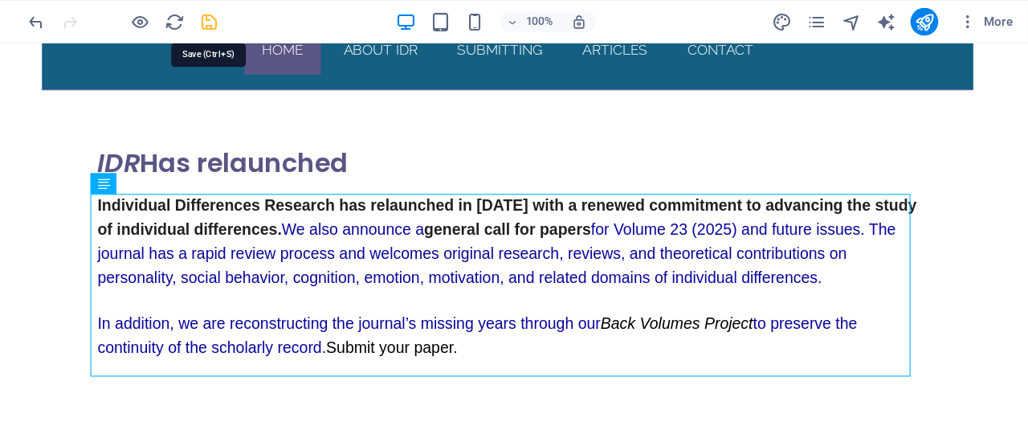
click at [271, 11] on icon "save" at bounding box center [271, 20] width 18 height 18
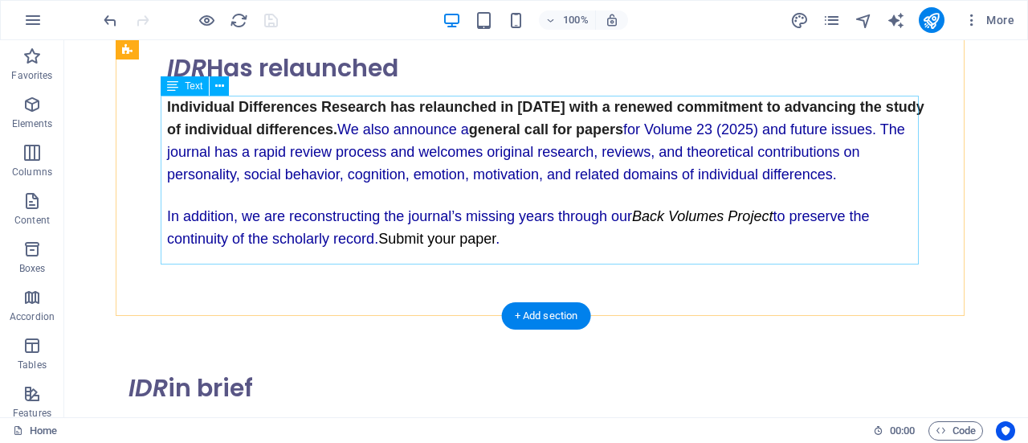
scroll to position [184, 0]
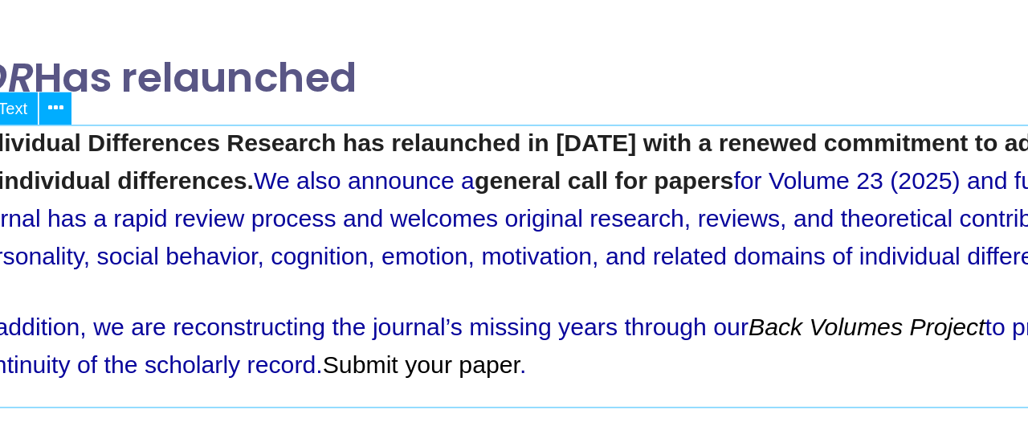
click at [88, 100] on div "Individual Differences Research has relaunched in [DATE] with a renewed commitm…" at bounding box center [277, 130] width 758 height 173
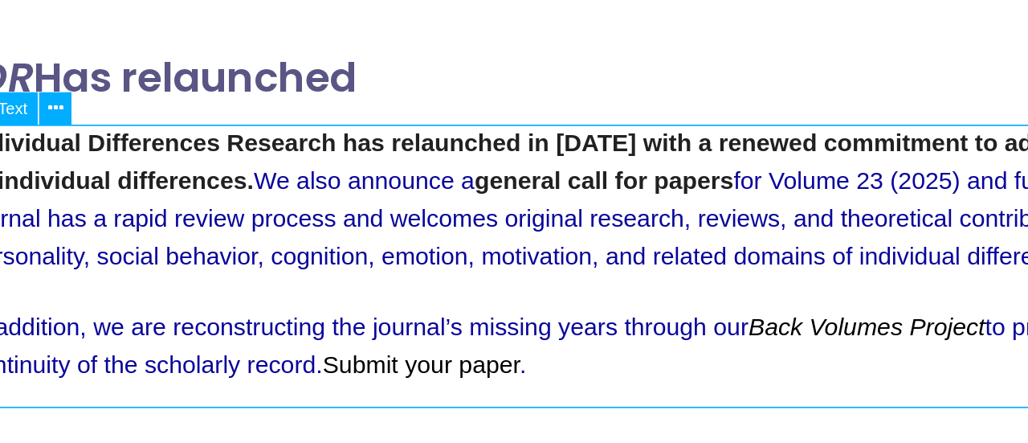
click at [88, 100] on div "Individual Differences Research has relaunched in [DATE] with a renewed commitm…" at bounding box center [277, 130] width 758 height 173
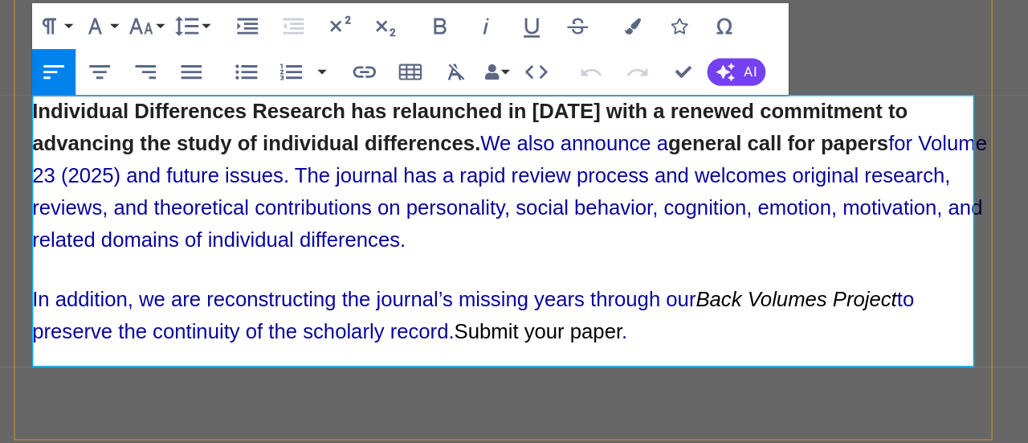
click at [439, 100] on span "for Volume 23 (2025) and future issues. The journal has a rapid review process …" at bounding box center [340, 111] width 669 height 84
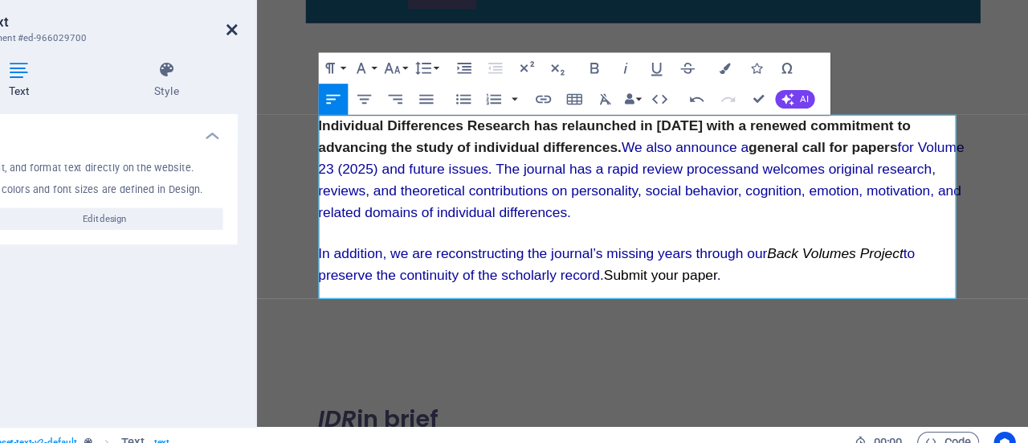
click at [322, 65] on icon at bounding box center [326, 67] width 10 height 13
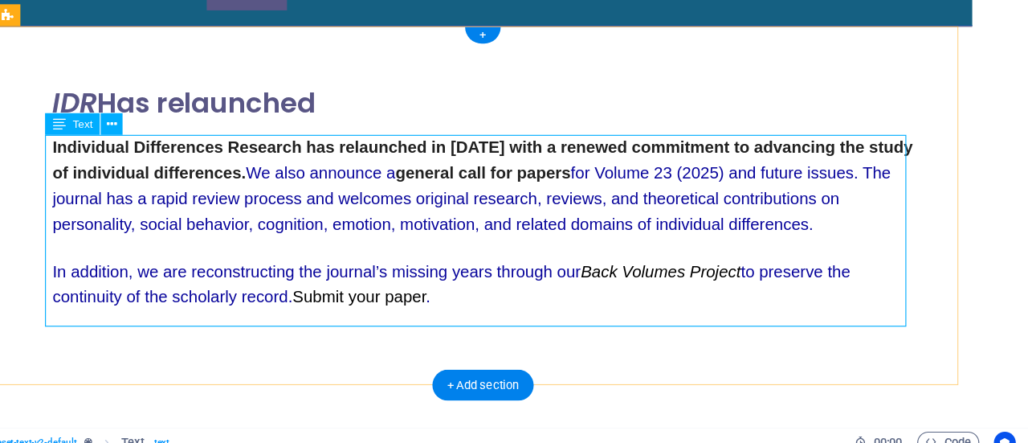
click at [727, 195] on div "Individual Differences Research has relaunched in [DATE] with a renewed commitm…" at bounding box center [418, 206] width 758 height 173
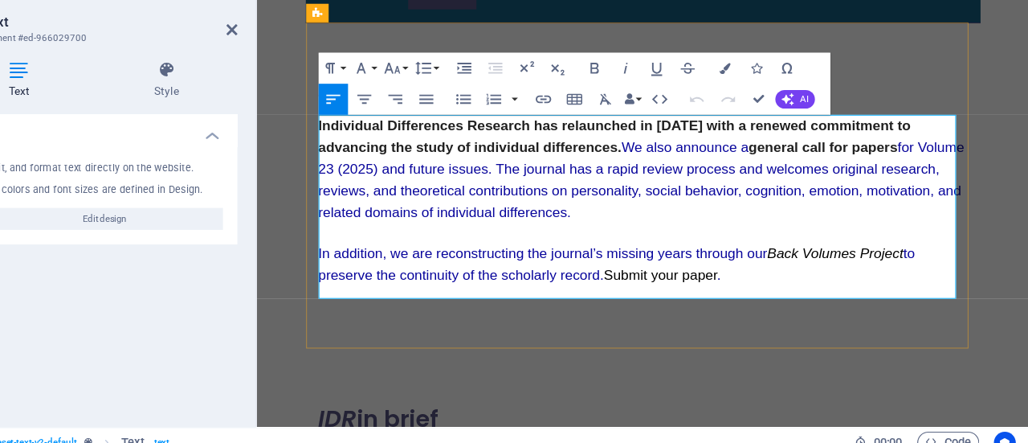
click at [713, 217] on p "Individual Differences Research has relaunched in [DATE] with a renewed commitm…" at bounding box center [657, 176] width 673 height 112
click at [823, 220] on span "for Volume 23 (2025) and future issues. The journal has a rapid review process …" at bounding box center [655, 187] width 669 height 84
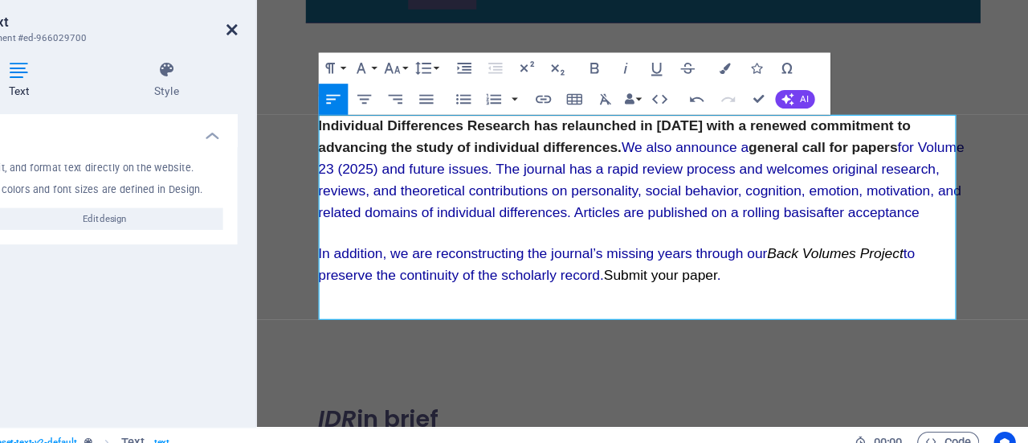
click at [325, 65] on icon at bounding box center [326, 67] width 10 height 13
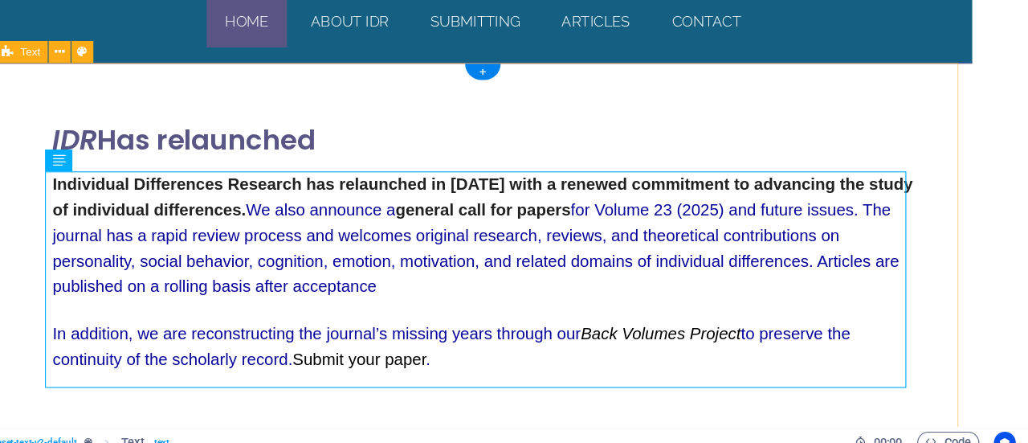
scroll to position [0, 0]
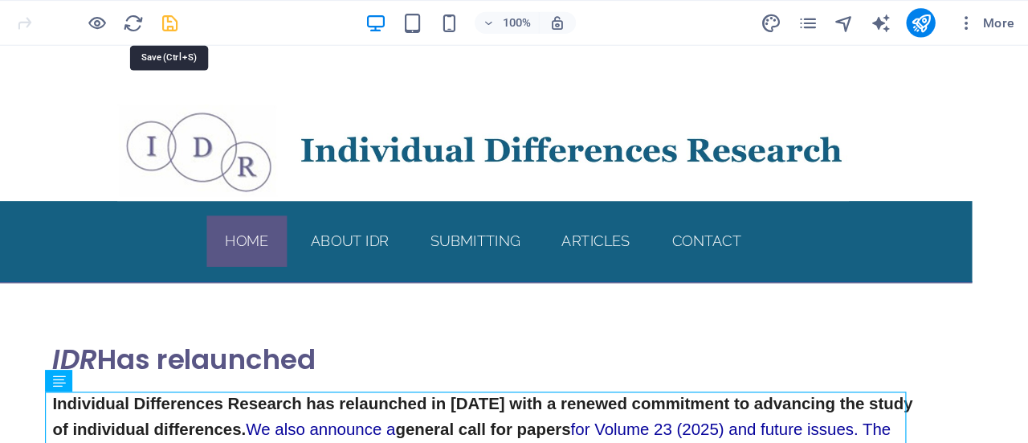
click at [270, 20] on icon "save" at bounding box center [271, 20] width 18 height 18
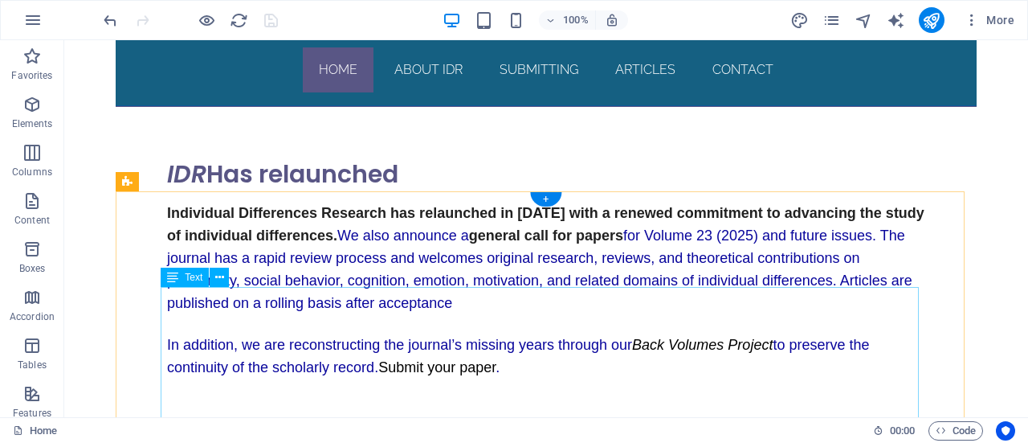
scroll to position [151, 0]
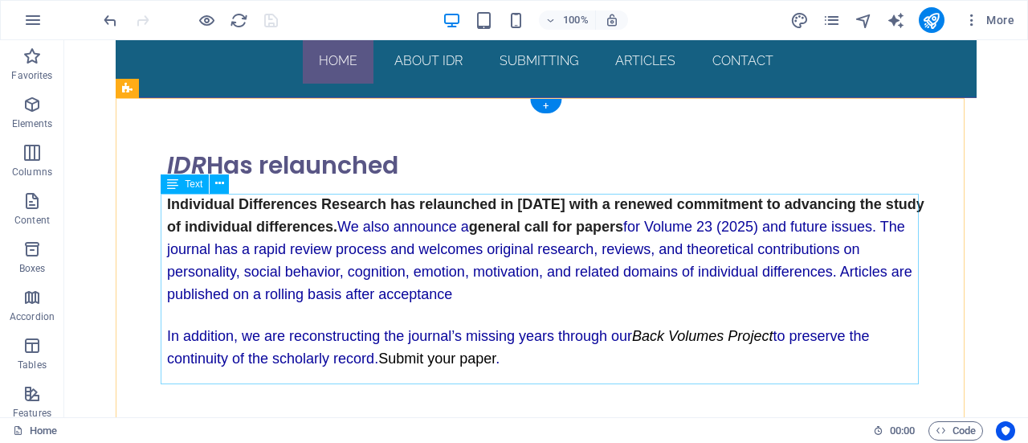
click at [360, 296] on div "Individual Differences Research has relaunched in [DATE] with a renewed commitm…" at bounding box center [546, 291] width 758 height 195
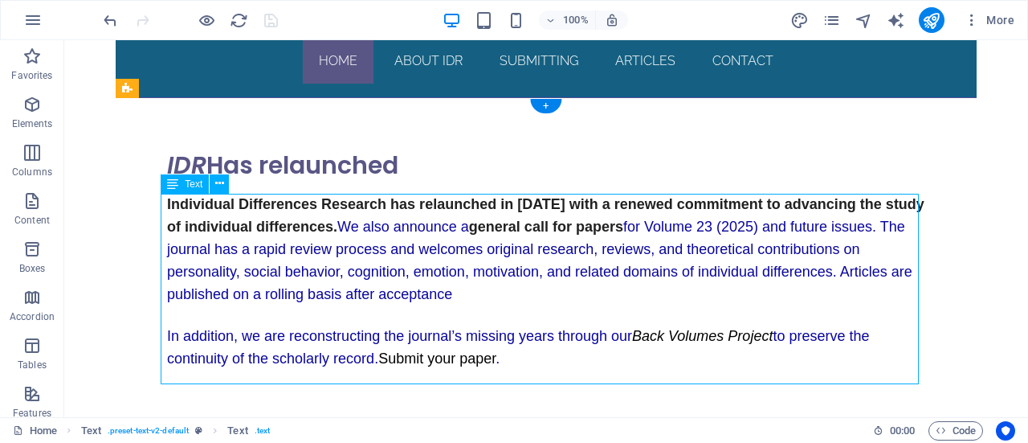
click at [360, 296] on div "Individual Differences Research has relaunched in [DATE] with a renewed commitm…" at bounding box center [546, 291] width 758 height 195
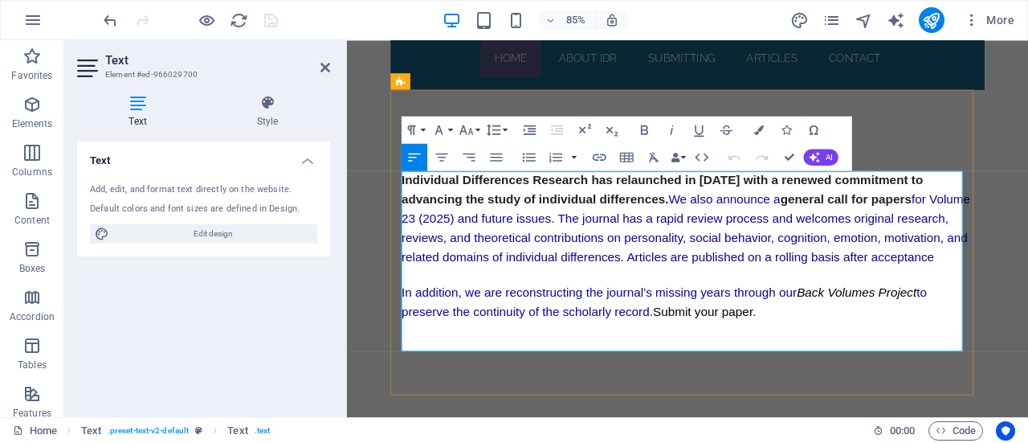
click at [1028, 292] on span "for Volume 23 (2025) and future issues. The journal has a rapid review process …" at bounding box center [745, 261] width 669 height 84
click at [329, 71] on icon at bounding box center [326, 67] width 10 height 13
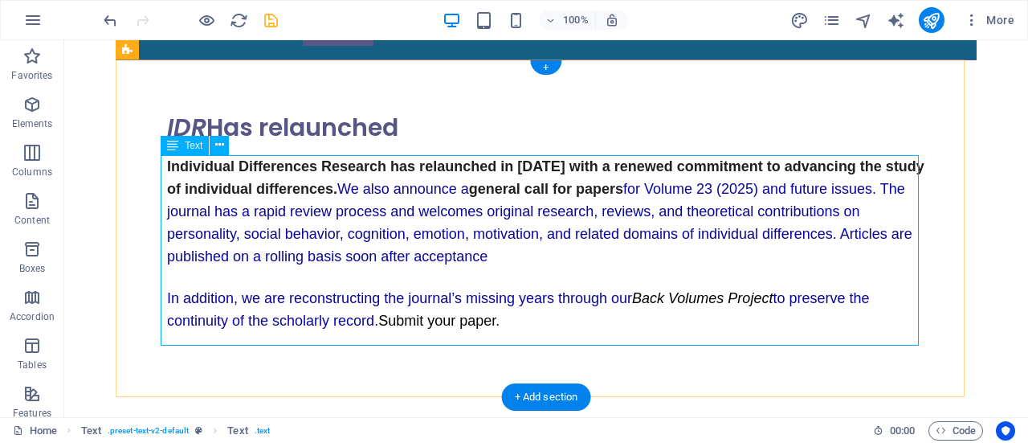
scroll to position [188, 0]
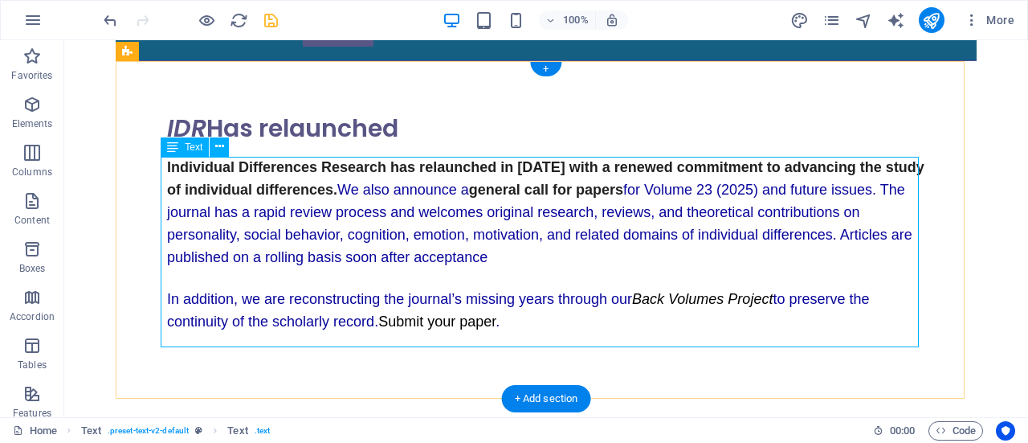
click at [510, 286] on div "Individual Differences Research has relaunched in [DATE] with a renewed commitm…" at bounding box center [546, 254] width 758 height 195
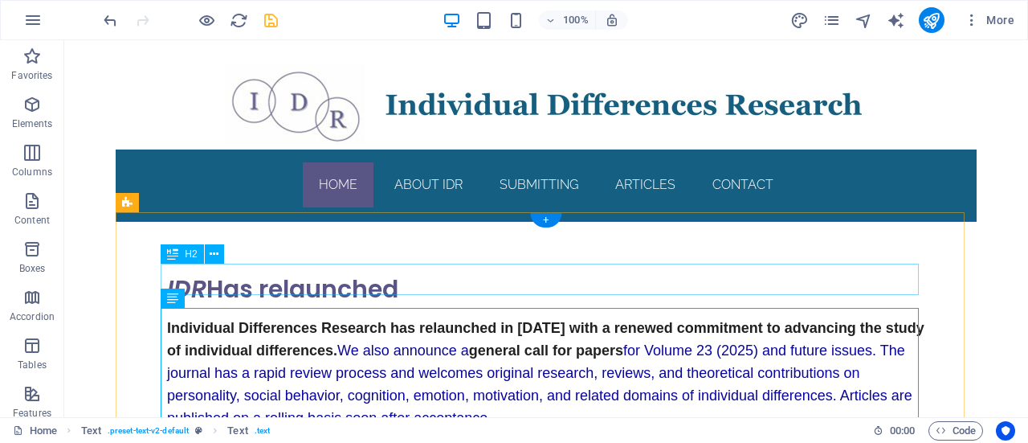
scroll to position [27, 0]
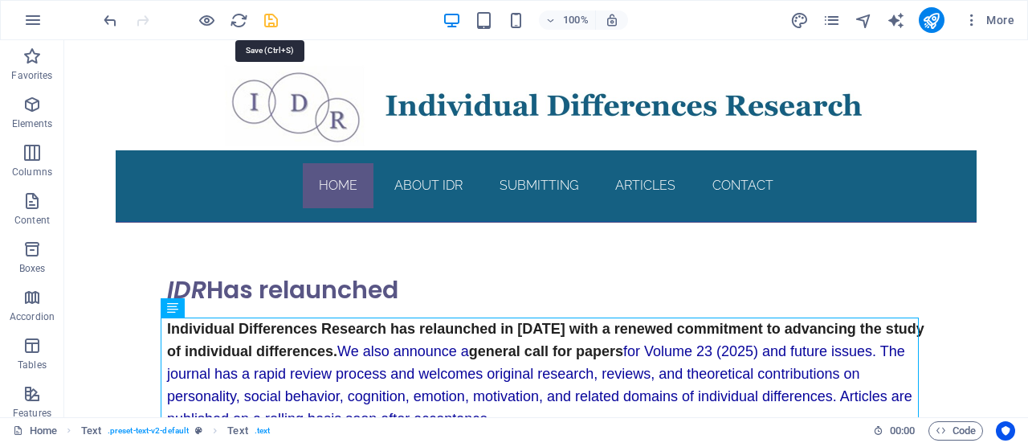
click at [268, 20] on icon "save" at bounding box center [271, 20] width 18 height 18
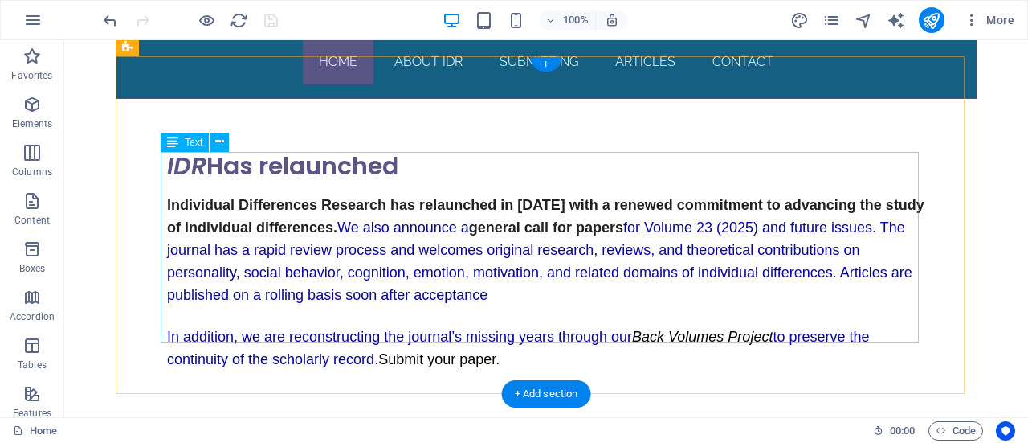
scroll to position [149, 0]
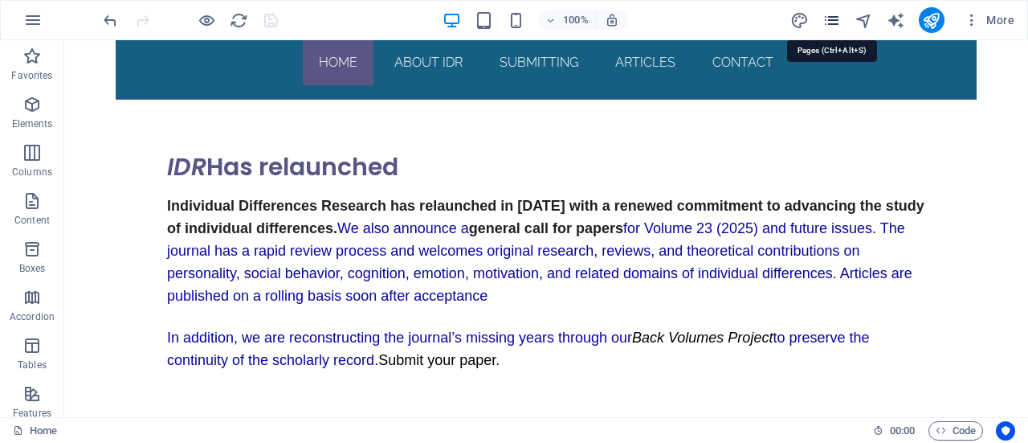
click at [832, 20] on icon "pages" at bounding box center [832, 20] width 18 height 18
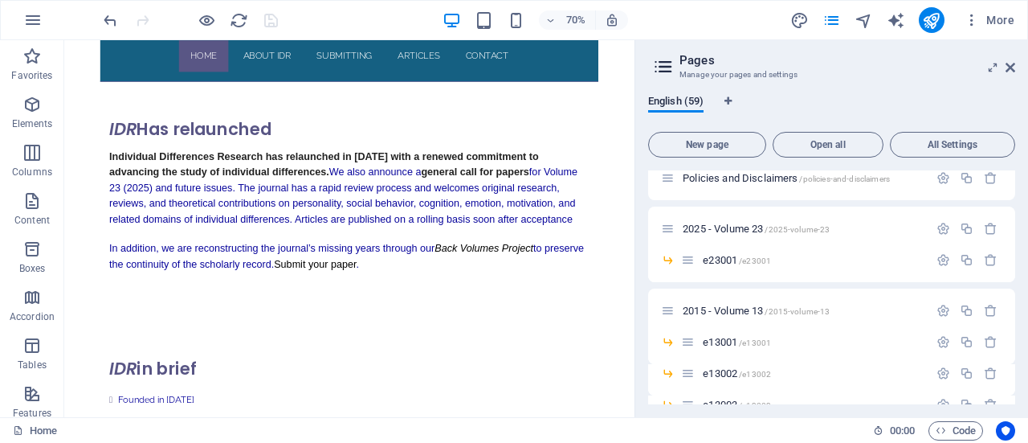
scroll to position [479, 0]
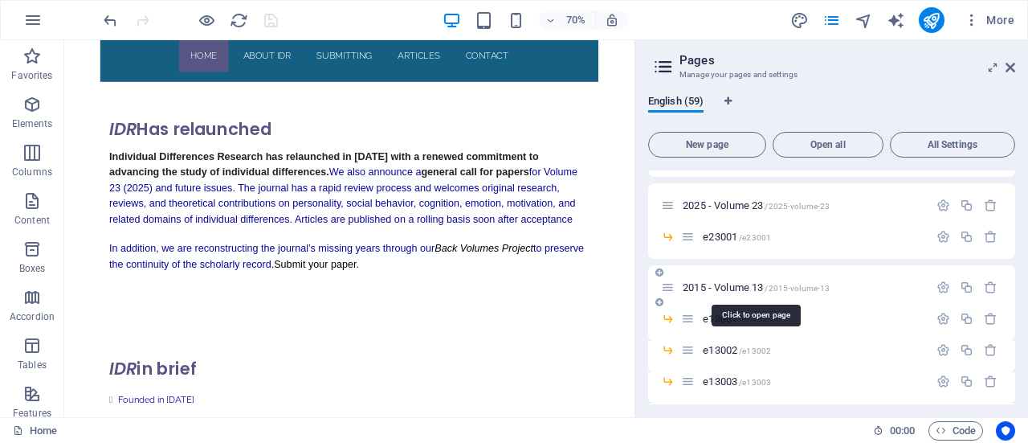
click at [735, 290] on span "2015 - Volume 13 /2015-volume-13" at bounding box center [756, 287] width 147 height 12
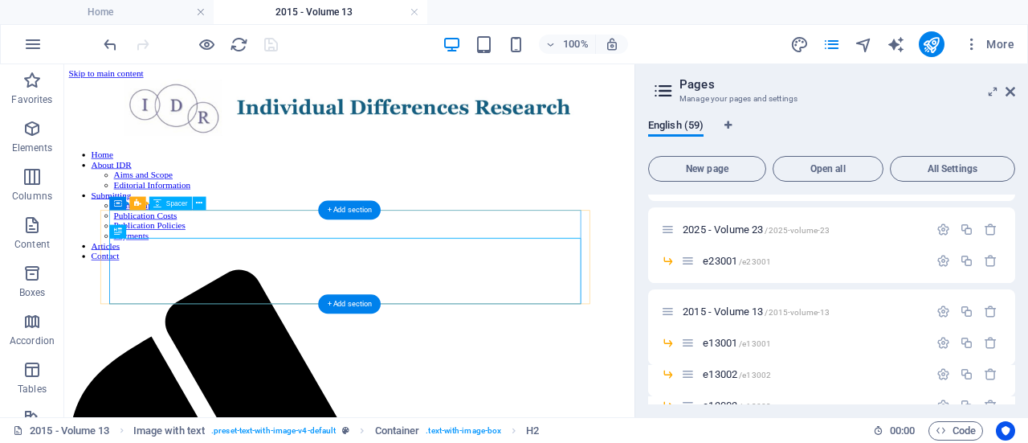
scroll to position [0, 0]
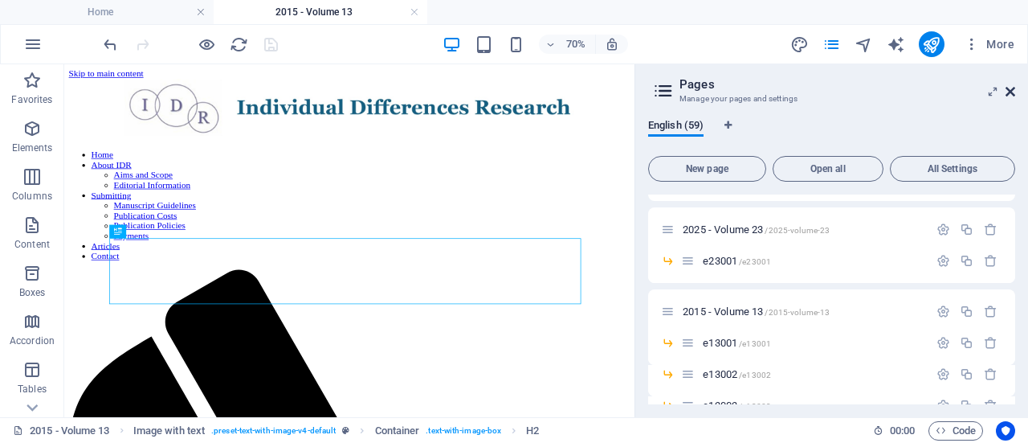
click at [1008, 93] on icon at bounding box center [1011, 91] width 10 height 13
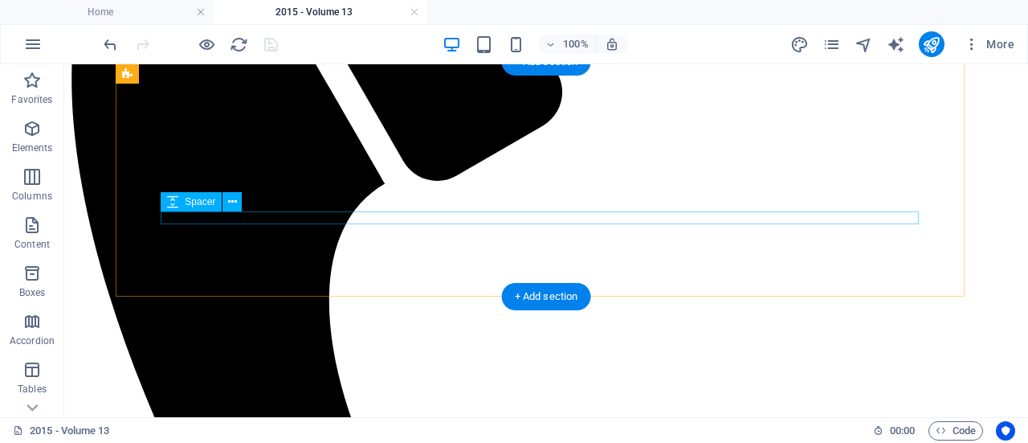
scroll to position [589, 0]
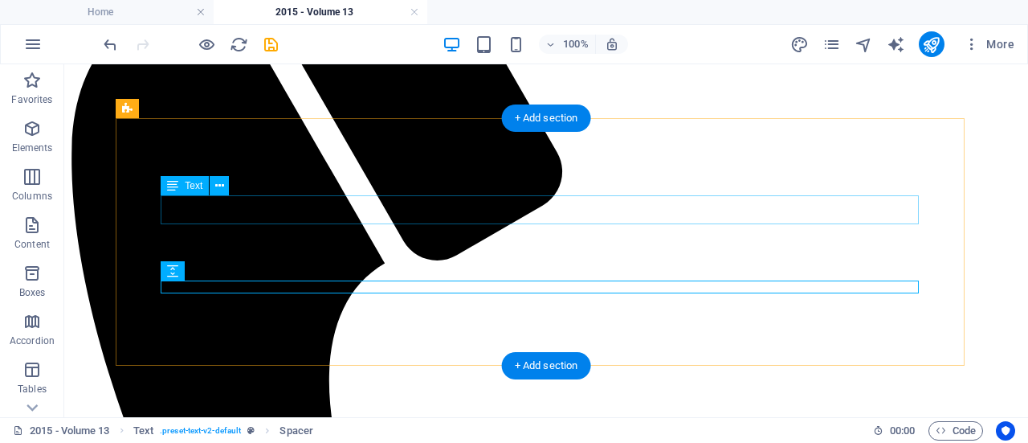
scroll to position [508, 0]
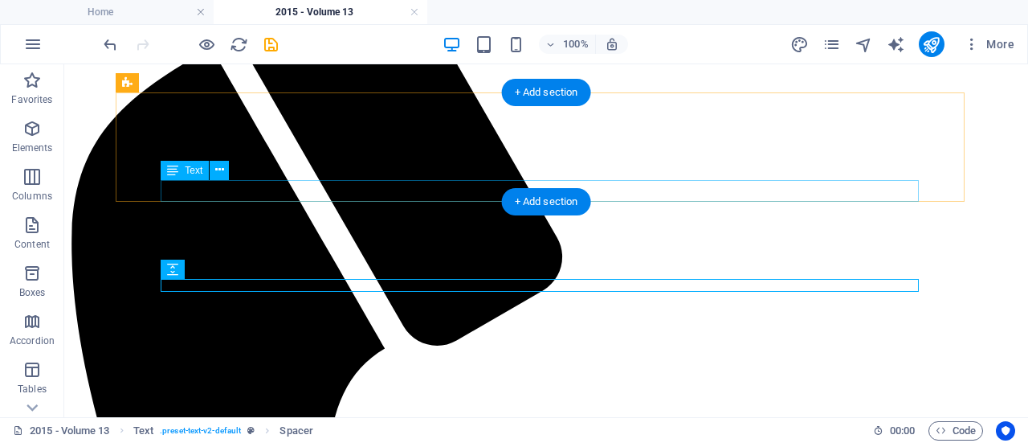
scroll to position [423, 0]
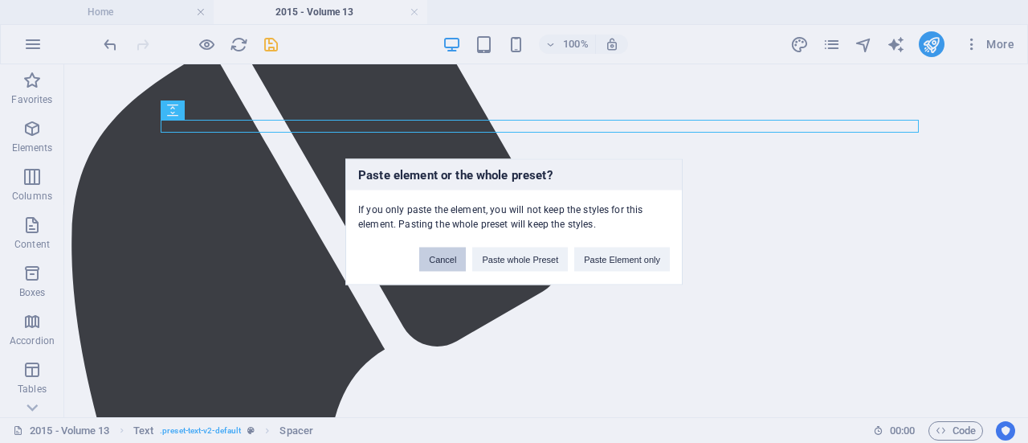
click at [447, 257] on button "Cancel" at bounding box center [442, 259] width 47 height 24
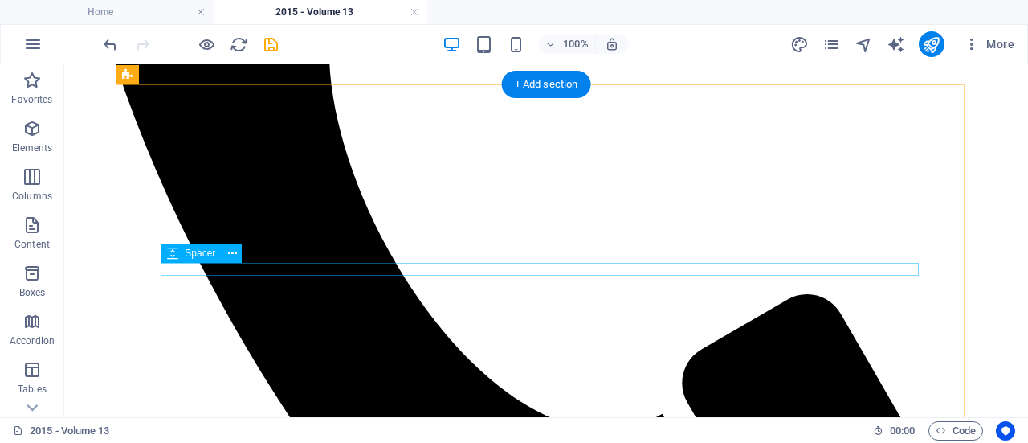
scroll to position [844, 0]
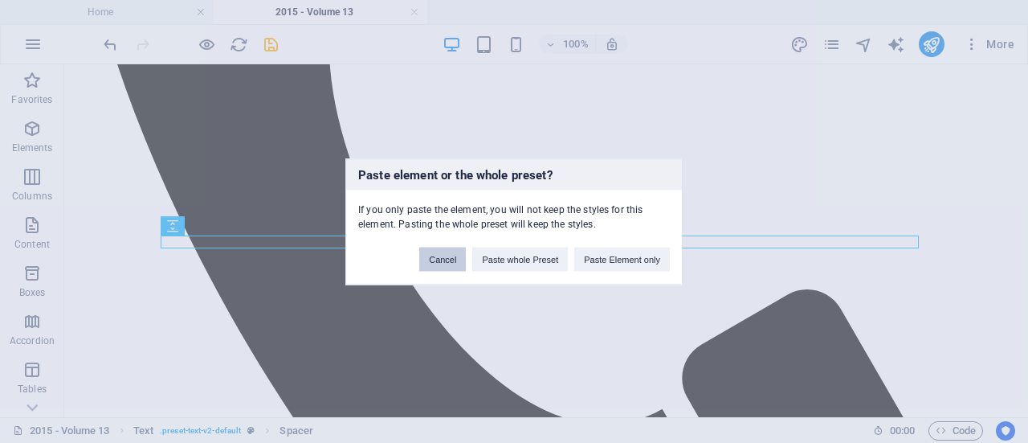
click at [448, 256] on button "Cancel" at bounding box center [442, 259] width 47 height 24
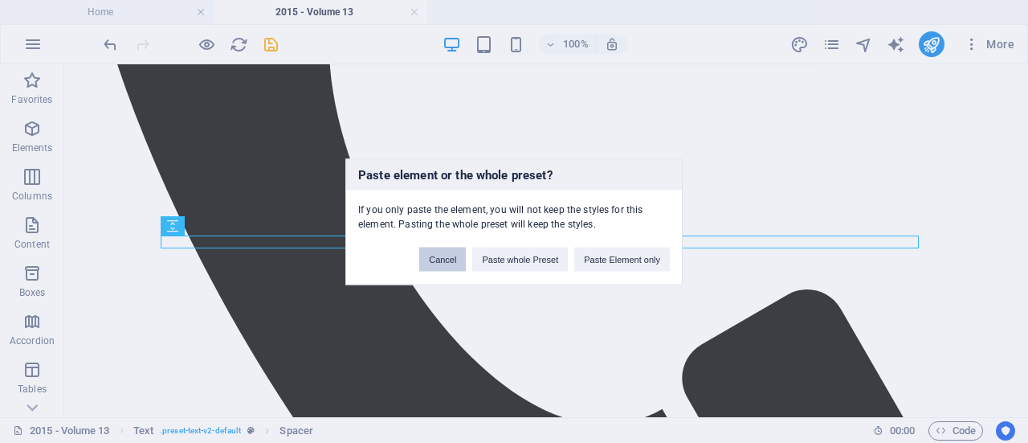
click at [453, 260] on button "Cancel" at bounding box center [442, 259] width 47 height 24
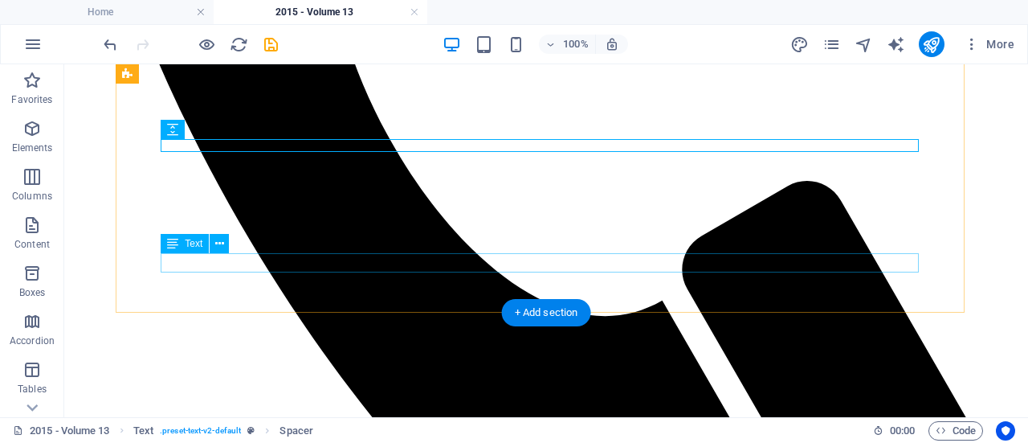
scroll to position [951, 0]
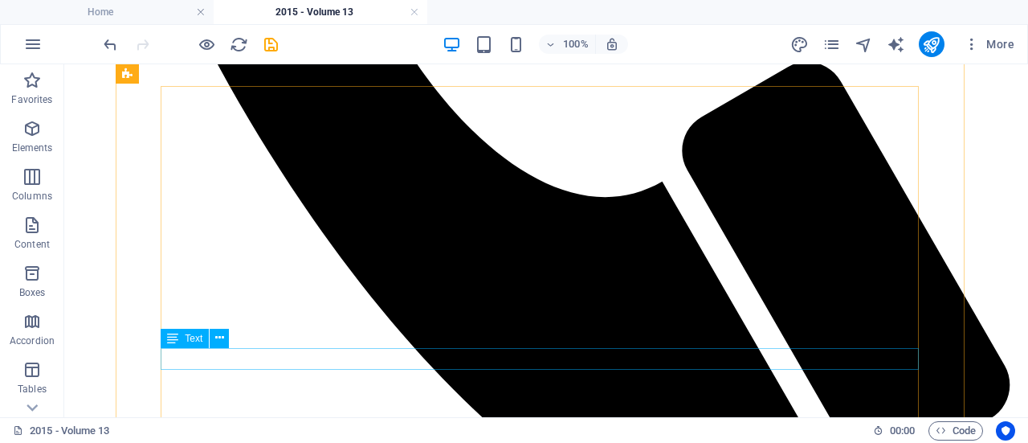
scroll to position [1074, 0]
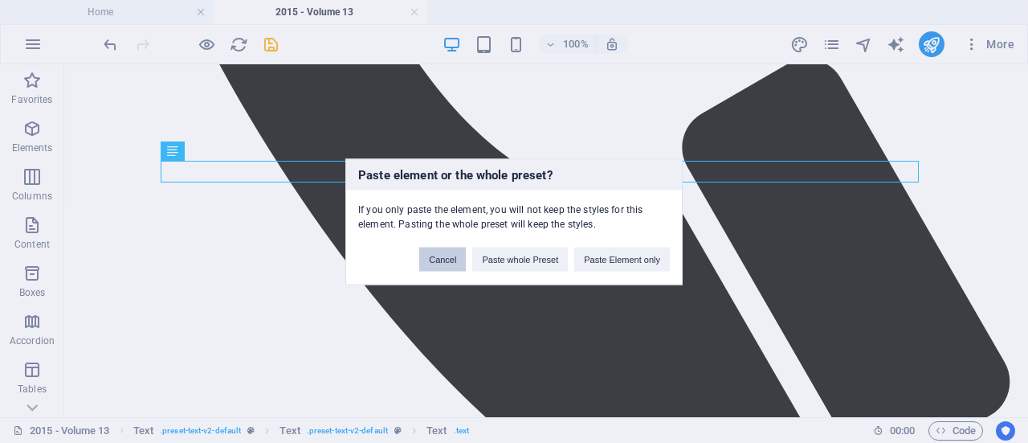
click at [444, 266] on button "Cancel" at bounding box center [442, 259] width 47 height 24
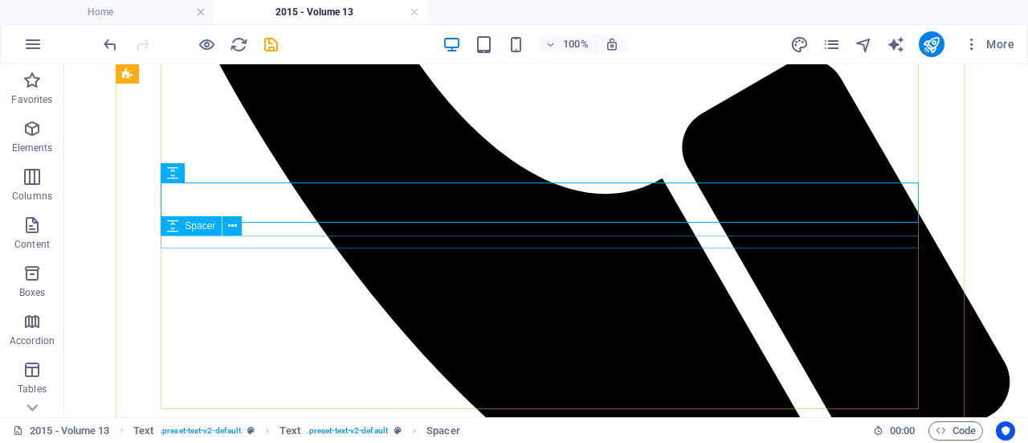
click at [252, 231] on div "Spacer" at bounding box center [207, 226] width 92 height 20
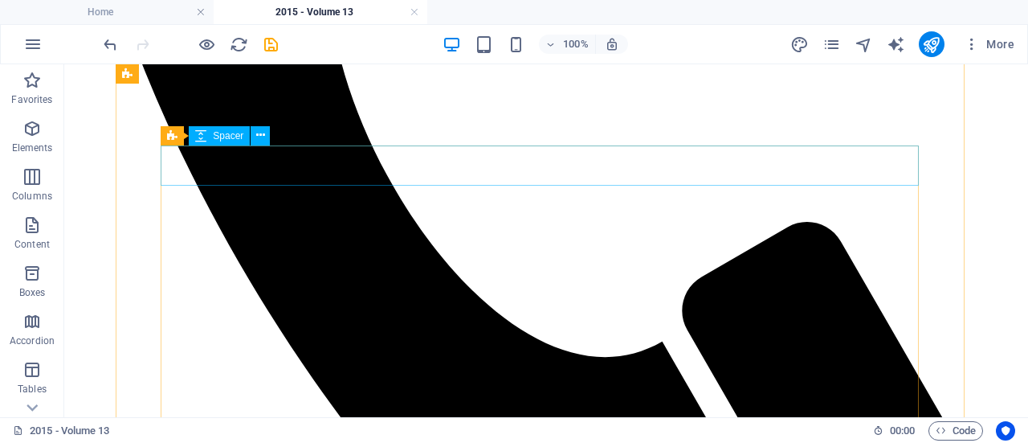
scroll to position [909, 0]
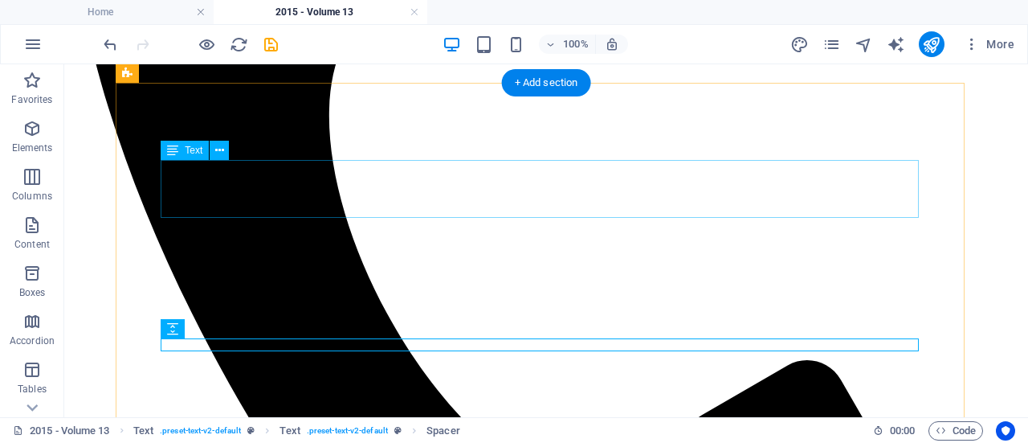
scroll to position [771, 0]
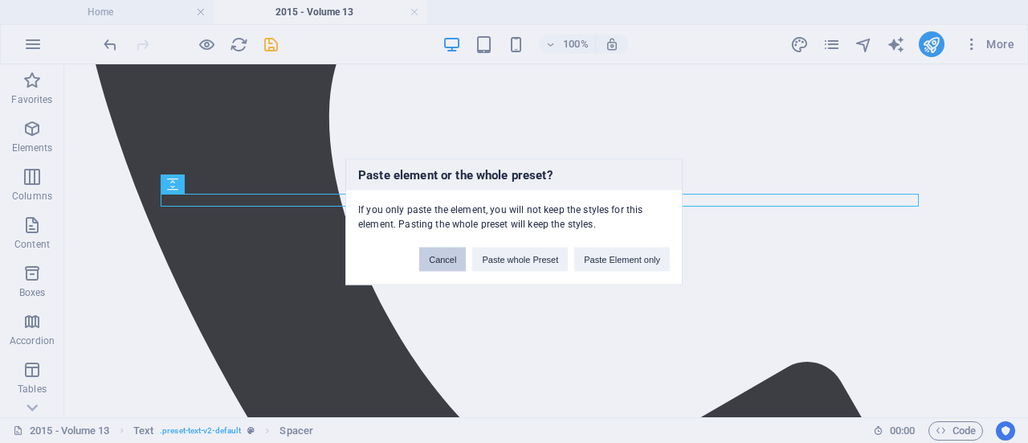
click at [440, 255] on button "Cancel" at bounding box center [442, 259] width 47 height 24
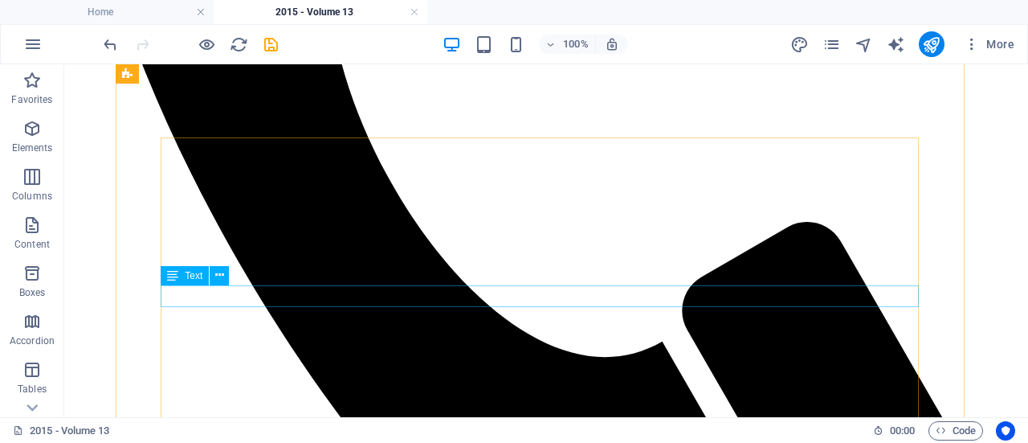
scroll to position [808, 0]
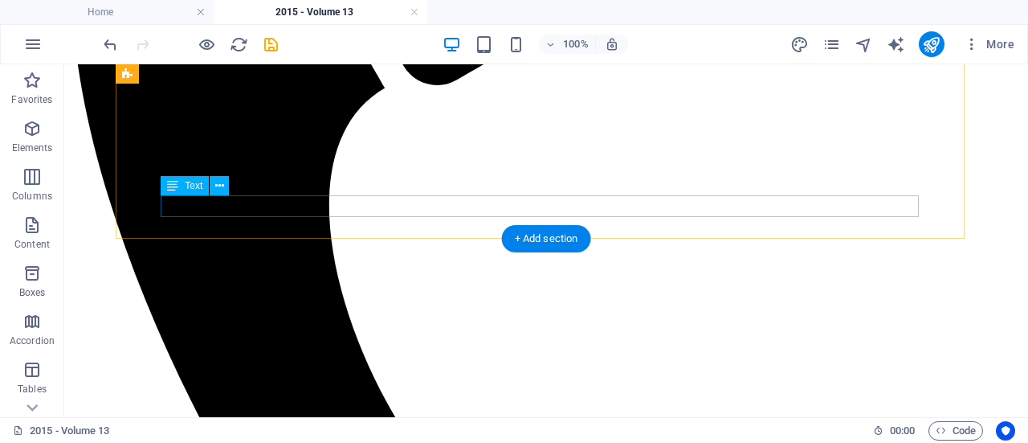
scroll to position [727, 0]
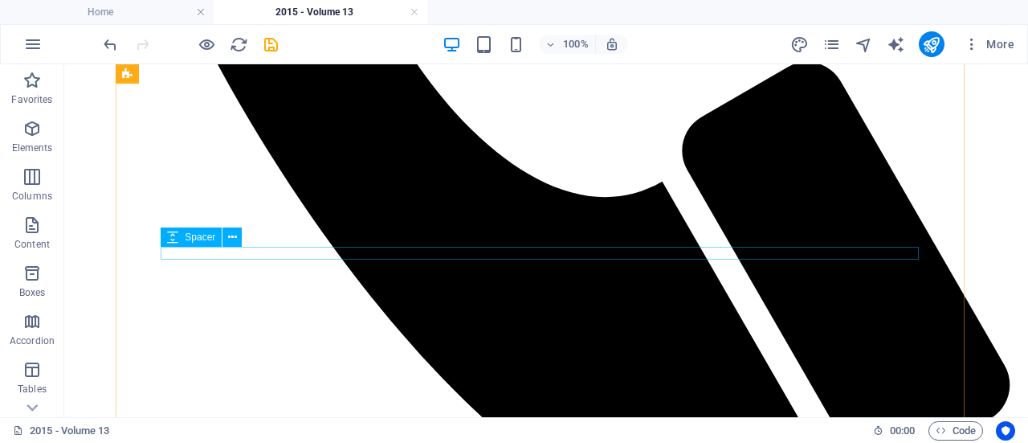
scroll to position [1052, 0]
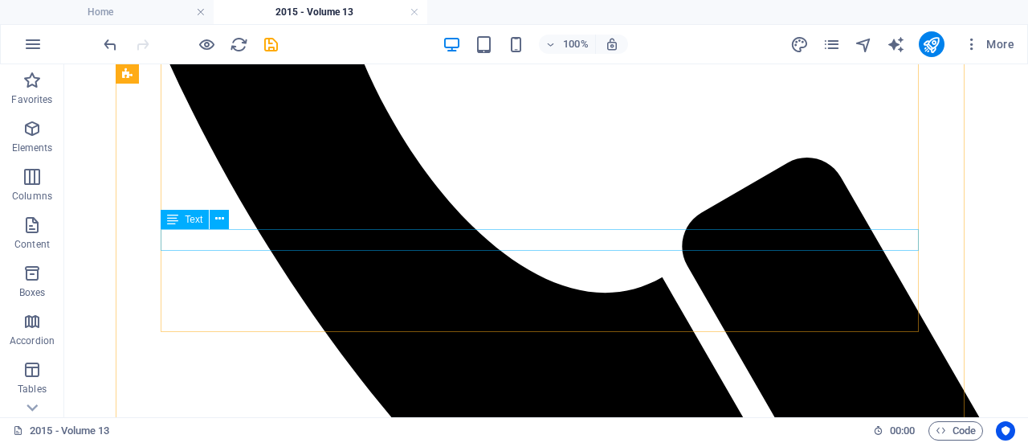
scroll to position [978, 0]
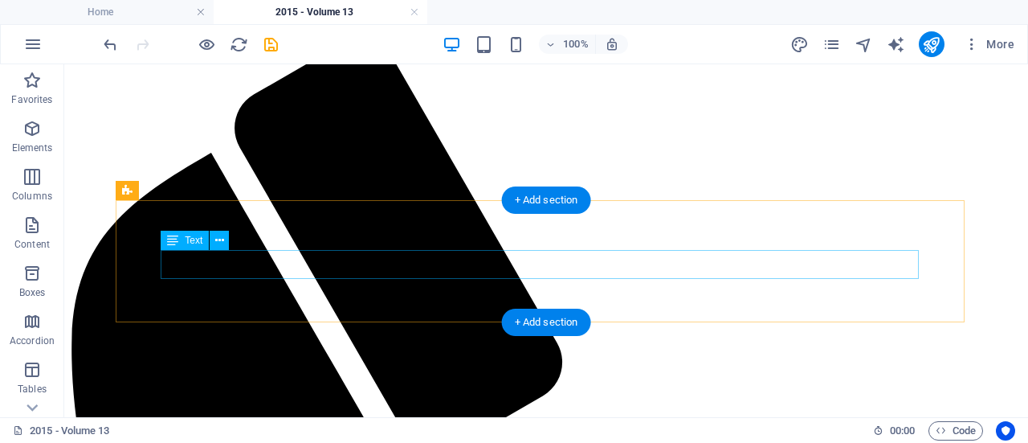
scroll to position [317, 0]
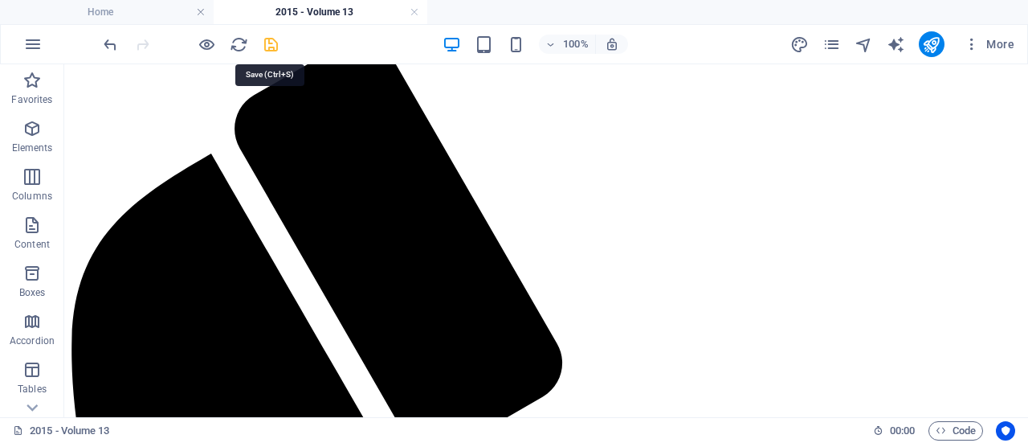
click at [267, 41] on icon "save" at bounding box center [271, 44] width 18 height 18
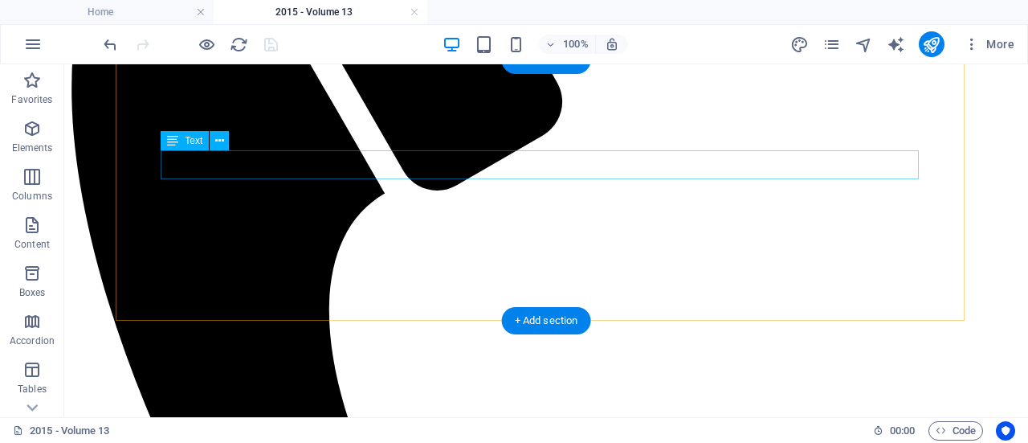
scroll to position [579, 0]
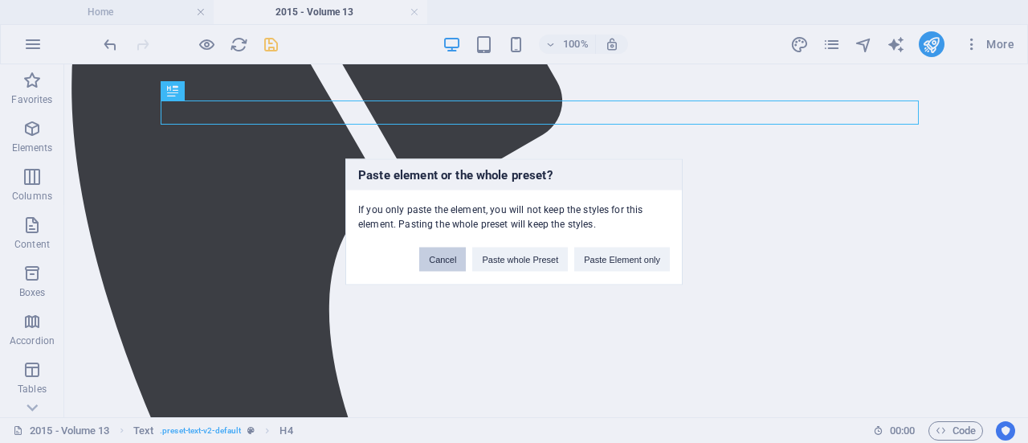
click at [455, 254] on button "Cancel" at bounding box center [442, 259] width 47 height 24
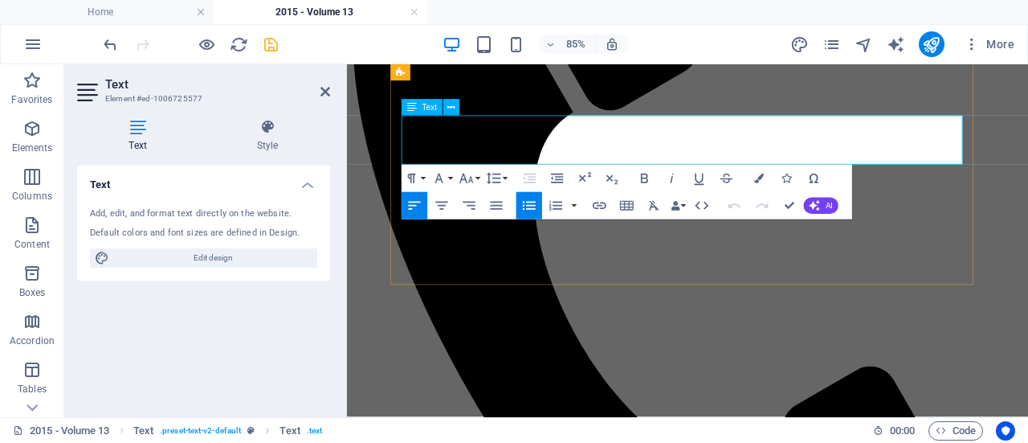
click at [323, 92] on icon at bounding box center [326, 91] width 10 height 13
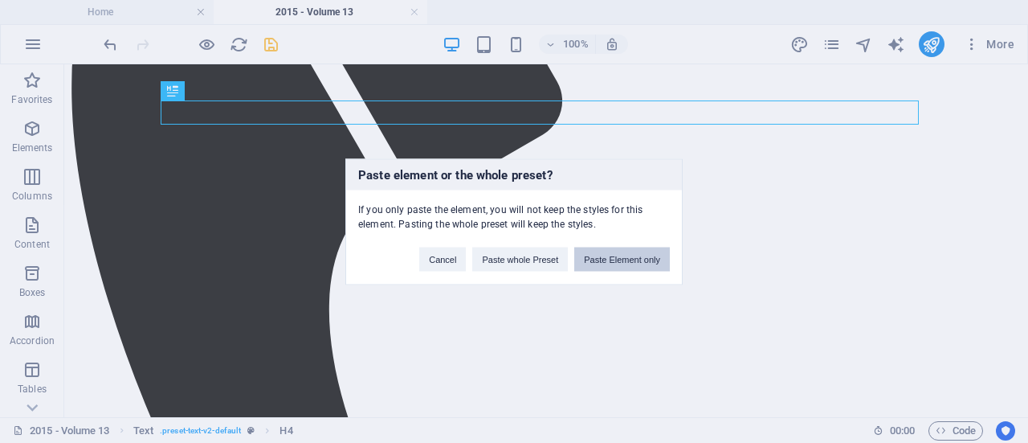
click at [615, 258] on button "Paste Element only" at bounding box center [622, 259] width 96 height 24
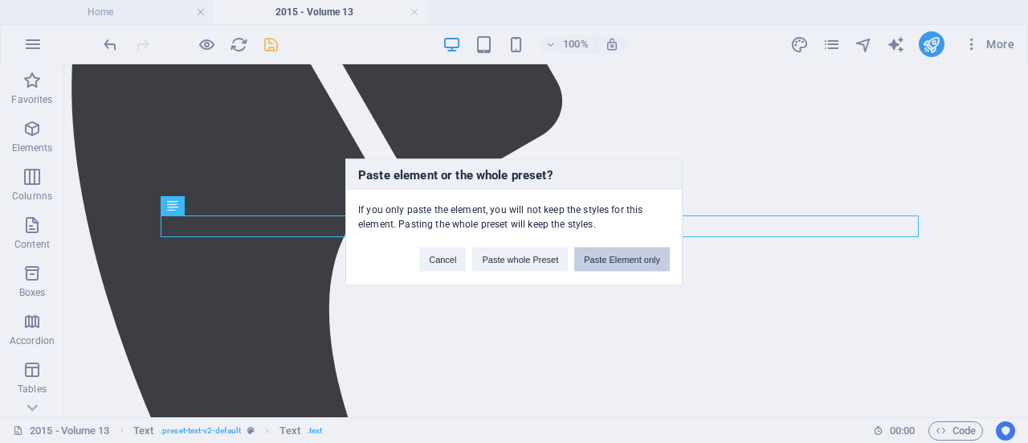
click at [603, 262] on button "Paste Element only" at bounding box center [622, 259] width 96 height 24
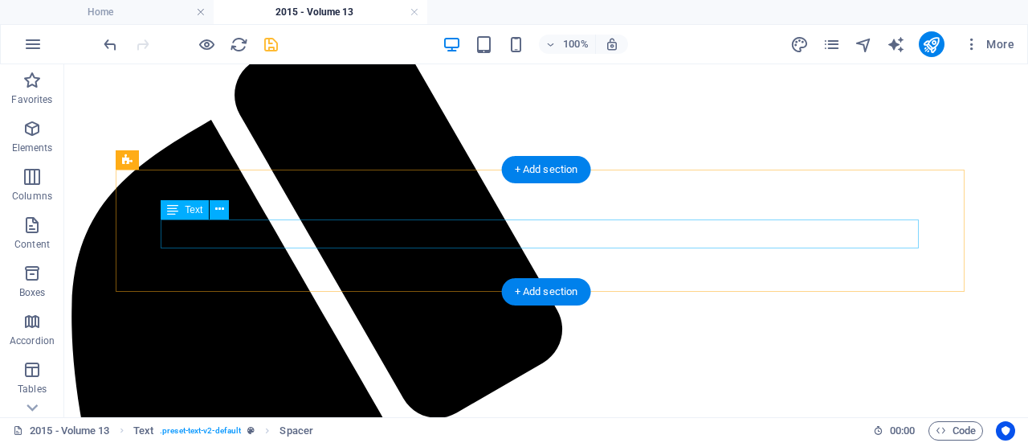
scroll to position [349, 0]
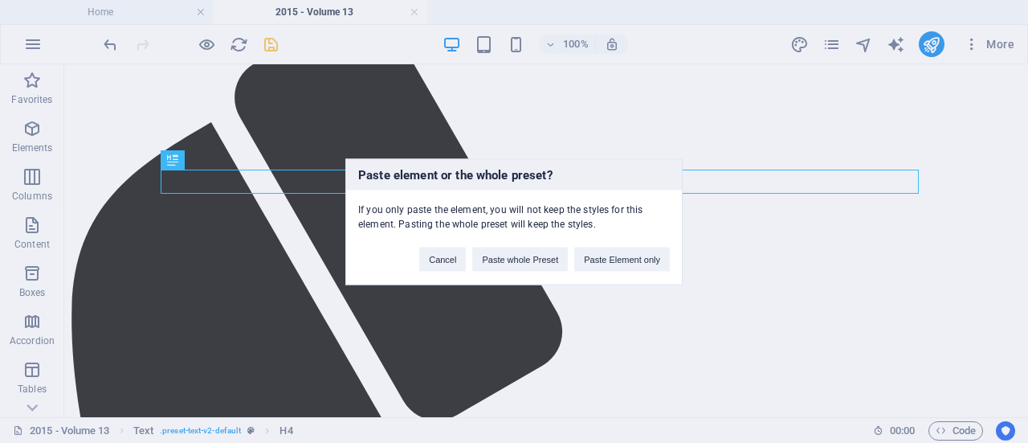
click at [323, 189] on div "Paste element or the whole preset? If you only paste the element, you will not …" at bounding box center [514, 221] width 1028 height 443
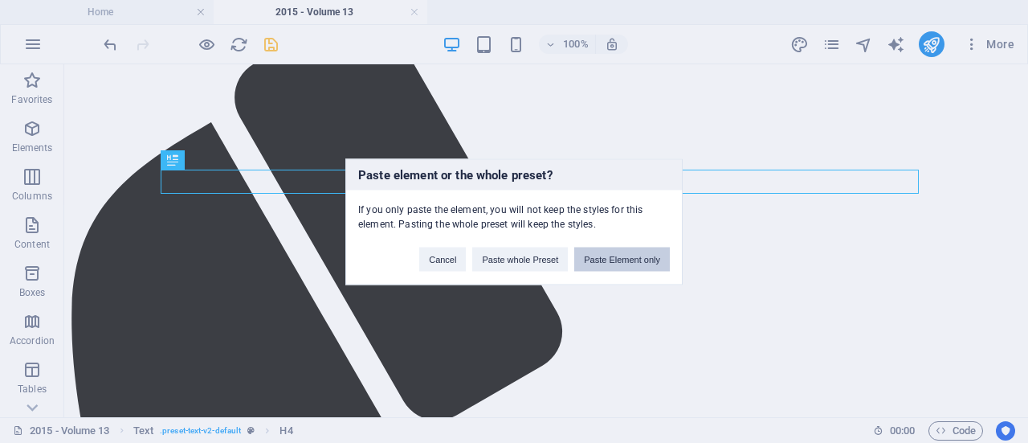
click at [613, 251] on button "Paste Element only" at bounding box center [622, 259] width 96 height 24
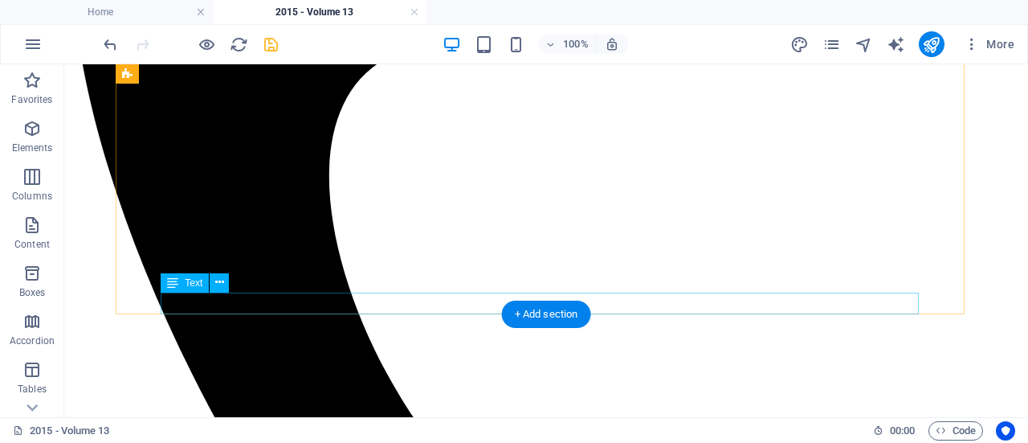
scroll to position [717, 0]
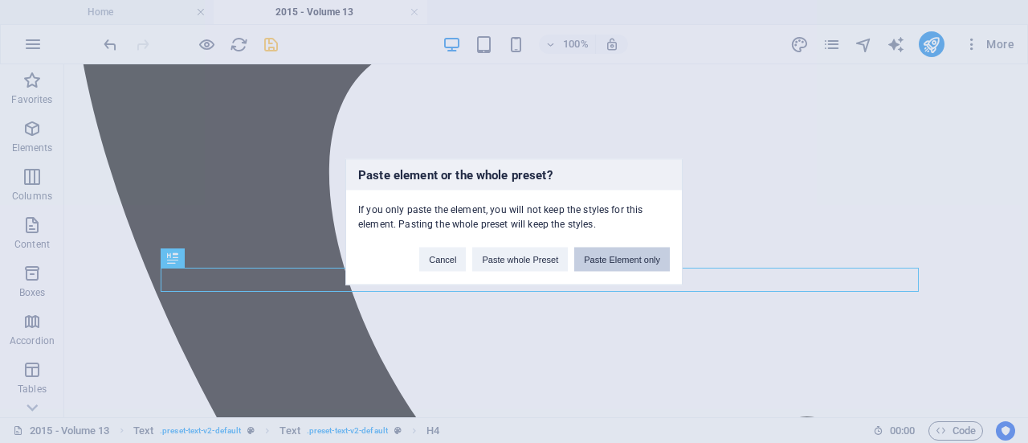
click at [615, 263] on button "Paste Element only" at bounding box center [622, 259] width 96 height 24
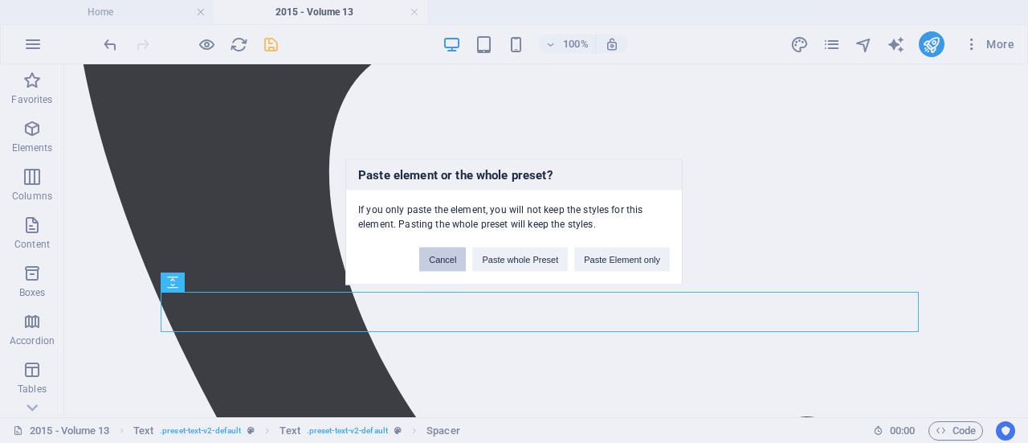
click at [427, 260] on button "Cancel" at bounding box center [442, 259] width 47 height 24
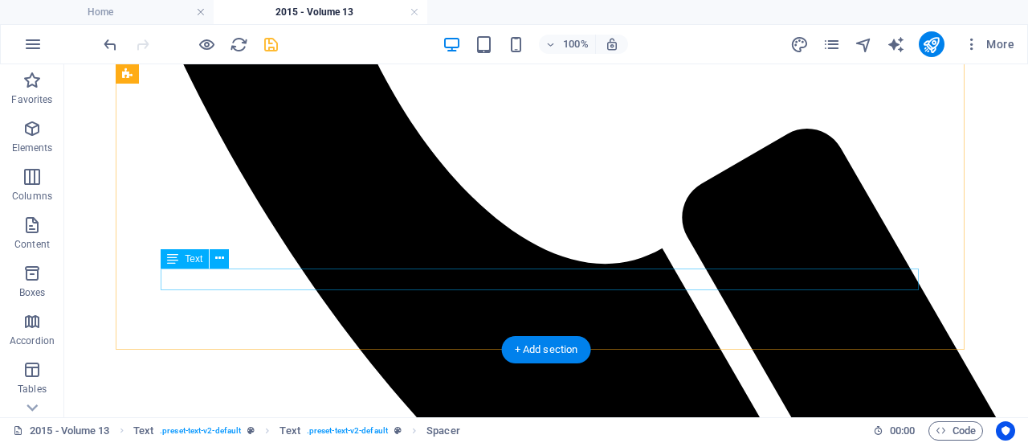
scroll to position [1014, 0]
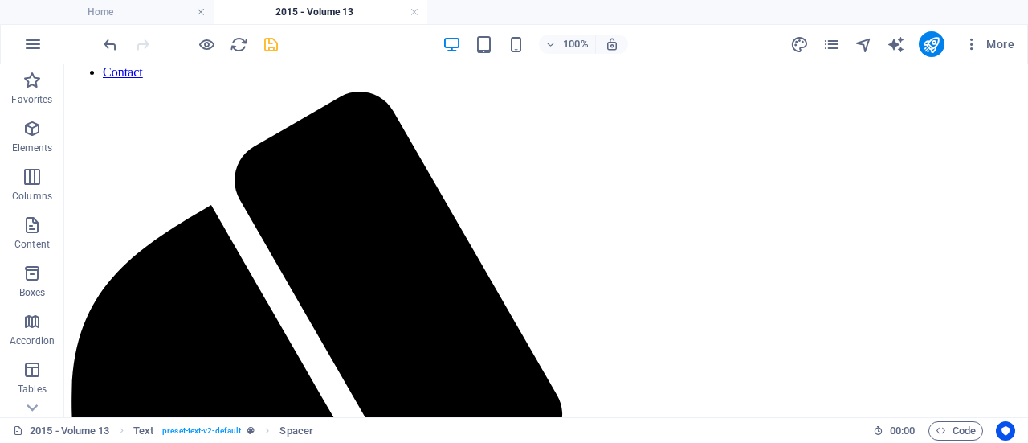
scroll to position [167, 0]
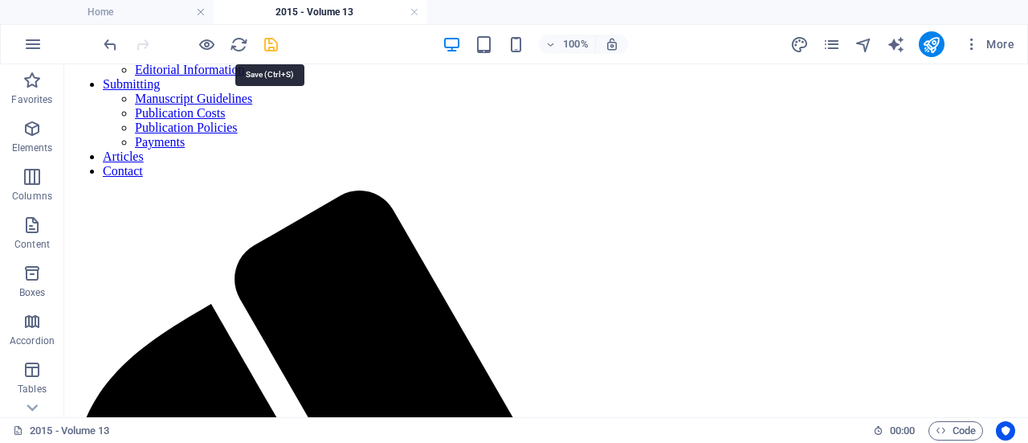
click at [264, 49] on icon "save" at bounding box center [271, 44] width 18 height 18
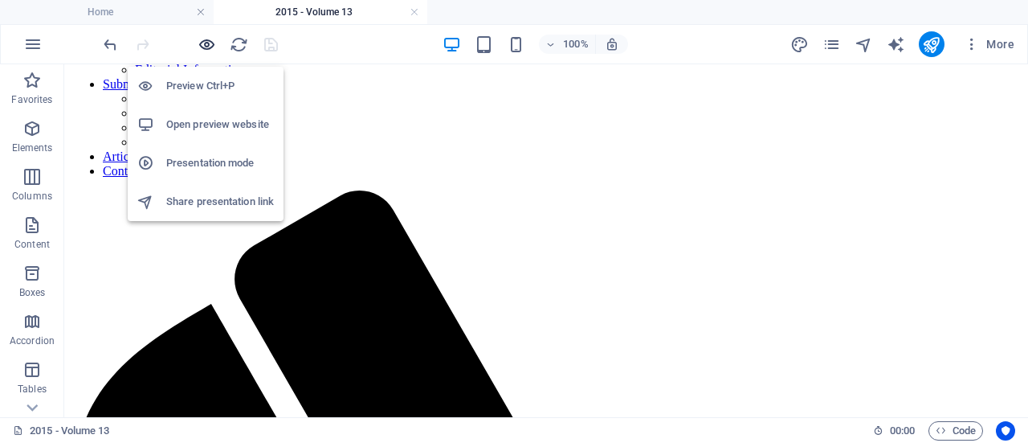
click at [206, 49] on icon "button" at bounding box center [207, 44] width 18 height 18
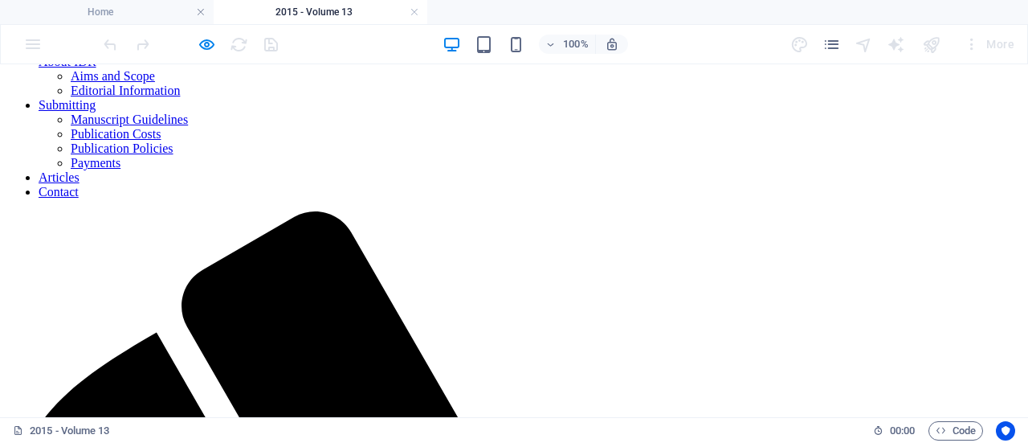
scroll to position [137, 0]
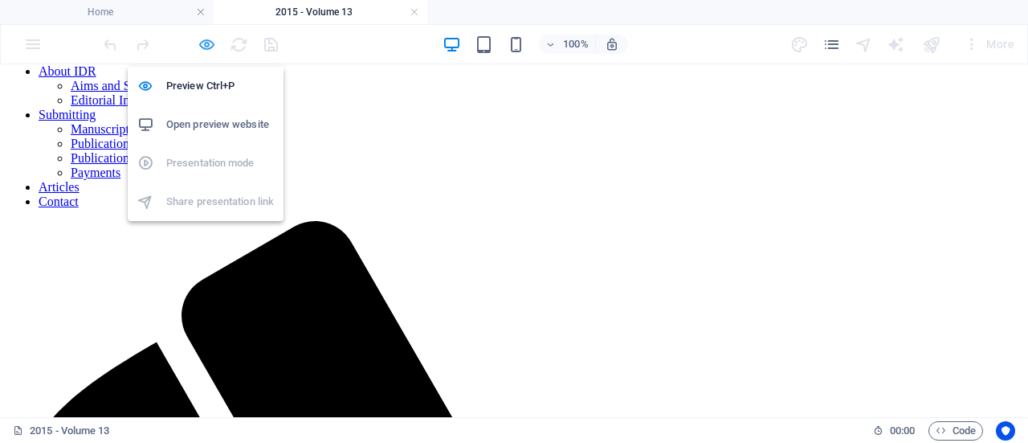
click at [203, 36] on icon "button" at bounding box center [207, 44] width 18 height 18
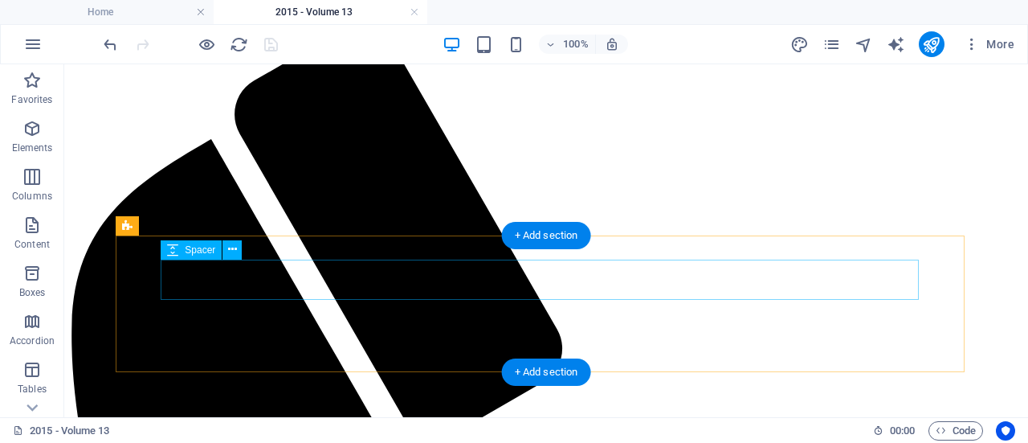
scroll to position [333, 0]
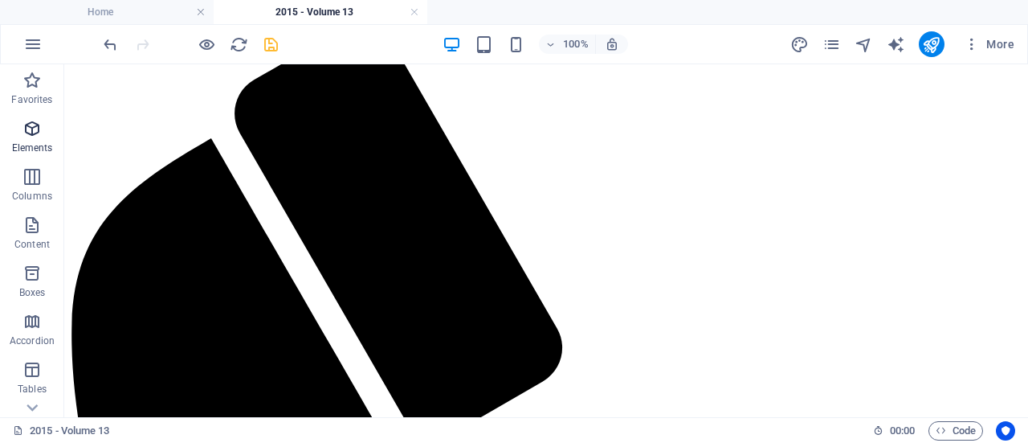
click at [34, 124] on icon "button" at bounding box center [31, 128] width 19 height 19
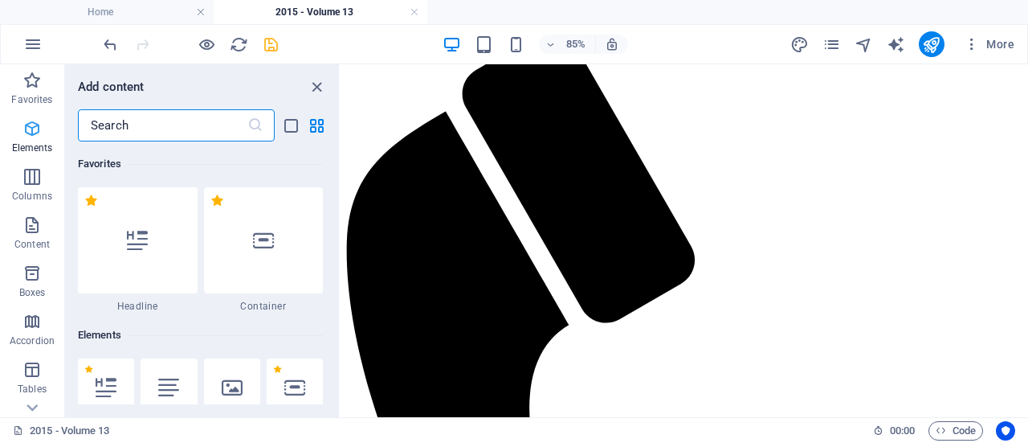
scroll to position [171, 0]
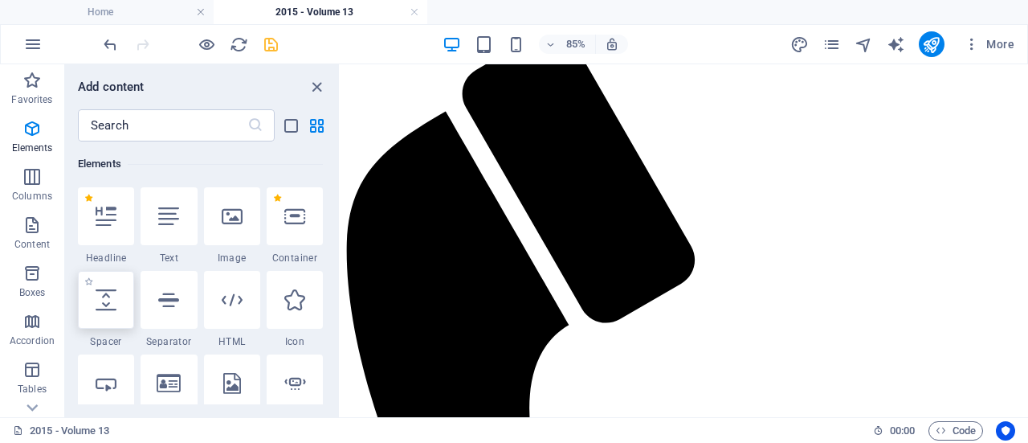
click at [109, 305] on icon at bounding box center [106, 299] width 21 height 21
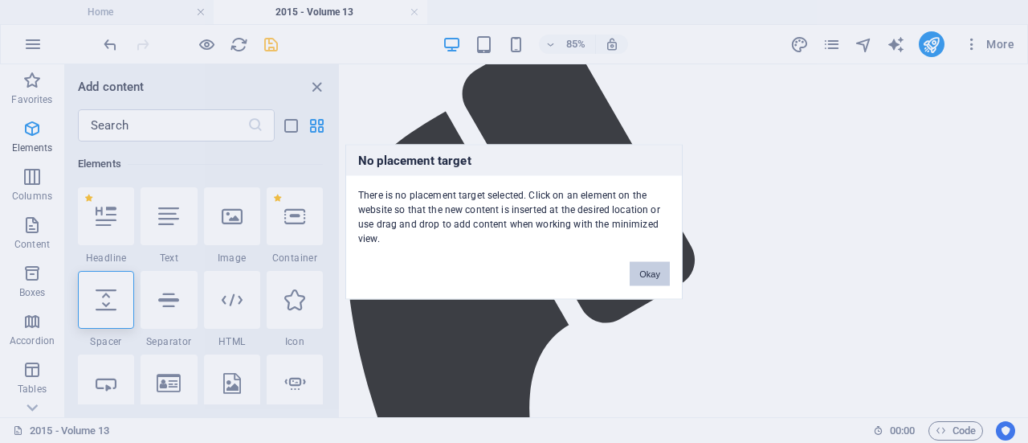
click at [639, 277] on button "Okay" at bounding box center [650, 273] width 40 height 24
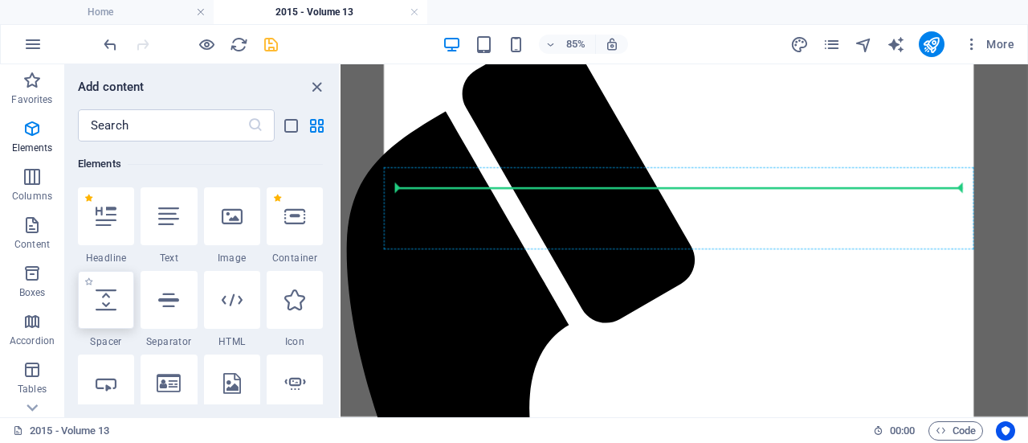
select select "px"
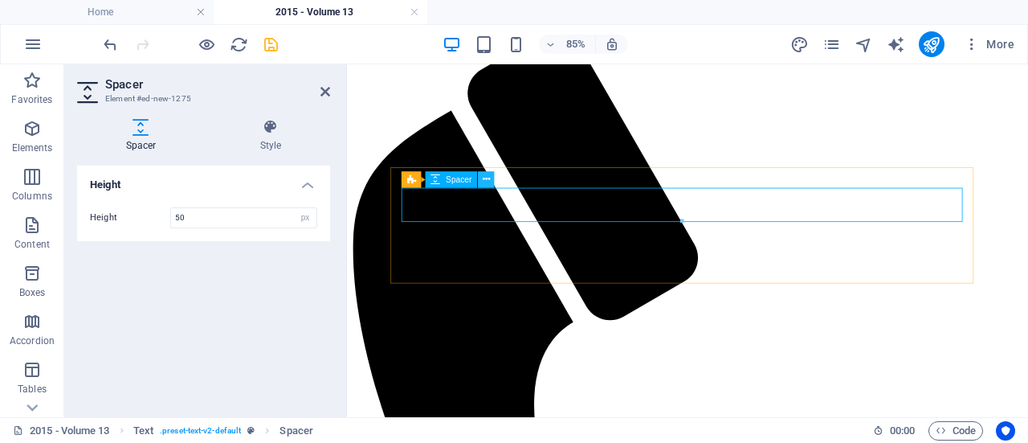
click at [488, 178] on icon at bounding box center [486, 179] width 7 height 14
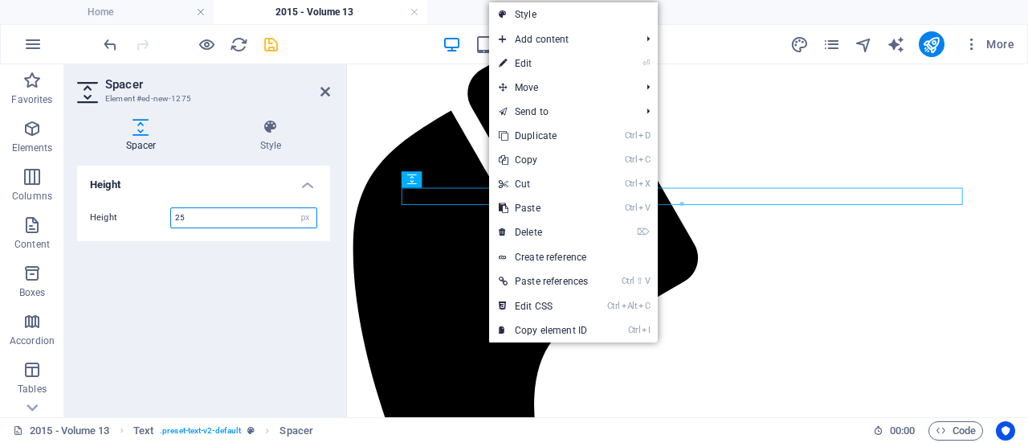
type input "25"
click at [237, 282] on div "Height Height 25 px rem vh vw" at bounding box center [203, 285] width 253 height 239
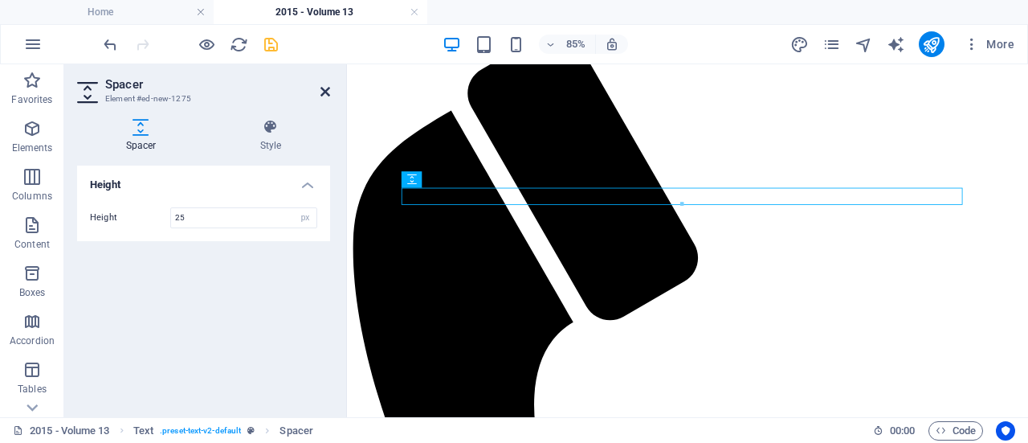
click at [327, 89] on icon at bounding box center [326, 91] width 10 height 13
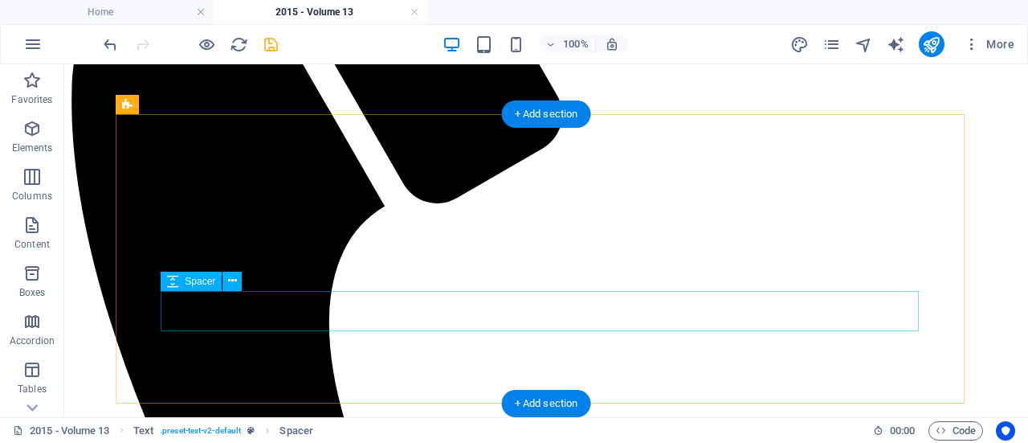
scroll to position [577, 0]
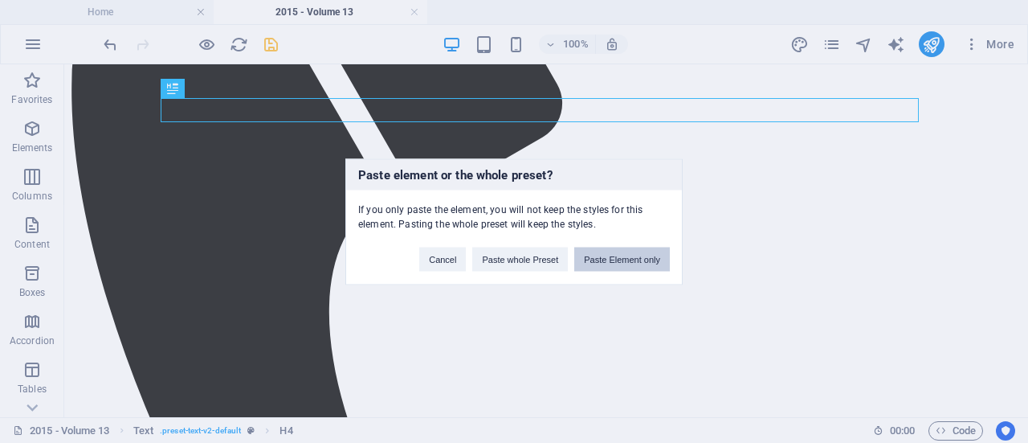
click at [627, 256] on button "Paste Element only" at bounding box center [622, 259] width 96 height 24
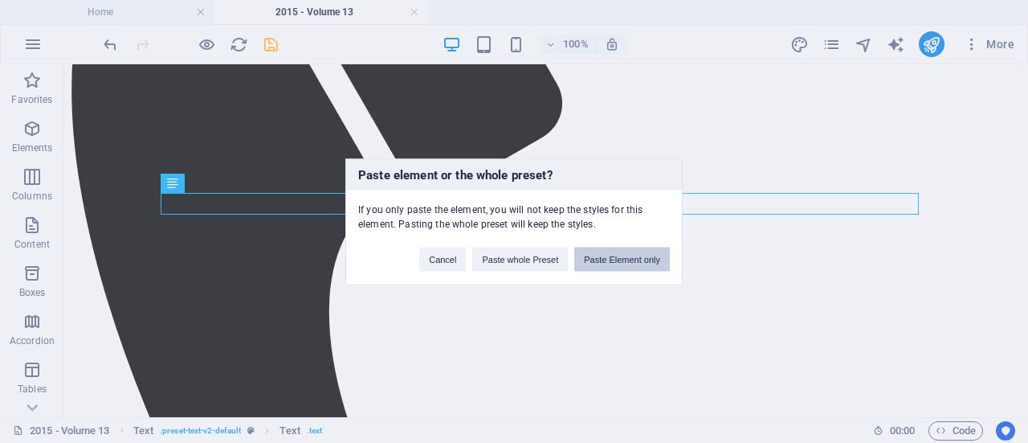
click at [598, 250] on button "Paste Element only" at bounding box center [622, 259] width 96 height 24
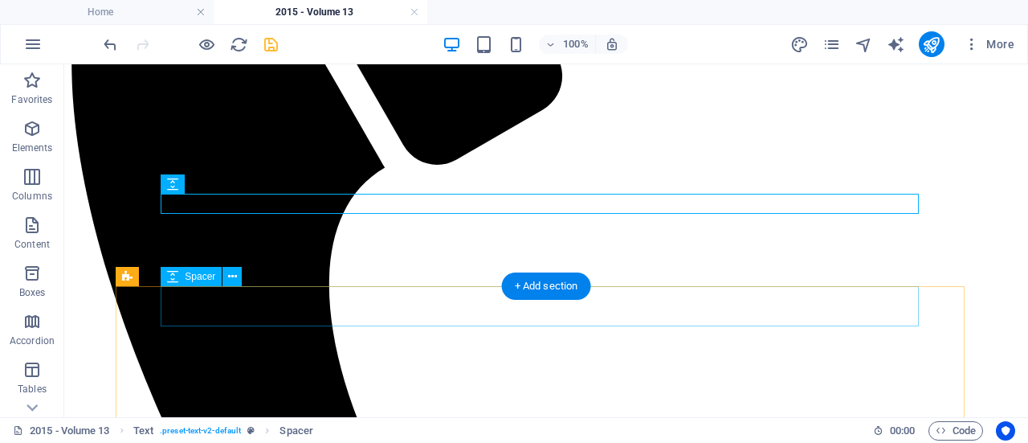
scroll to position [607, 0]
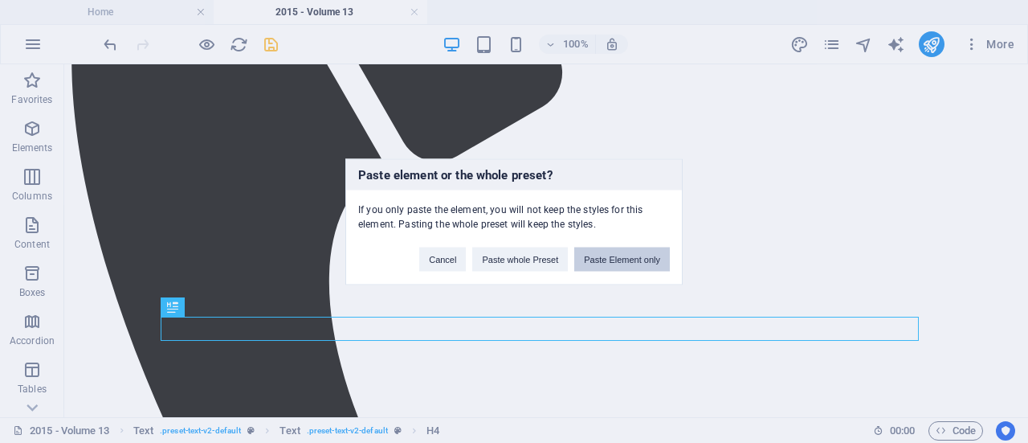
click at [613, 260] on button "Paste Element only" at bounding box center [622, 259] width 96 height 24
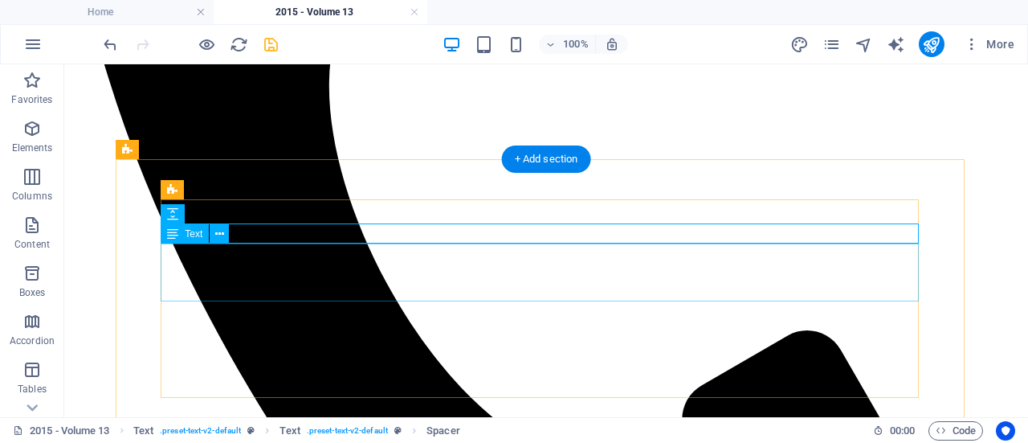
scroll to position [805, 0]
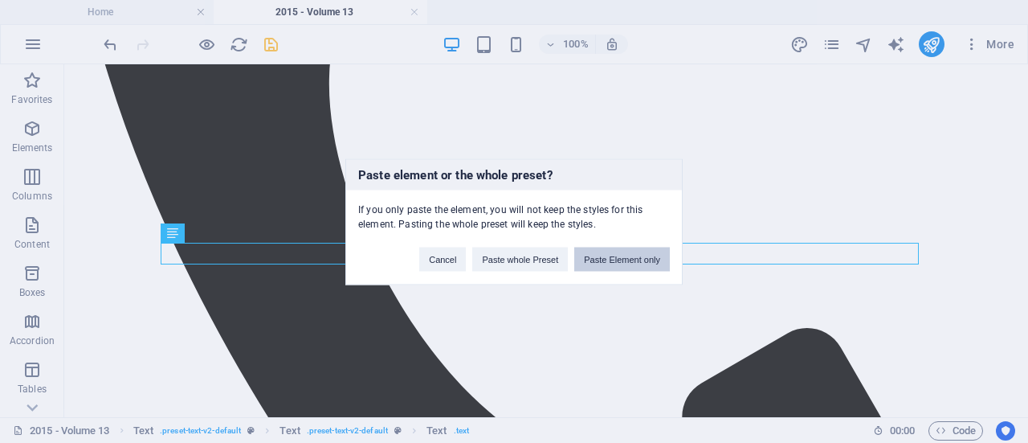
click at [650, 260] on button "Paste Element only" at bounding box center [622, 259] width 96 height 24
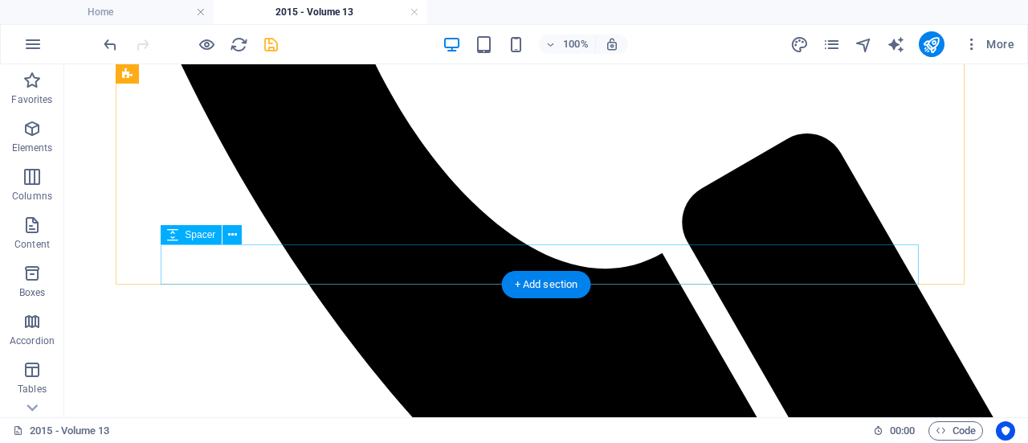
scroll to position [985, 0]
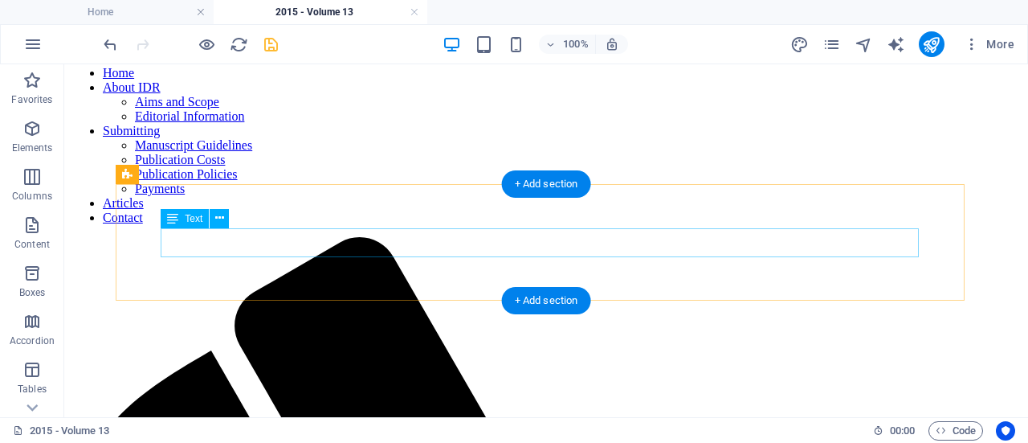
scroll to position [112, 0]
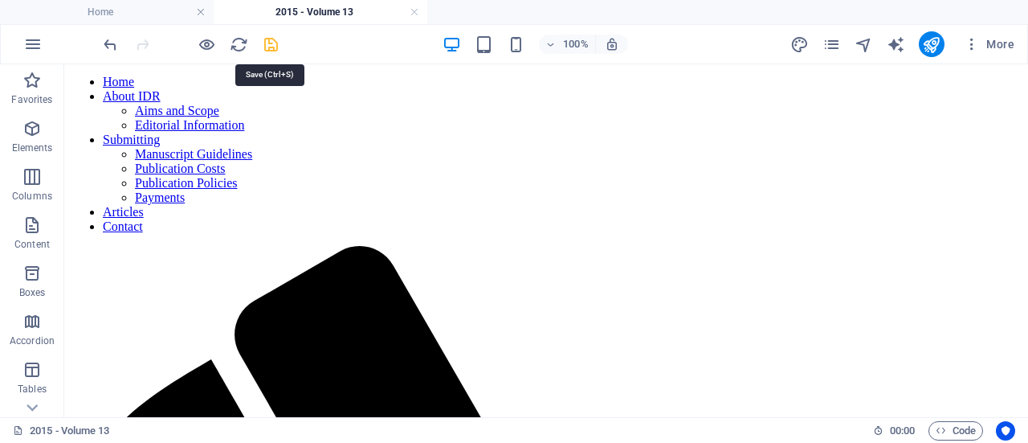
click at [271, 44] on icon "save" at bounding box center [271, 44] width 18 height 18
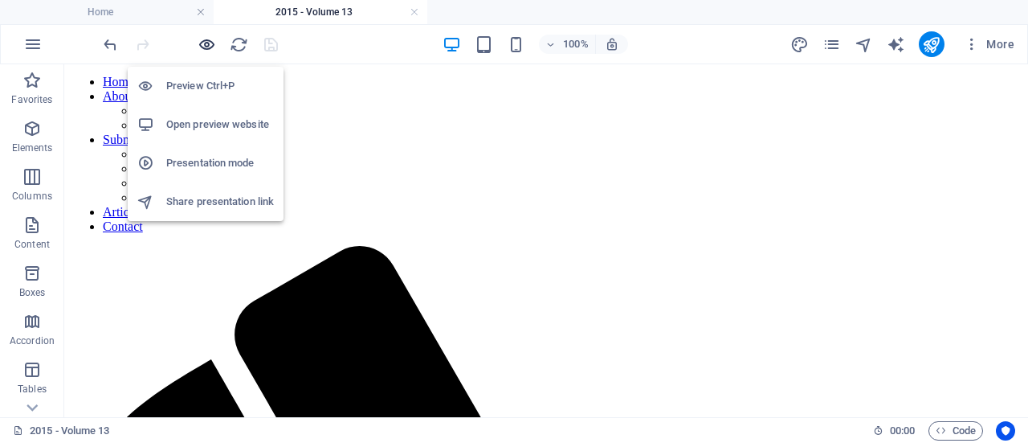
click at [209, 41] on icon "button" at bounding box center [207, 44] width 18 height 18
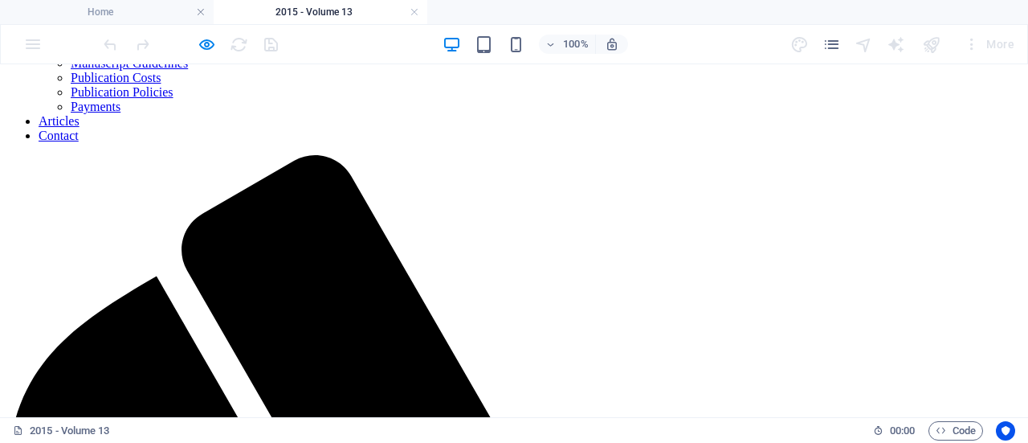
scroll to position [0, 0]
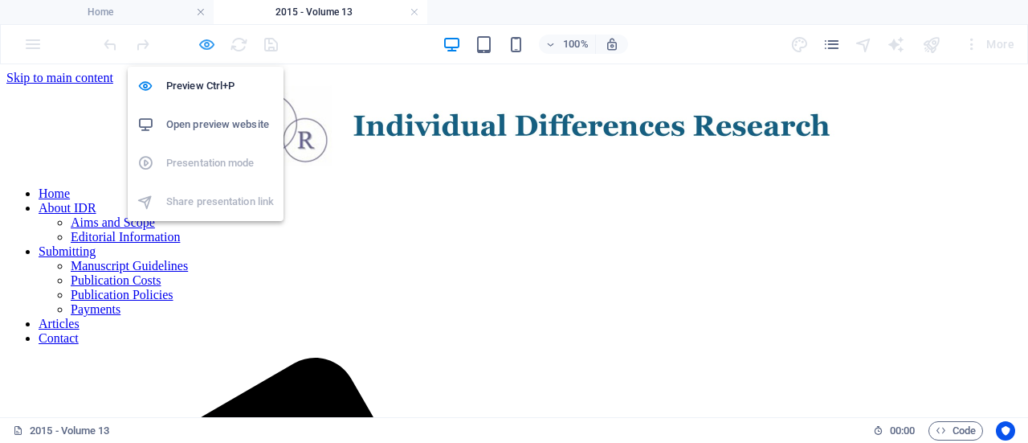
click at [206, 41] on icon "button" at bounding box center [207, 44] width 18 height 18
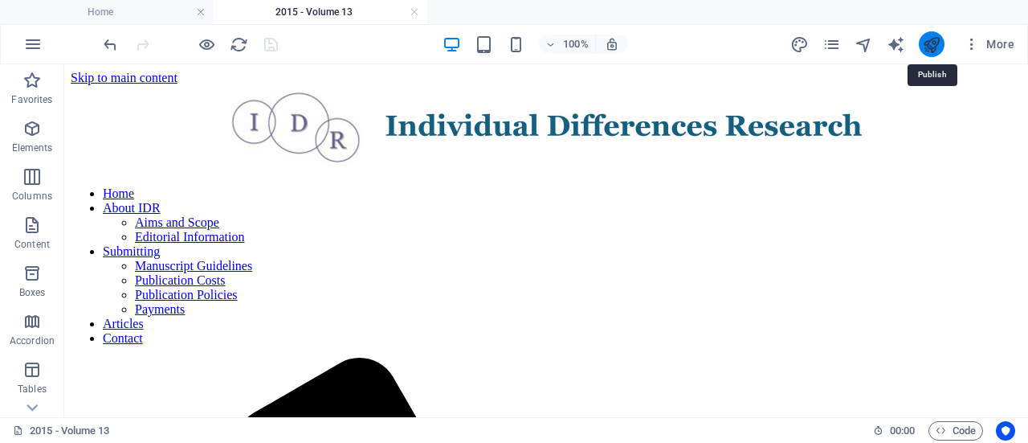
click at [932, 47] on icon "publish" at bounding box center [931, 44] width 18 height 18
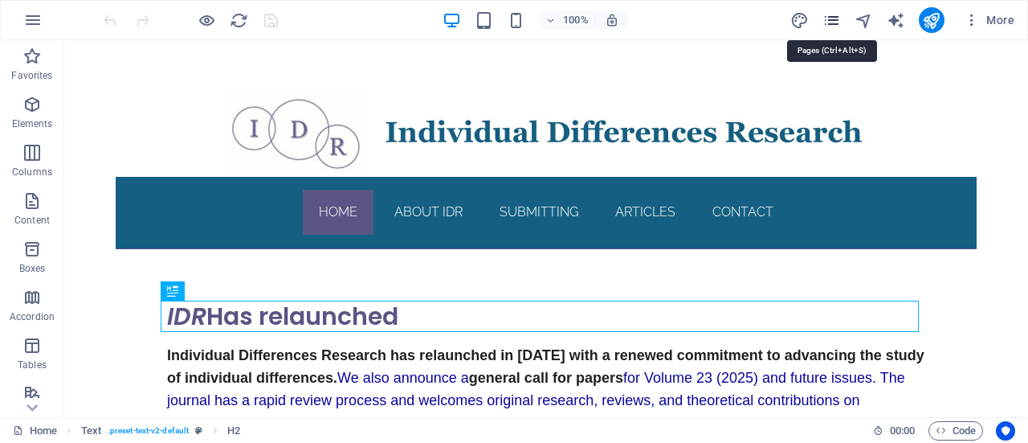
click at [837, 22] on icon "pages" at bounding box center [832, 20] width 18 height 18
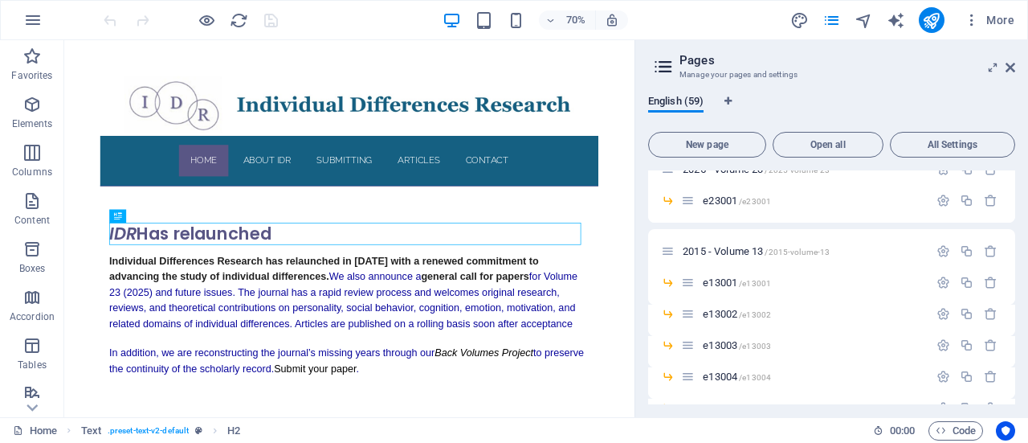
scroll to position [516, 0]
click at [726, 282] on span "e13001 /e13001" at bounding box center [737, 282] width 68 height 12
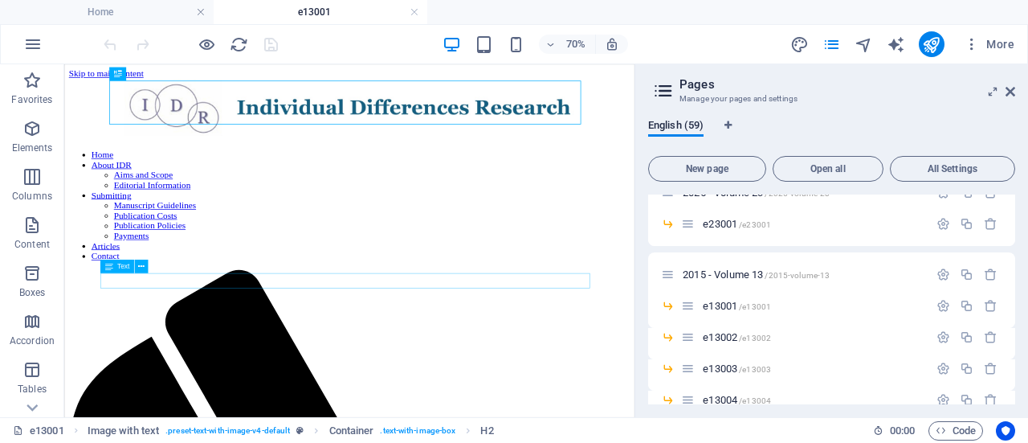
scroll to position [245, 0]
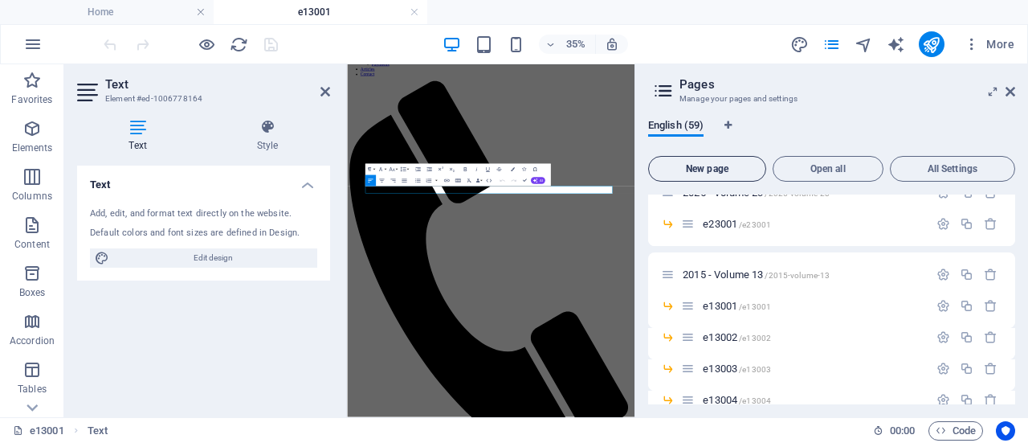
scroll to position [185, 0]
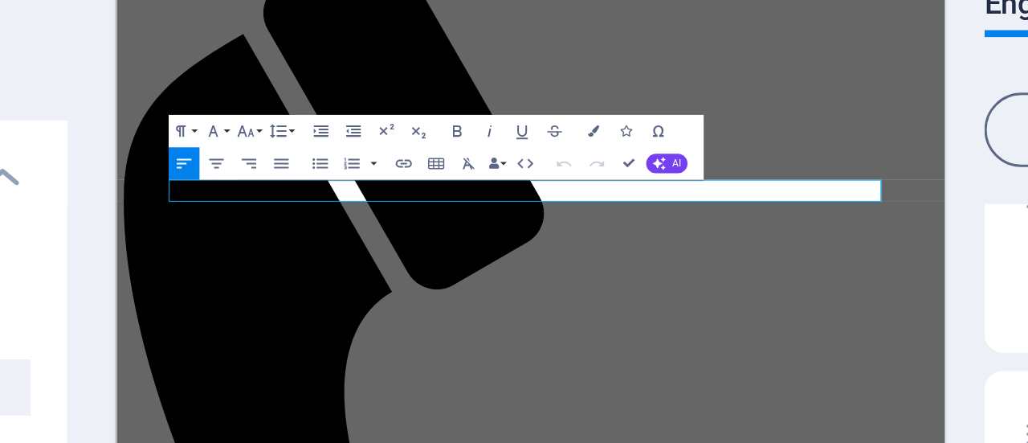
drag, startPoint x: 445, startPoint y: 189, endPoint x: 221, endPoint y: 184, distance: 224.2
copy p "https://doi.org/10.65030/idr.130 01"
click at [446, 178] on icon "button" at bounding box center [447, 181] width 6 height 6
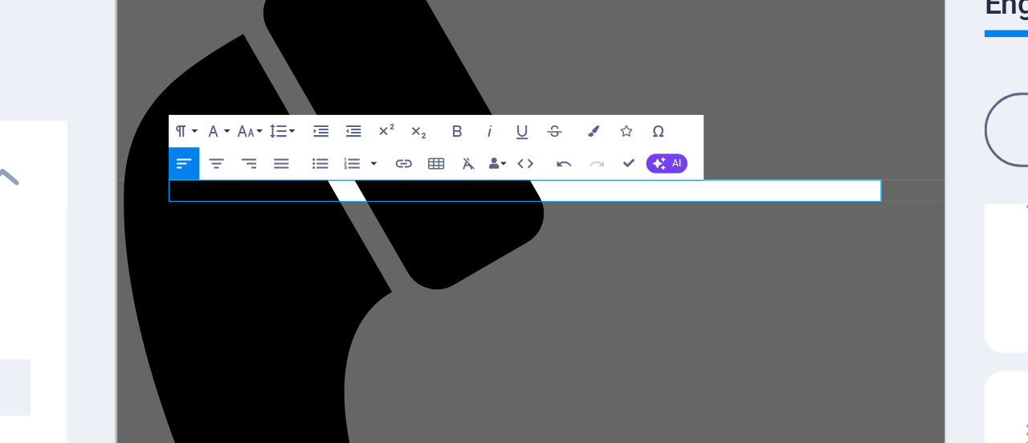
drag, startPoint x: 435, startPoint y: 184, endPoint x: 239, endPoint y: 182, distance: 195.3
drag, startPoint x: 439, startPoint y: 186, endPoint x: 220, endPoint y: 190, distance: 218.6
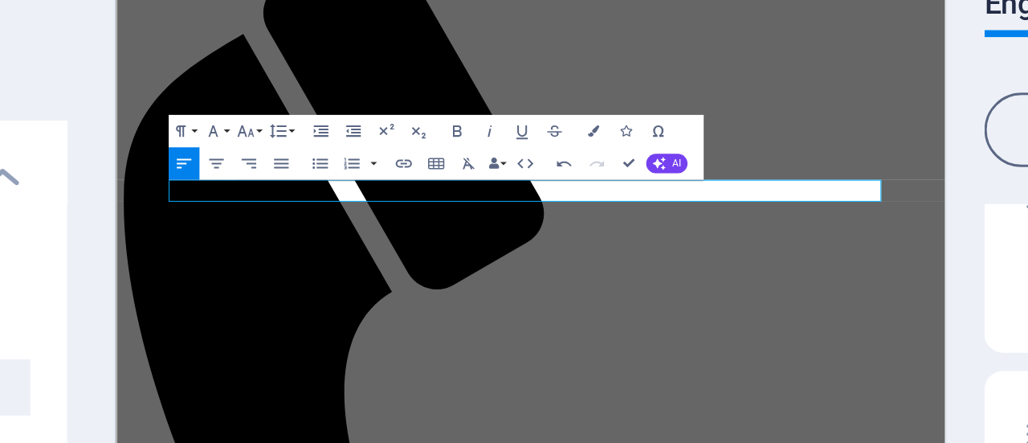
drag, startPoint x: 447, startPoint y: 186, endPoint x: 218, endPoint y: 184, distance: 229.0
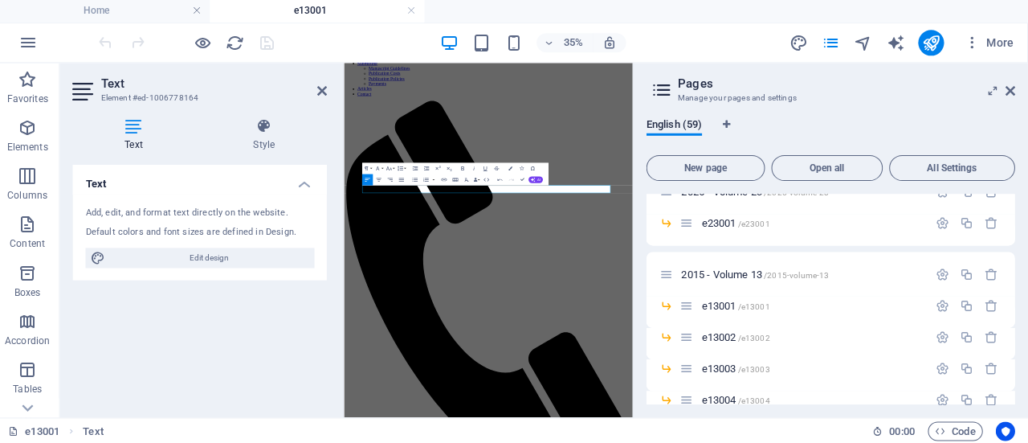
scroll to position [0, 0]
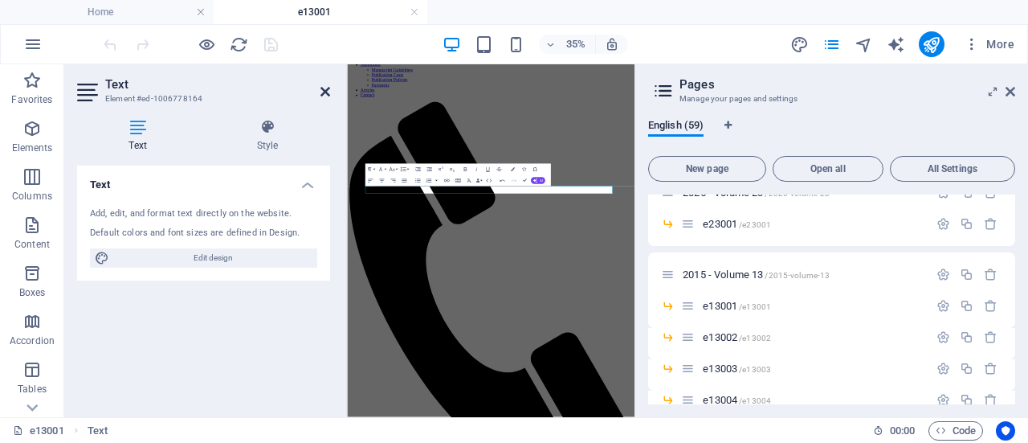
click at [329, 92] on icon at bounding box center [326, 91] width 10 height 13
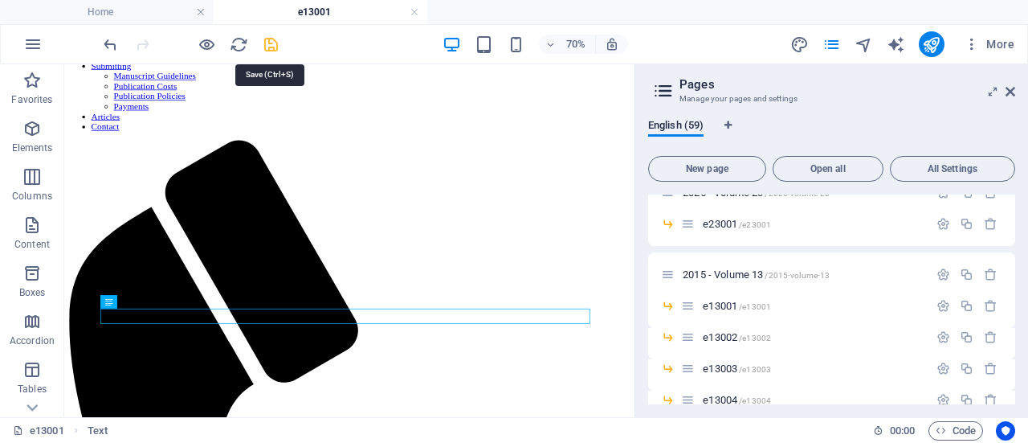
click at [268, 41] on icon "save" at bounding box center [271, 44] width 18 height 18
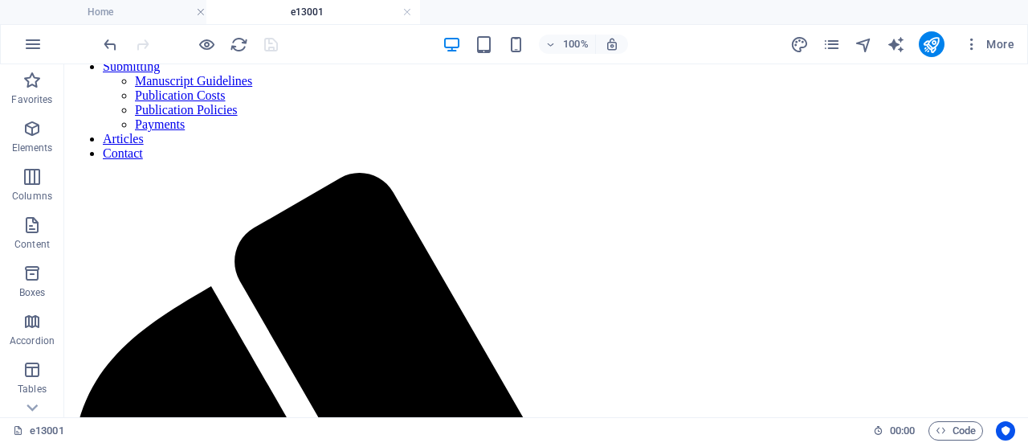
drag, startPoint x: 415, startPoint y: 13, endPoint x: 402, endPoint y: -19, distance: 34.9
click at [415, 15] on link at bounding box center [415, 12] width 10 height 15
